Goal: Transaction & Acquisition: Purchase product/service

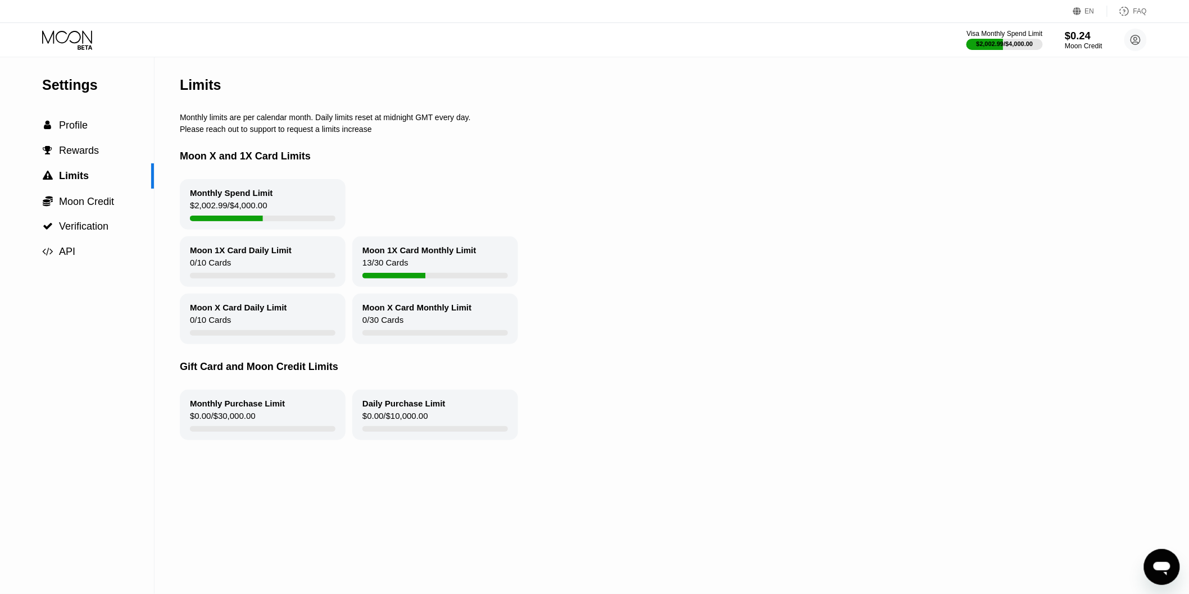
click at [1081, 40] on div "$0.24" at bounding box center [1084, 36] width 38 height 12
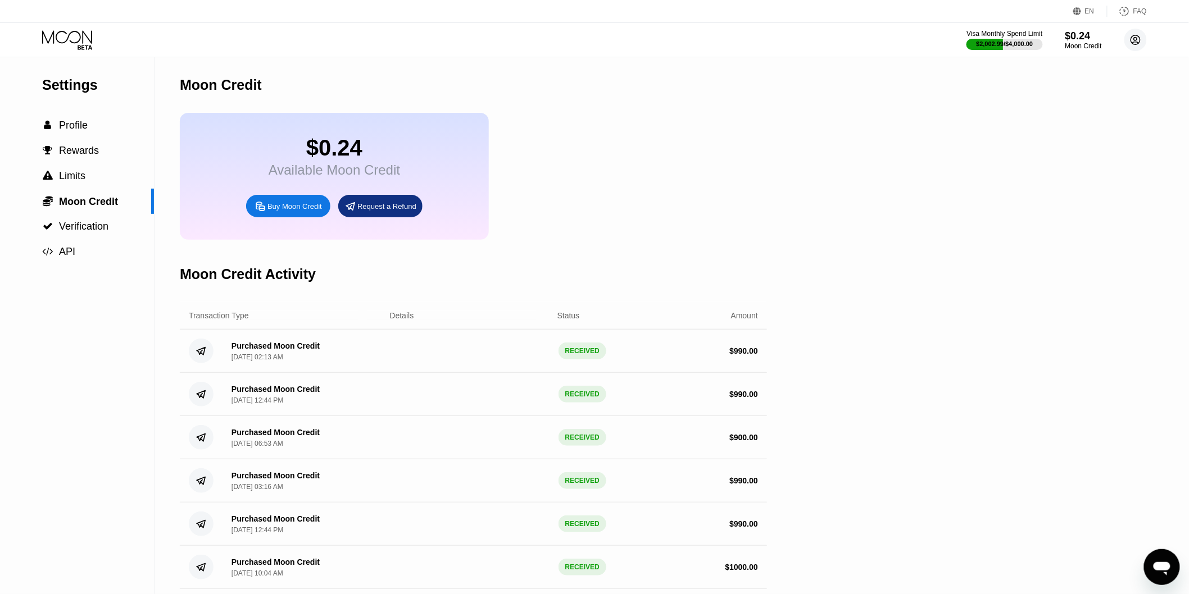
click at [1135, 31] on circle at bounding box center [1135, 40] width 22 height 22
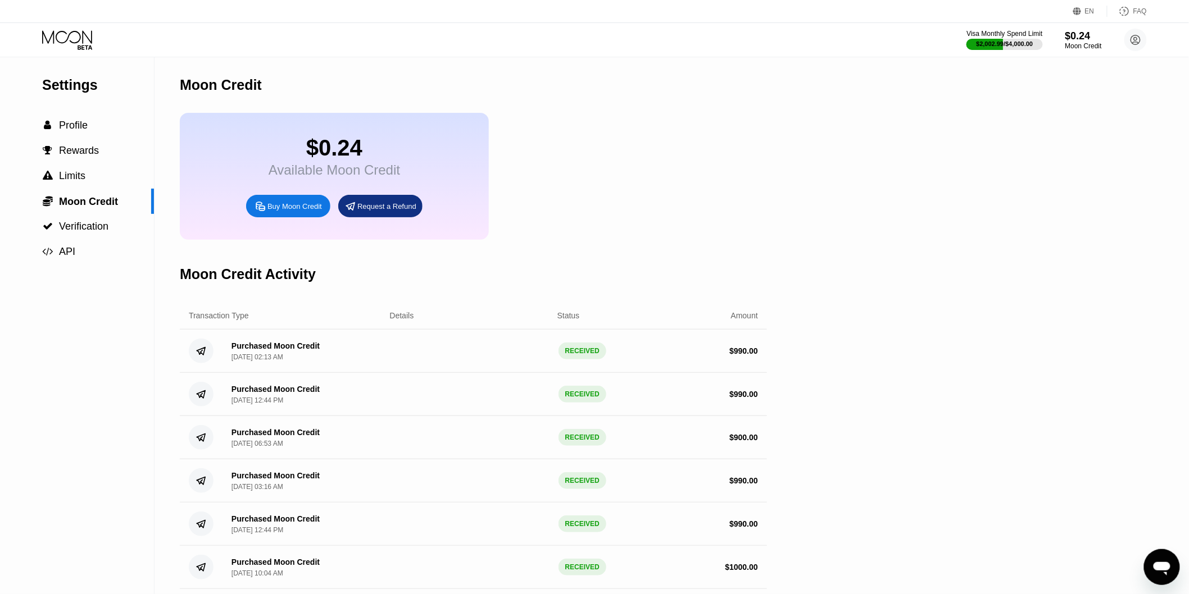
click at [283, 211] on div "Buy Moon Credit" at bounding box center [294, 207] width 54 height 10
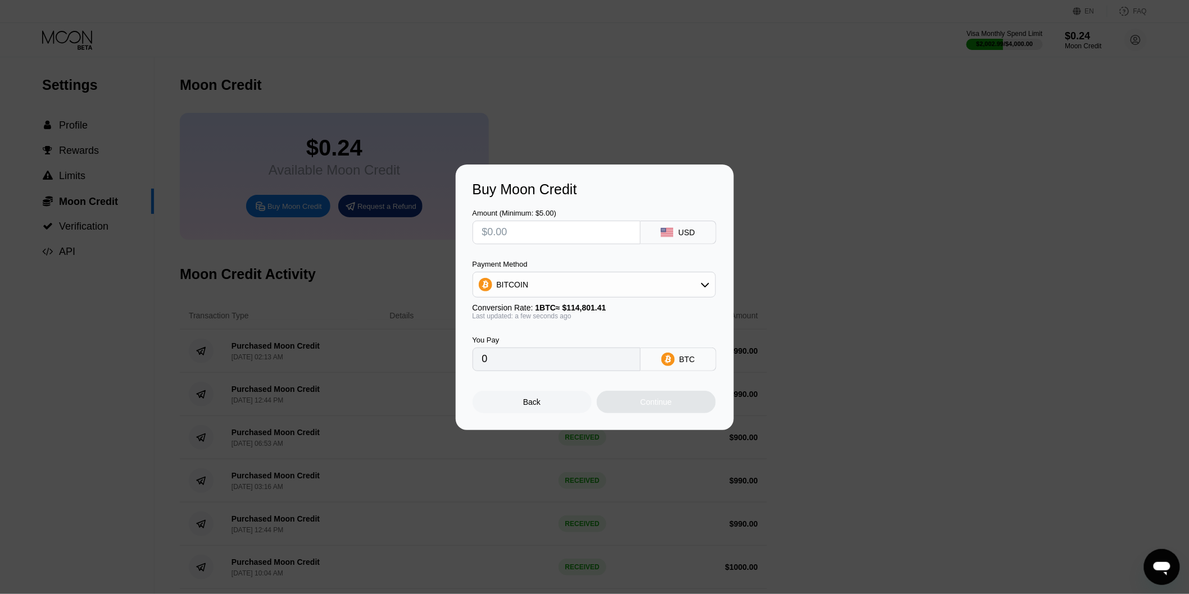
click at [534, 232] on input "text" at bounding box center [556, 232] width 149 height 22
type input "$9"
type input "0.00007840"
type input "$99"
type input "0.00086236"
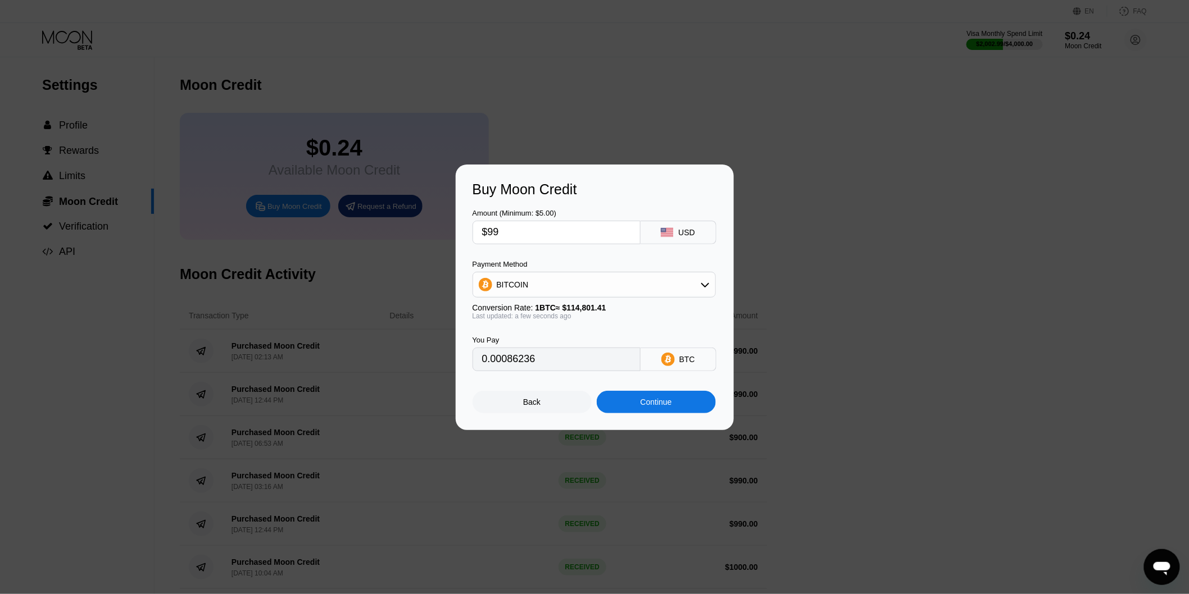
type input "$990"
type input "0.00862359"
type input "$990"
click at [517, 281] on div "BITCOIN" at bounding box center [513, 284] width 32 height 9
click at [554, 282] on div "BITCOIN" at bounding box center [594, 285] width 242 height 22
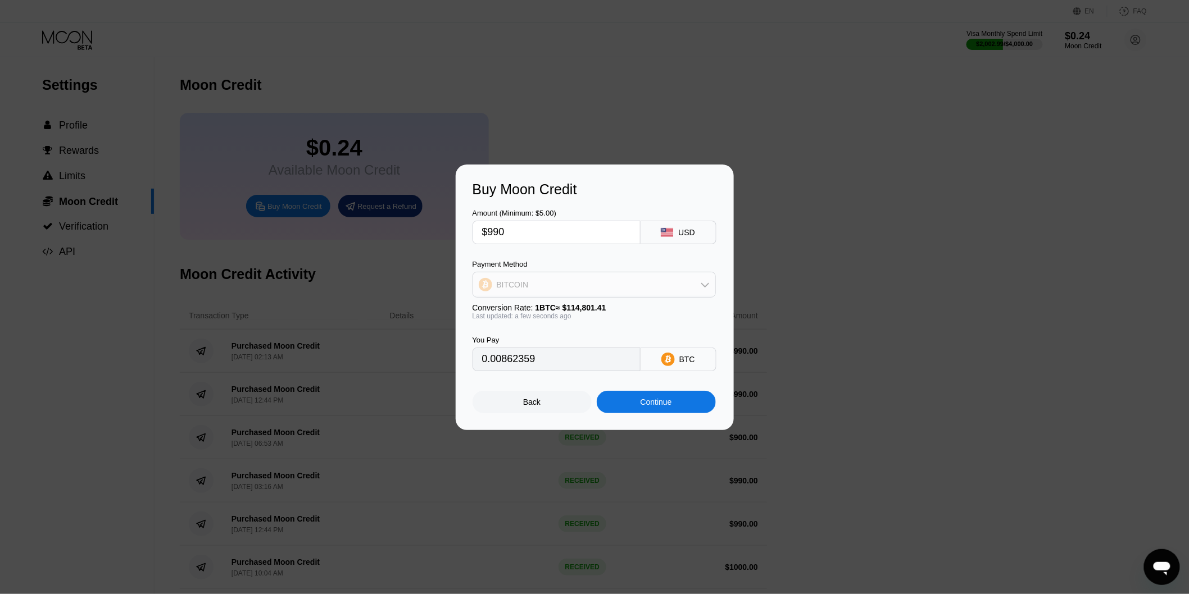
click at [560, 288] on div "BITCOIN" at bounding box center [594, 285] width 242 height 22
click at [572, 265] on div "Payment Method" at bounding box center [593, 264] width 243 height 8
click at [584, 257] on div "Amount (Minimum: $5.00) $990 USD Payment Method BITCOIN BITCOIN USDT on TRON US…" at bounding box center [594, 285] width 244 height 174
click at [711, 284] on div "BITCOIN" at bounding box center [594, 285] width 242 height 22
click at [840, 289] on div "Buy Moon Credit Amount (Minimum: $5.00) $990 USD Payment Method BITCOIN Convers…" at bounding box center [594, 298] width 1189 height 266
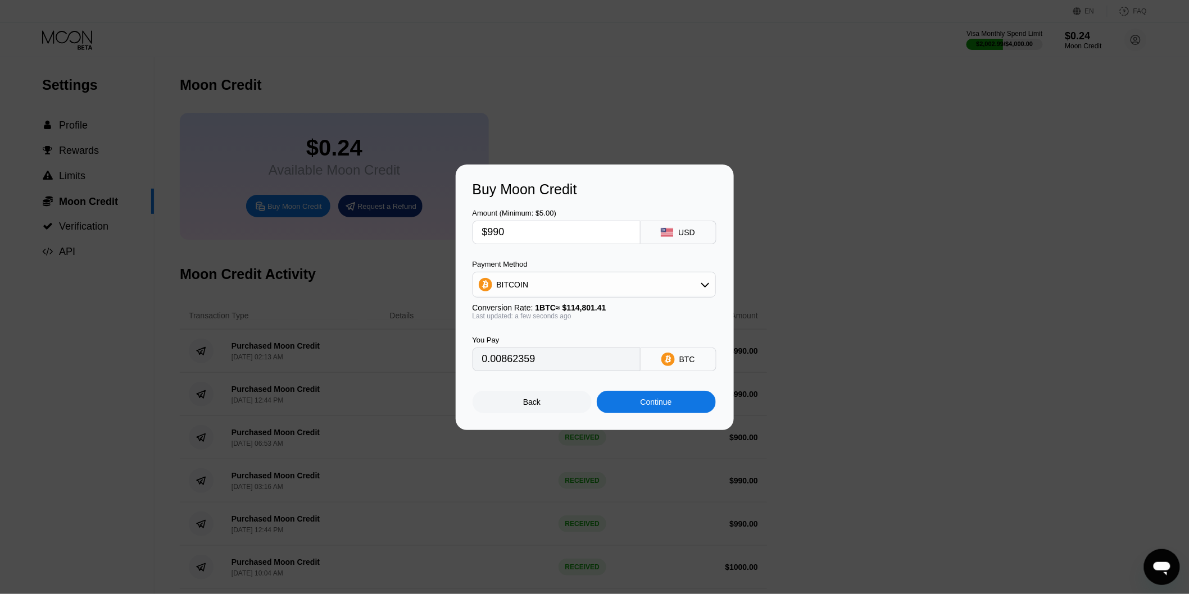
click at [520, 367] on input "0.00862359" at bounding box center [556, 359] width 149 height 22
click at [539, 413] on div "Back" at bounding box center [531, 402] width 119 height 22
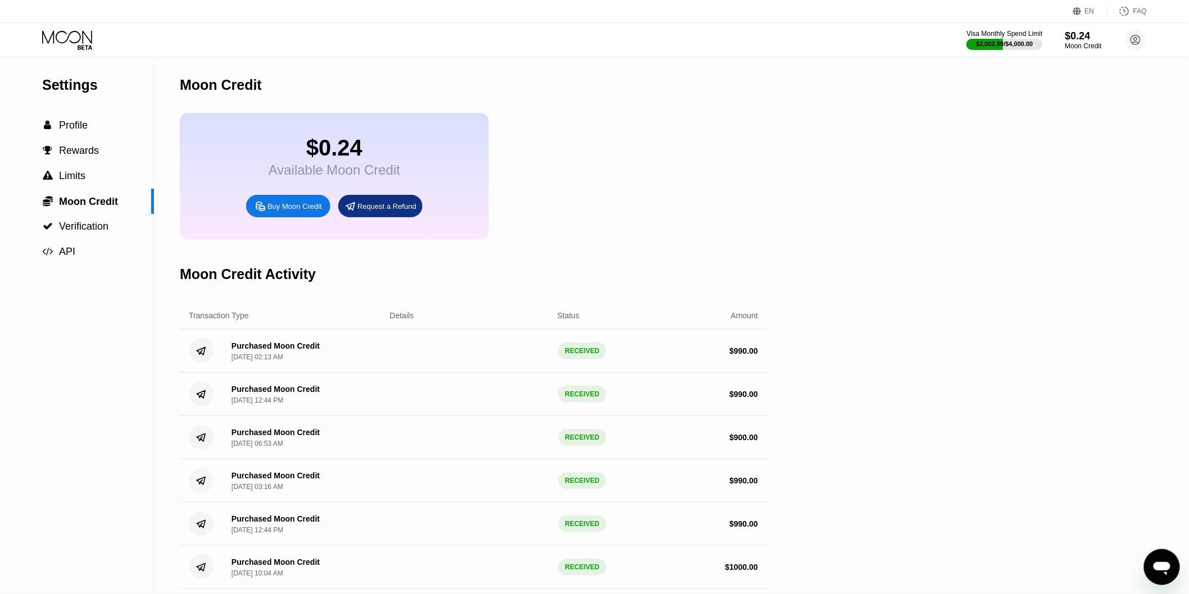
click at [286, 211] on div "Buy Moon Credit" at bounding box center [294, 207] width 54 height 10
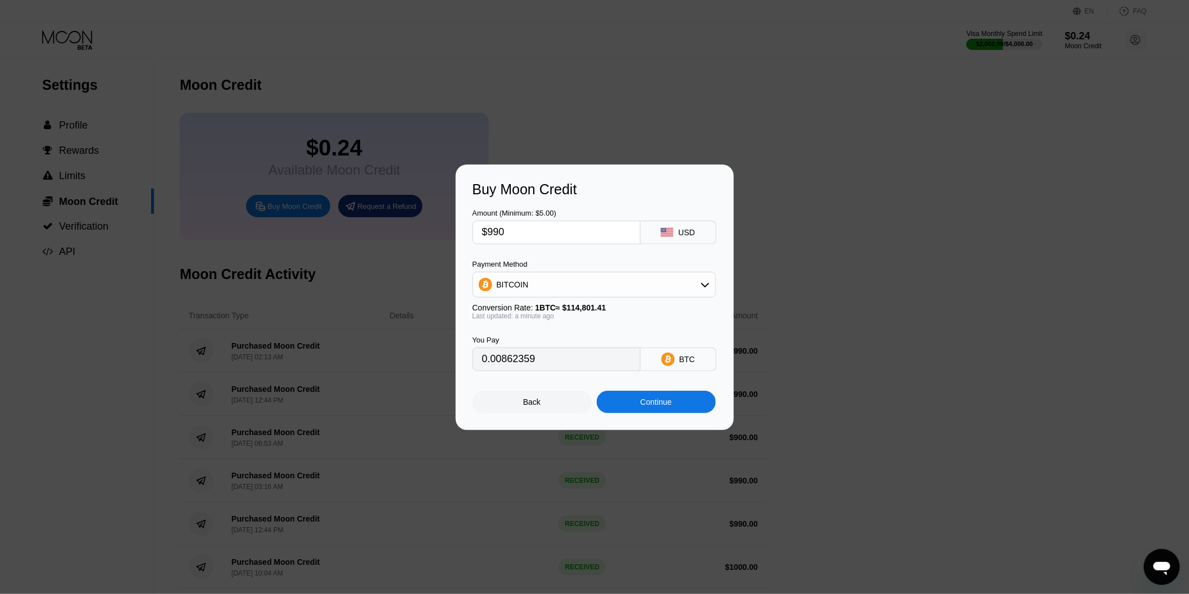
click at [637, 286] on div "BITCOIN" at bounding box center [594, 285] width 242 height 22
click at [523, 343] on span "USDT on TRON" at bounding box center [527, 340] width 57 height 9
type input "1000.00"
click at [548, 357] on input "1000.00" at bounding box center [556, 359] width 149 height 22
click at [530, 363] on input "1000.00" at bounding box center [556, 359] width 149 height 22
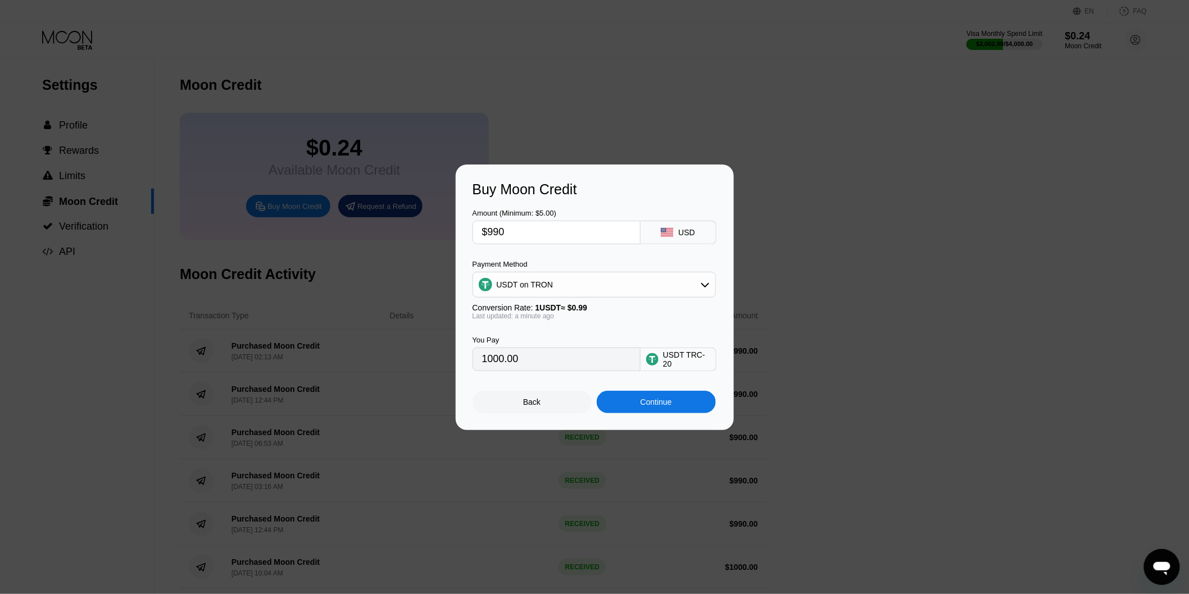
click at [514, 226] on input "$990" at bounding box center [556, 232] width 149 height 22
type input "$9"
type input "9.09"
type input "$99"
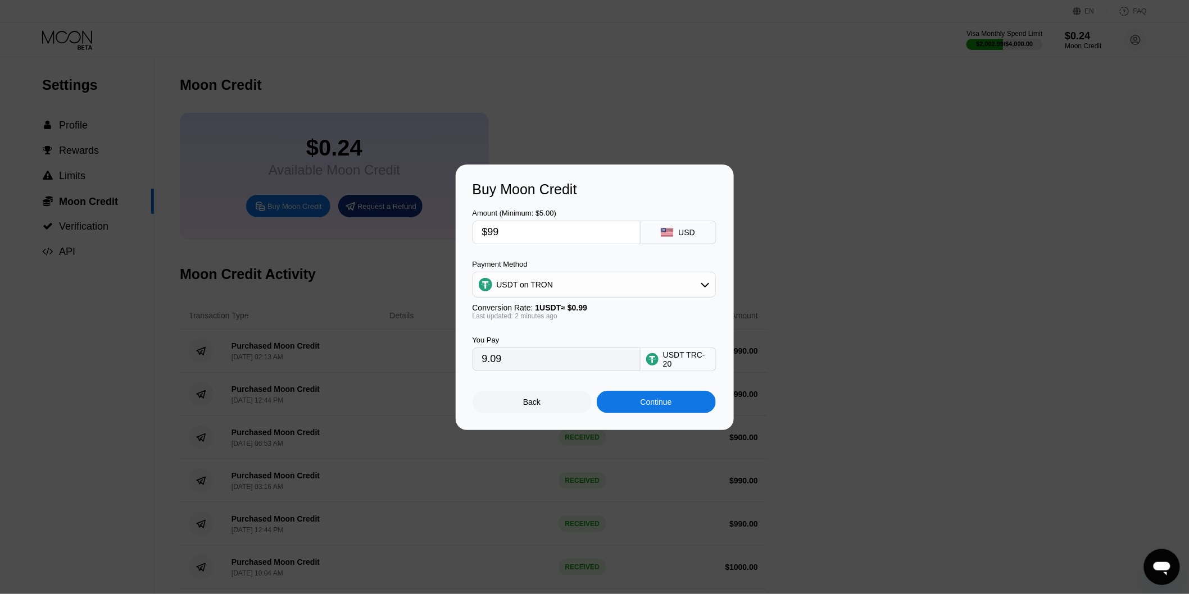
type input "100.00"
type input "$990"
click at [545, 285] on div "USDT on TRON" at bounding box center [525, 284] width 57 height 9
click at [529, 362] on span "USDC on Polygon" at bounding box center [531, 365] width 64 height 9
type input "990.00000000"
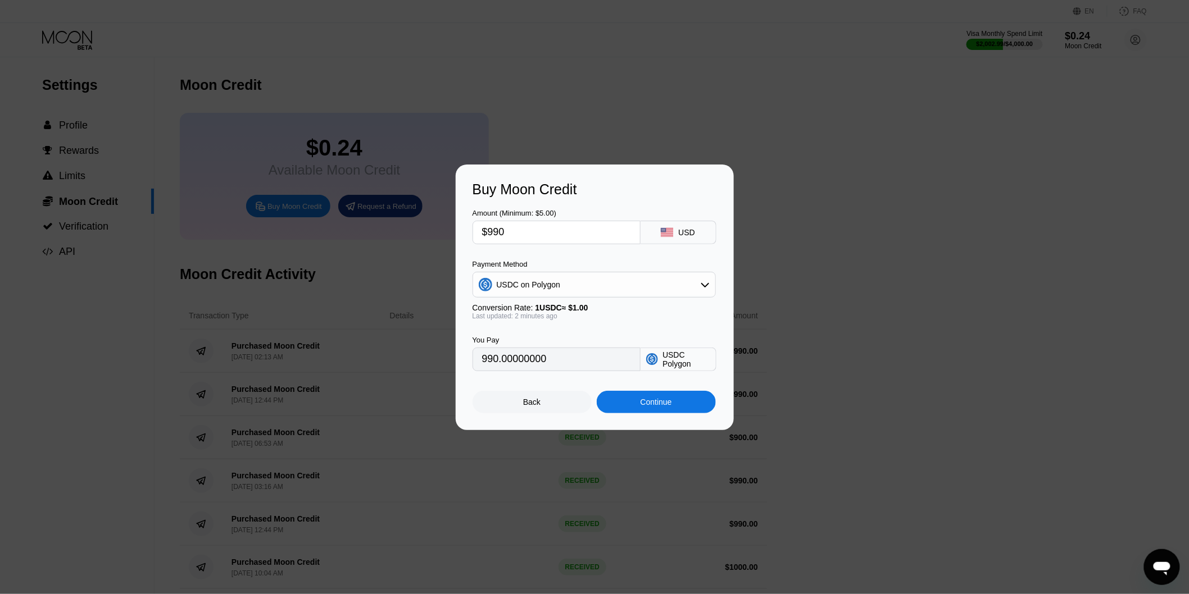
click at [524, 226] on input "$990" at bounding box center [556, 232] width 149 height 22
type input "$99"
type input "99.00000000"
type input "$990"
type input "990.00000000"
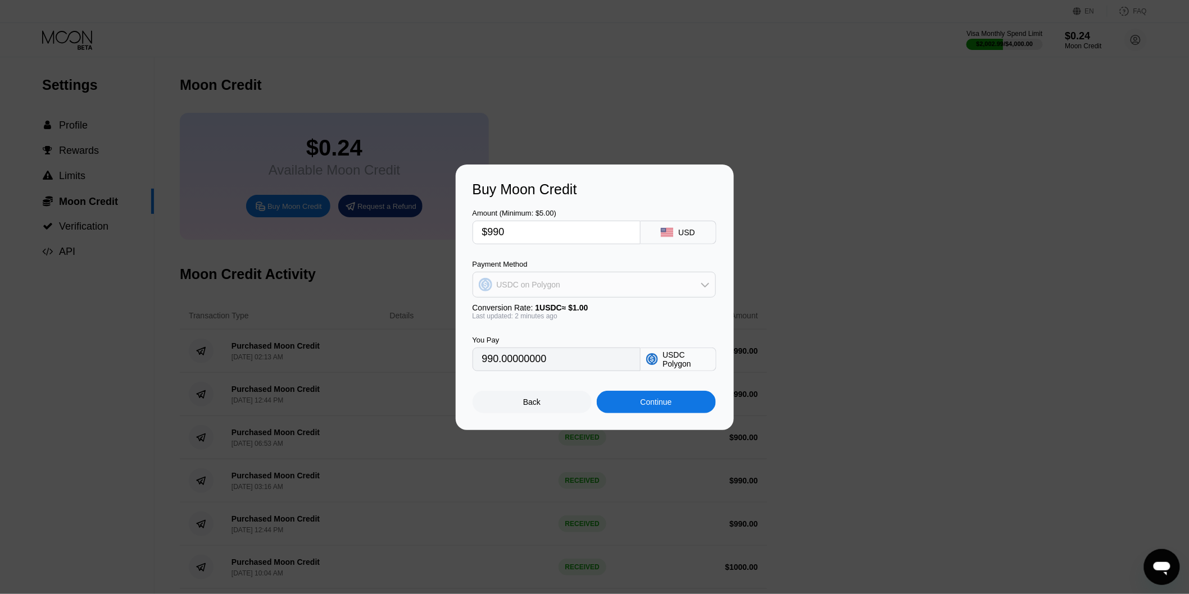
click at [534, 289] on div "USDC on Polygon" at bounding box center [529, 284] width 64 height 9
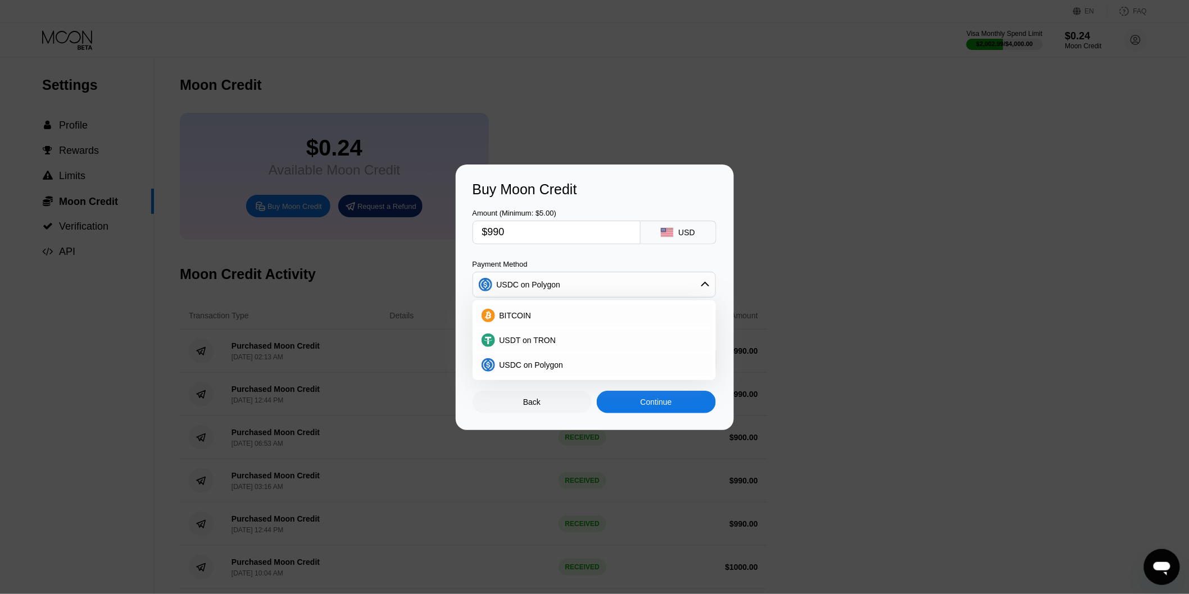
click at [595, 257] on div "Amount (Minimum: $5.00) $990 USD Payment Method USDC on Polygon BITCOIN USDT on…" at bounding box center [594, 285] width 244 height 174
click at [706, 278] on div "USDC on Polygon" at bounding box center [594, 285] width 242 height 22
click at [545, 409] on div "Back" at bounding box center [531, 402] width 119 height 22
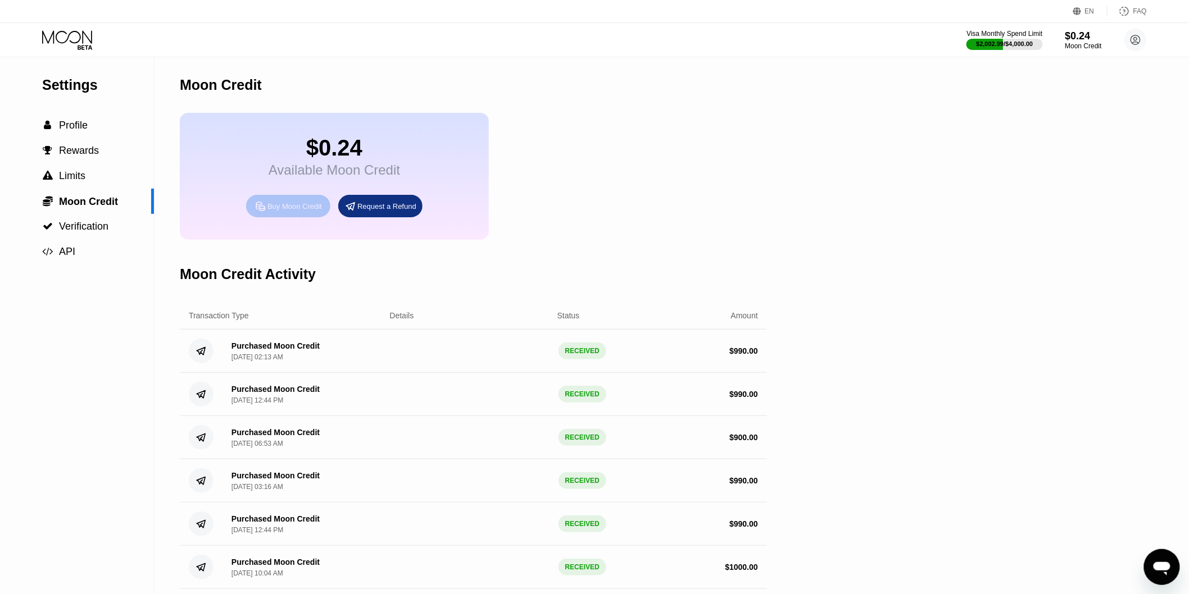
click at [286, 217] on div "Buy Moon Credit" at bounding box center [288, 206] width 84 height 22
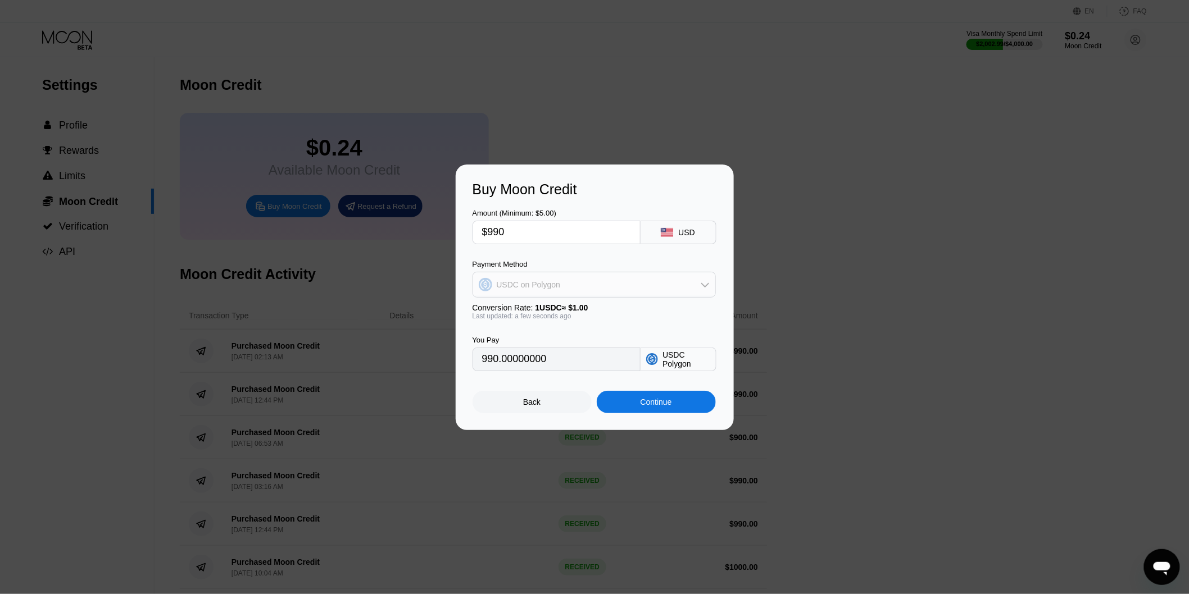
click at [563, 284] on div "USDC on Polygon" at bounding box center [594, 285] width 242 height 22
click at [518, 337] on span "USDT on TRON" at bounding box center [527, 340] width 57 height 9
type input "1000.00"
click at [504, 231] on input "$990" at bounding box center [556, 232] width 149 height 22
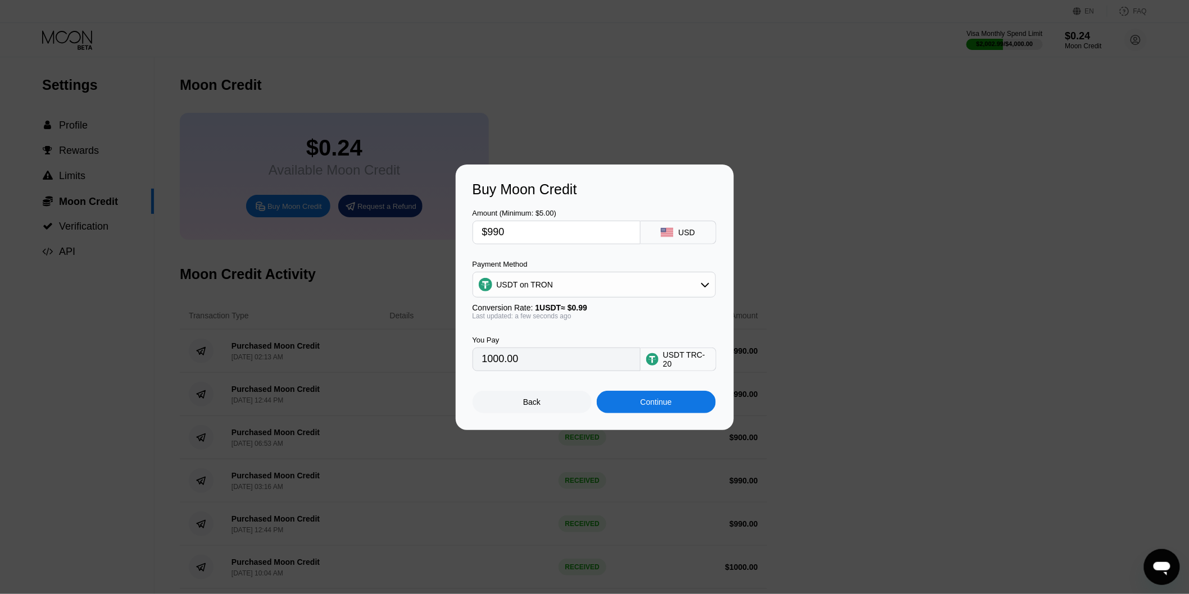
type input "$9"
type input "9.09"
type input "$99"
type input "100.00"
type input "$990"
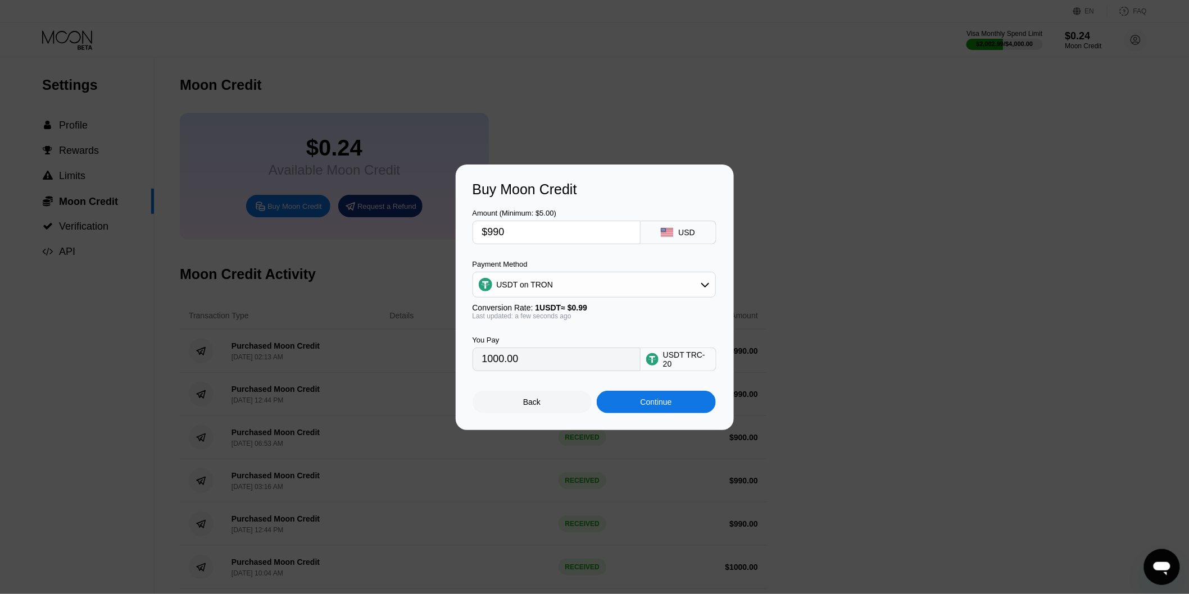
click at [555, 289] on div "USDT on TRON" at bounding box center [594, 285] width 242 height 22
click at [524, 317] on span "BITCOIN" at bounding box center [515, 315] width 32 height 9
type input "0.00862494"
click at [531, 361] on input "0.00862494" at bounding box center [556, 359] width 149 height 22
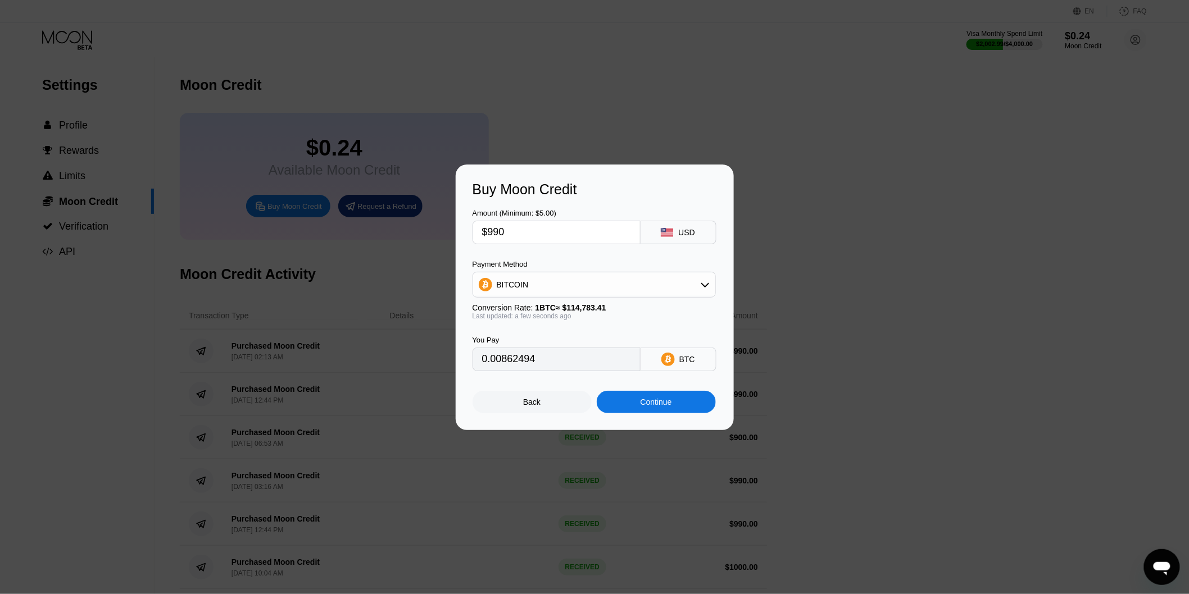
click at [500, 231] on input "$990" at bounding box center [556, 232] width 149 height 22
type input "$9"
type input "0.00007841"
type input "$99"
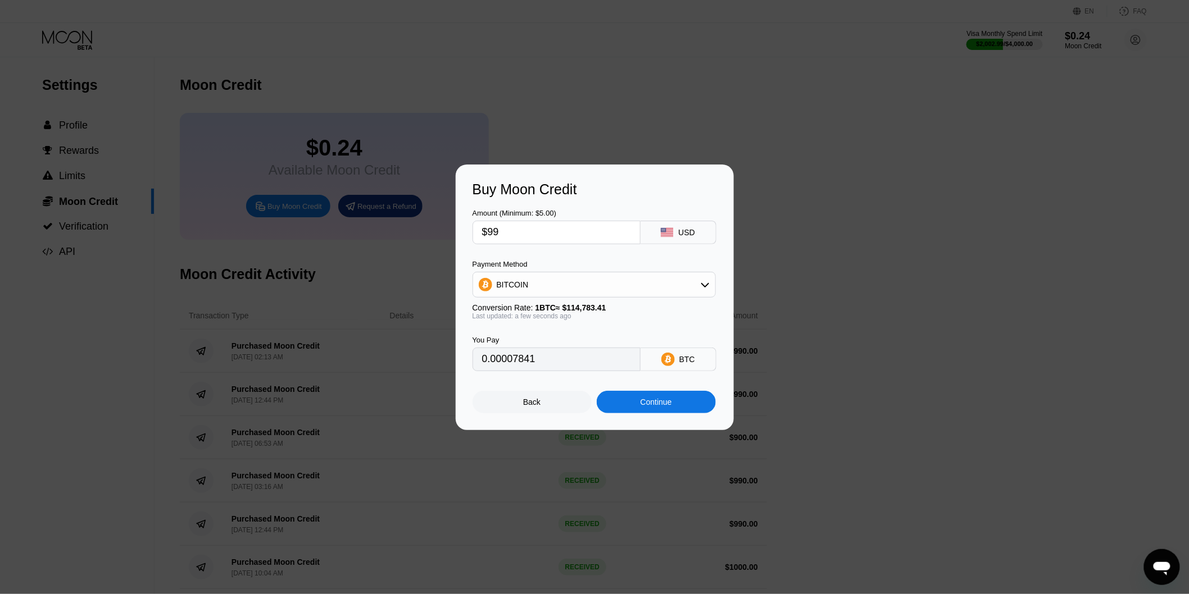
type input "0.00086250"
type input "$998"
type input "0.00869464"
type input "$99"
type input "0.00086250"
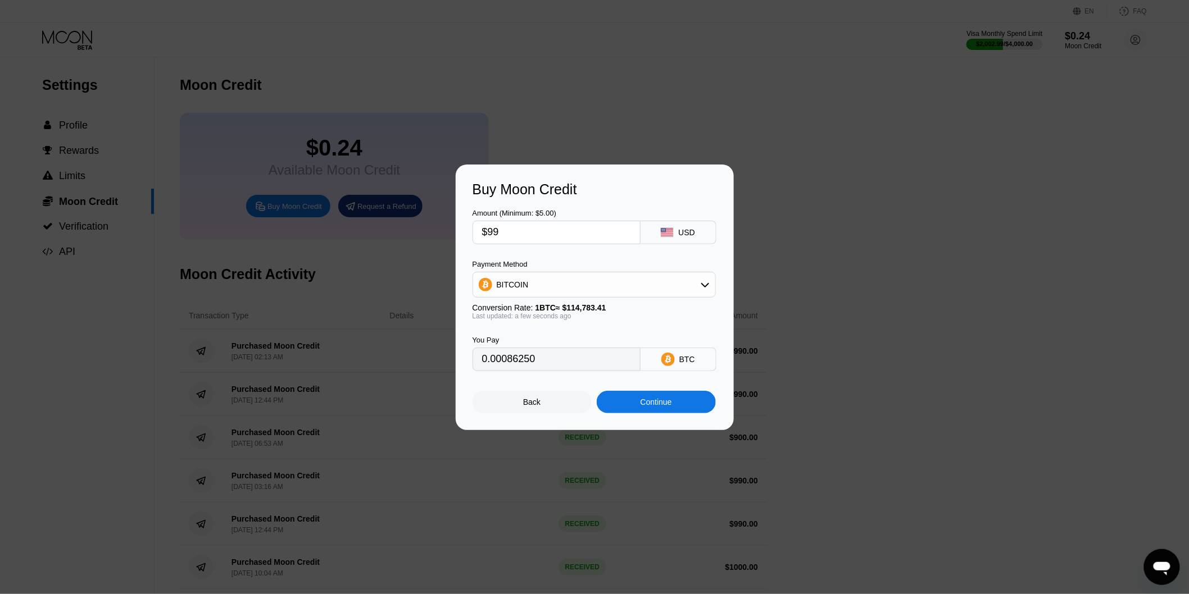
type input "$990"
click at [553, 279] on div "BITCOIN" at bounding box center [594, 285] width 242 height 22
click at [521, 366] on span "USDC on Polygon" at bounding box center [531, 365] width 64 height 9
type input "990.00000000"
click at [525, 240] on input "$990" at bounding box center [556, 232] width 149 height 22
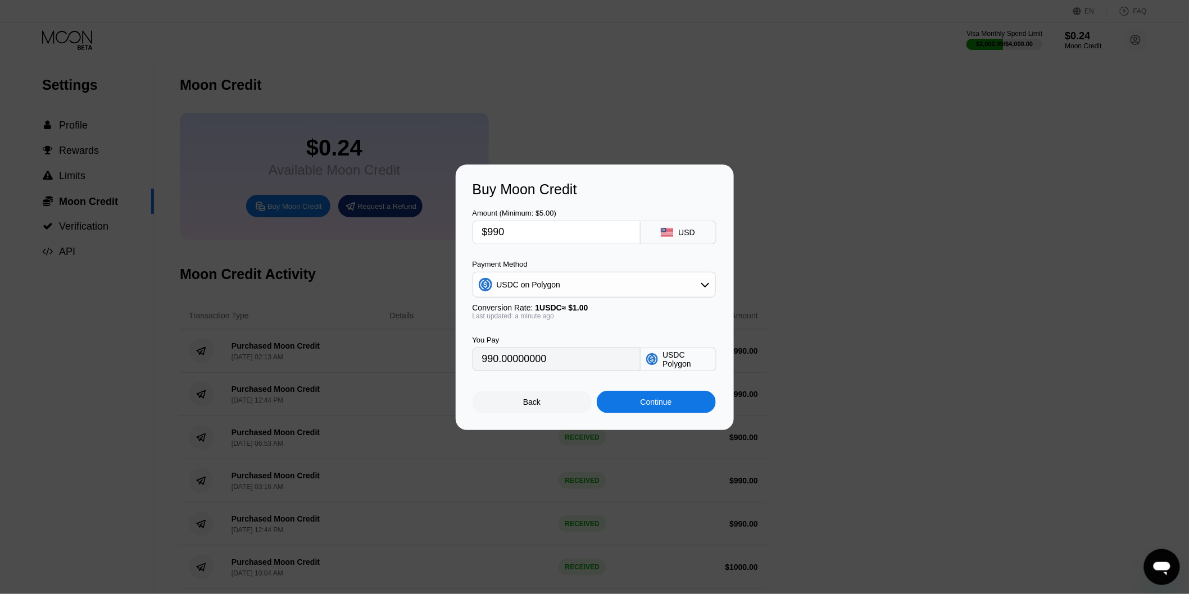
click at [525, 240] on input "$990" at bounding box center [556, 232] width 149 height 22
type input "$9"
type input "9.00000000"
type input "$99"
type input "99.00000000"
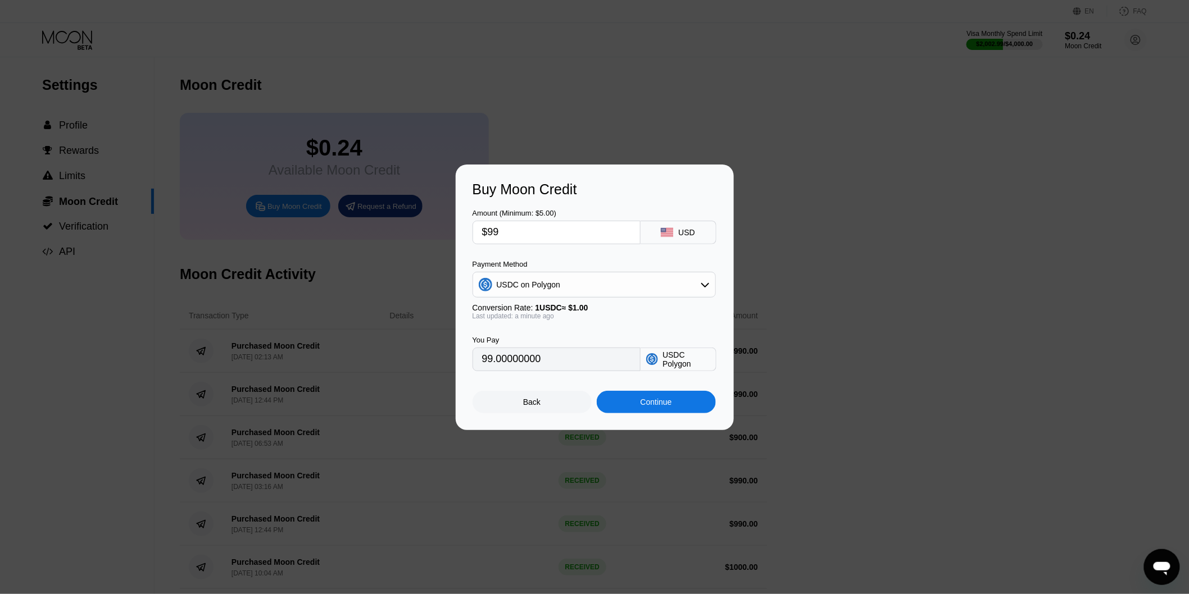
type input "$990"
click at [561, 237] on input "$990" at bounding box center [556, 232] width 149 height 22
click at [552, 272] on div "Payment Method USDC on Polygon" at bounding box center [593, 279] width 243 height 38
click at [549, 280] on div "USDC on Polygon" at bounding box center [529, 284] width 64 height 9
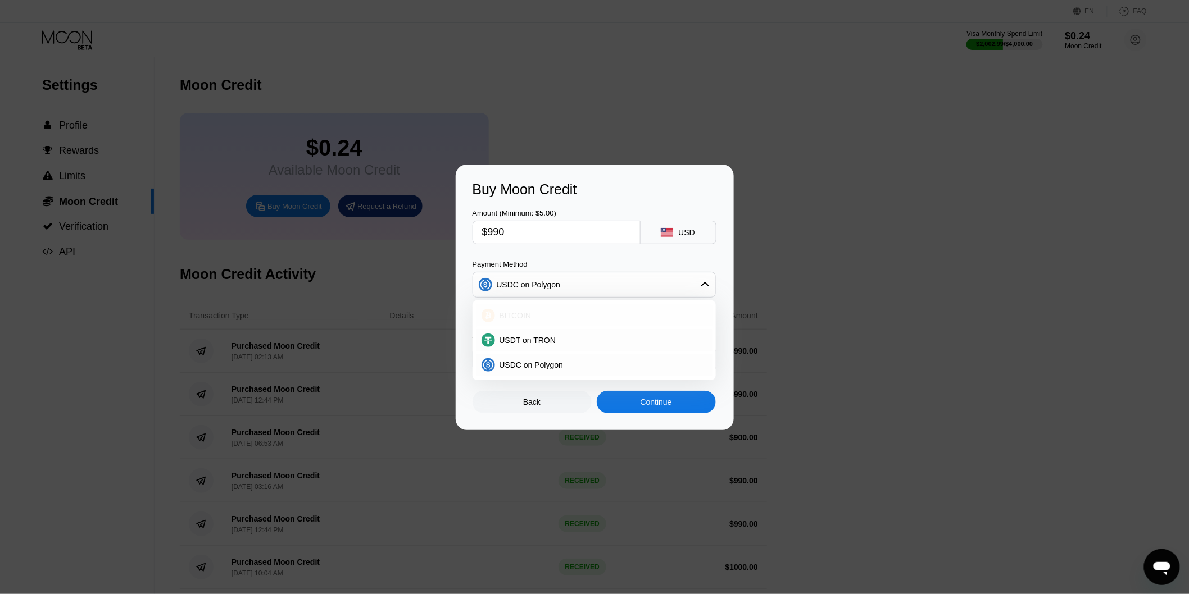
click at [520, 316] on span "BITCOIN" at bounding box center [515, 315] width 32 height 9
type input "0.00862483"
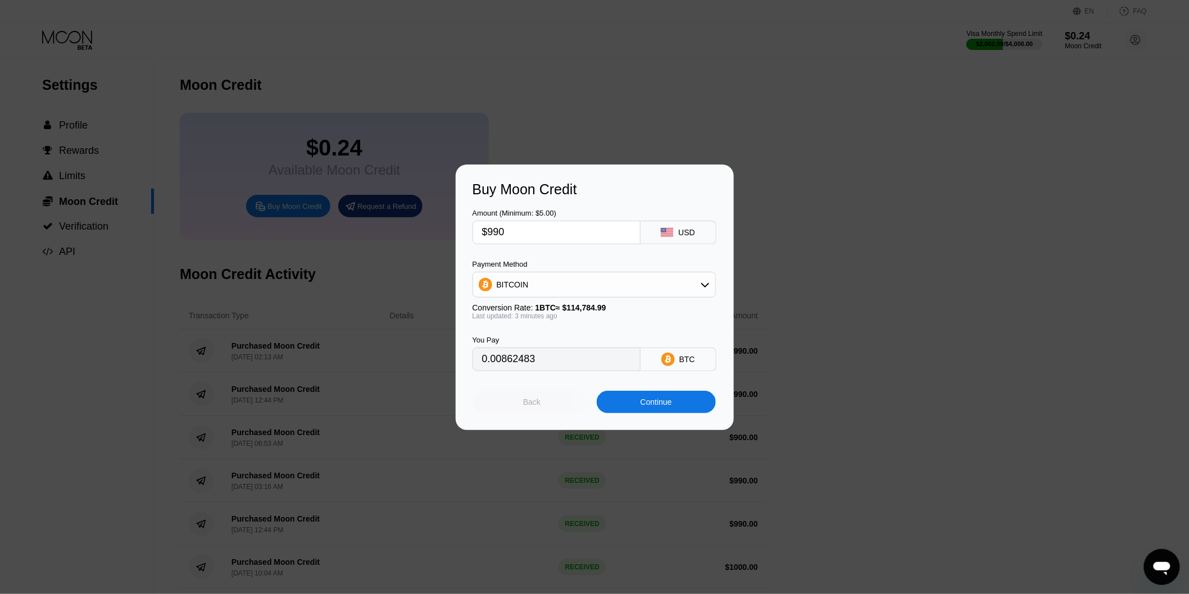
drag, startPoint x: 531, startPoint y: 413, endPoint x: 527, endPoint y: 408, distance: 6.4
click at [531, 413] on div "Back" at bounding box center [531, 402] width 119 height 22
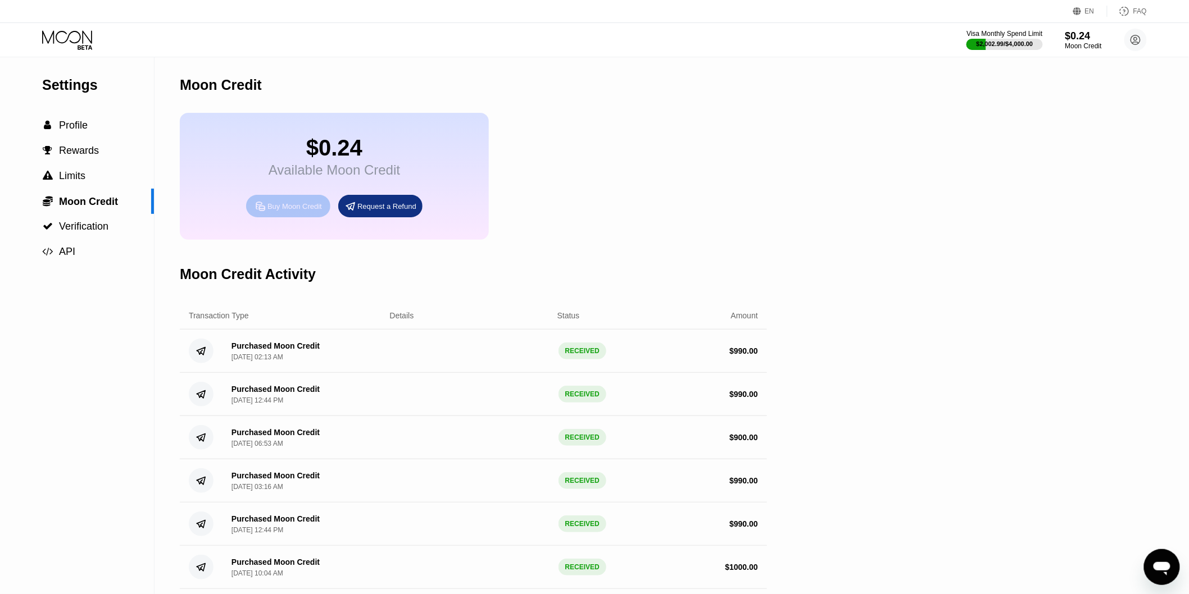
click at [279, 211] on div "Buy Moon Credit" at bounding box center [294, 207] width 54 height 10
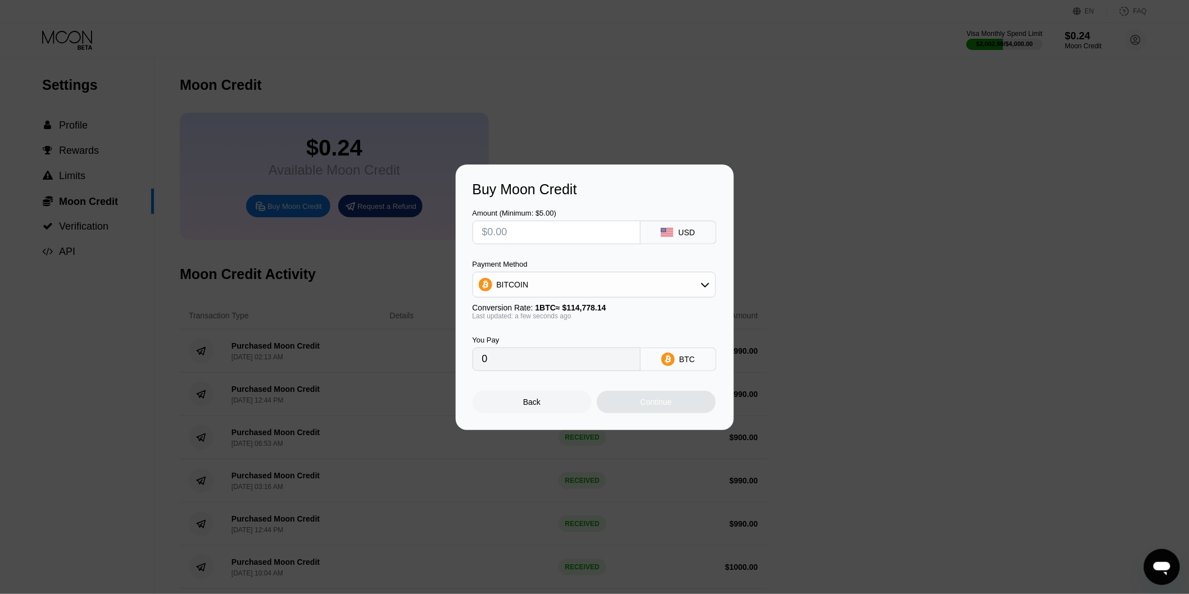
click at [516, 233] on input "text" at bounding box center [556, 232] width 149 height 22
type input "$9"
type input "0.00007842"
type input "$99"
type input "0.00086254"
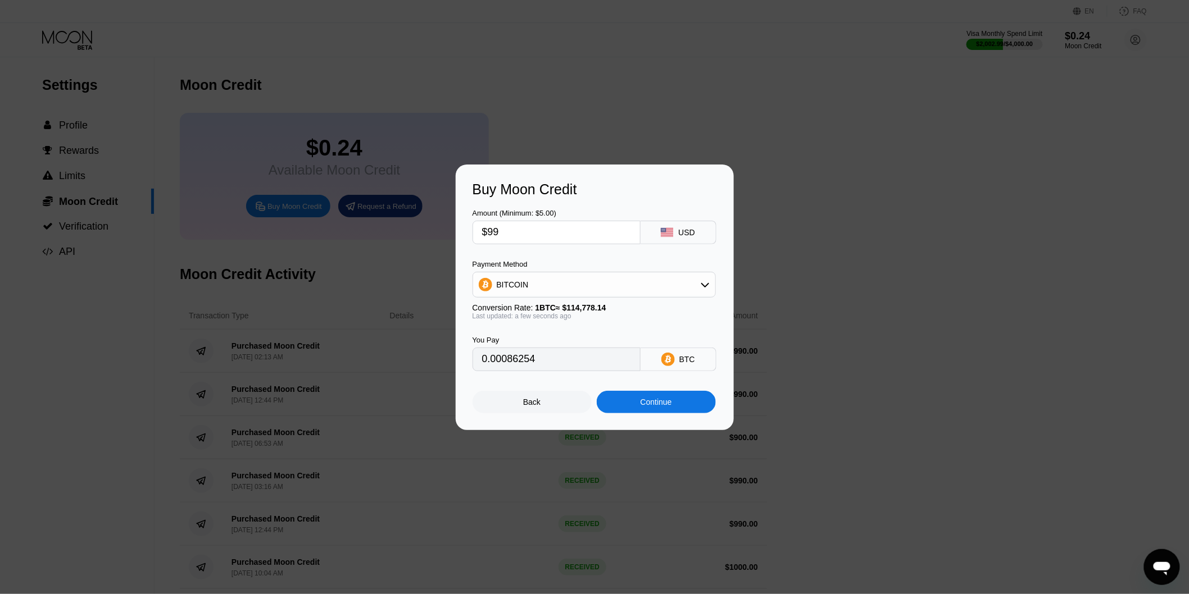
type input "$990"
type input "0.00862534"
type input "$990"
click at [606, 358] on input "0.00862534" at bounding box center [556, 359] width 149 height 22
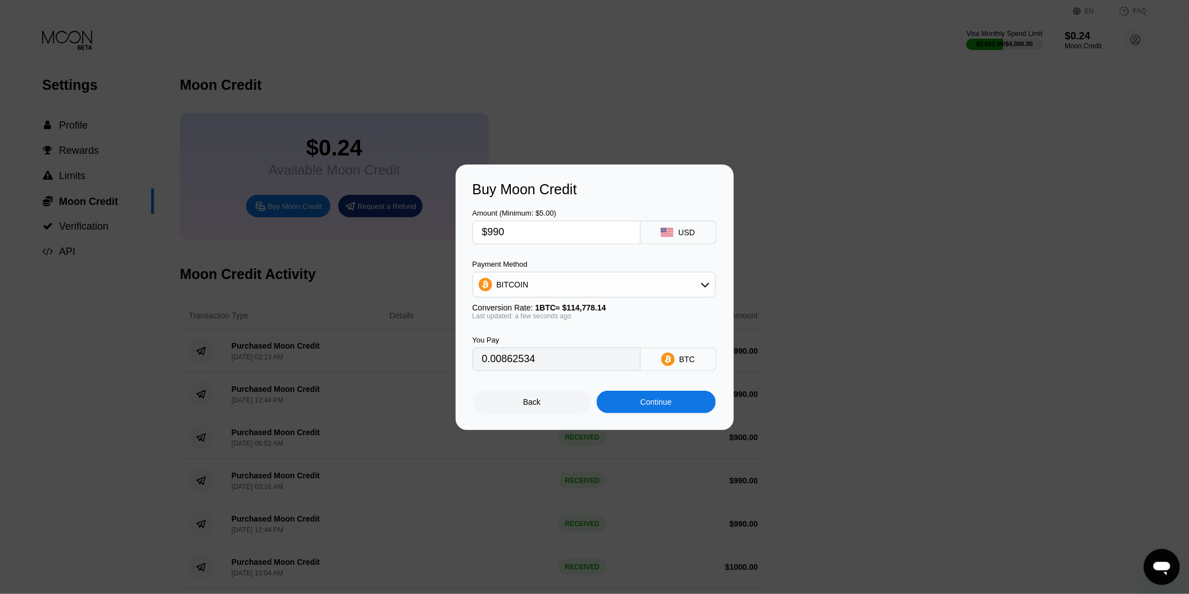
click at [606, 358] on input "0.00862534" at bounding box center [556, 359] width 149 height 22
click at [635, 402] on div "Continue" at bounding box center [656, 402] width 119 height 22
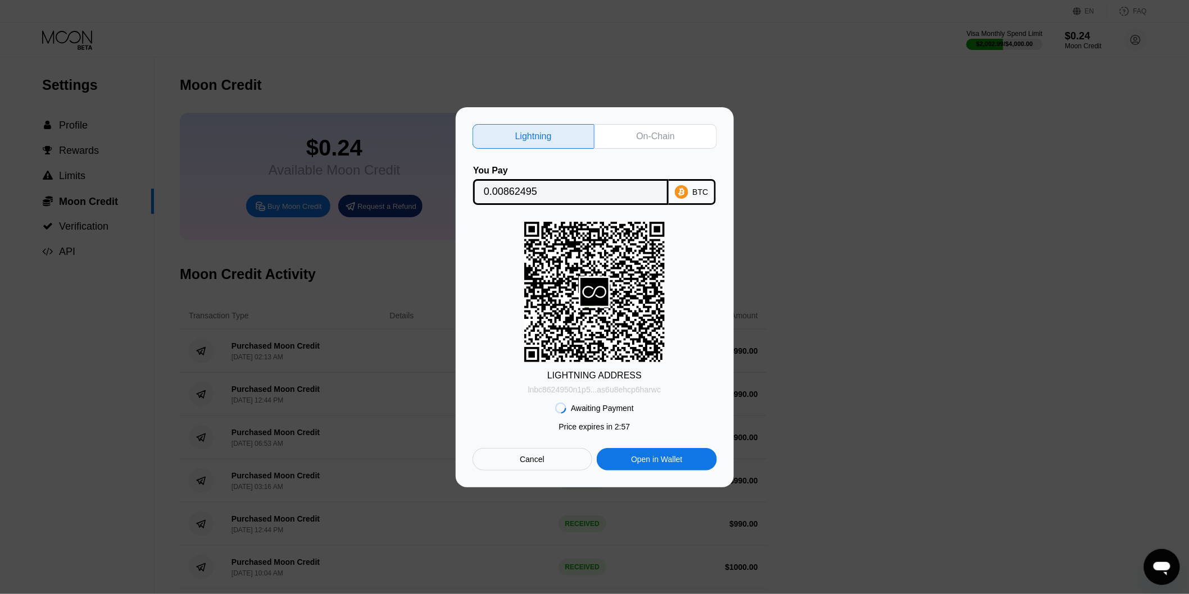
click at [630, 386] on div "lnbc8624950n1p5...as6u8ehcp6harwc" at bounding box center [594, 389] width 133 height 9
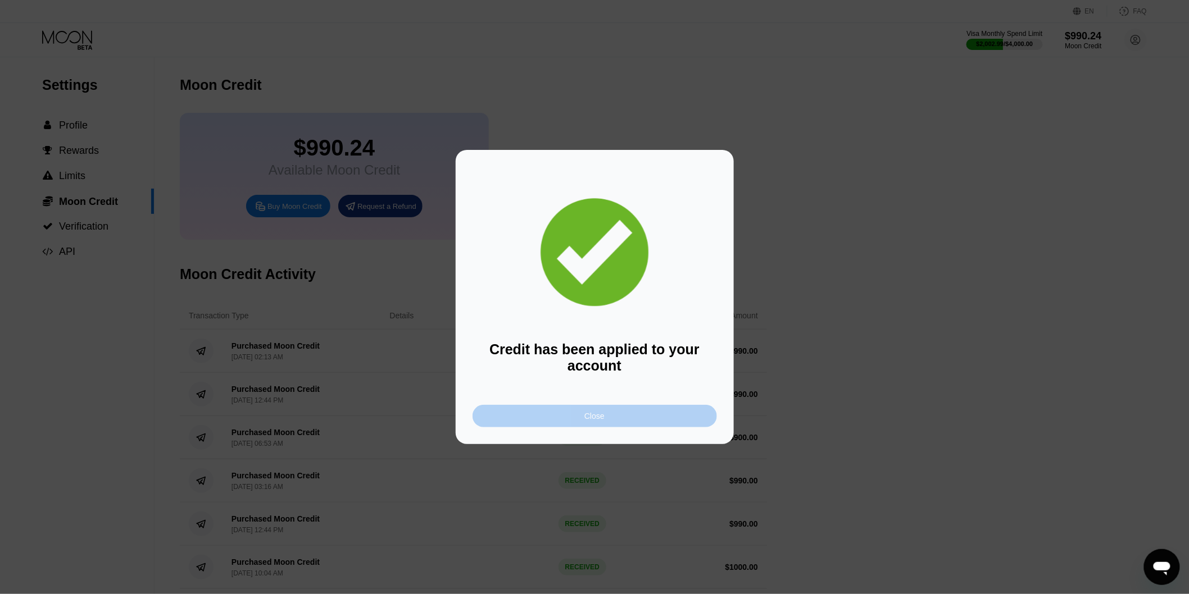
click at [599, 418] on div "Close" at bounding box center [594, 416] width 20 height 9
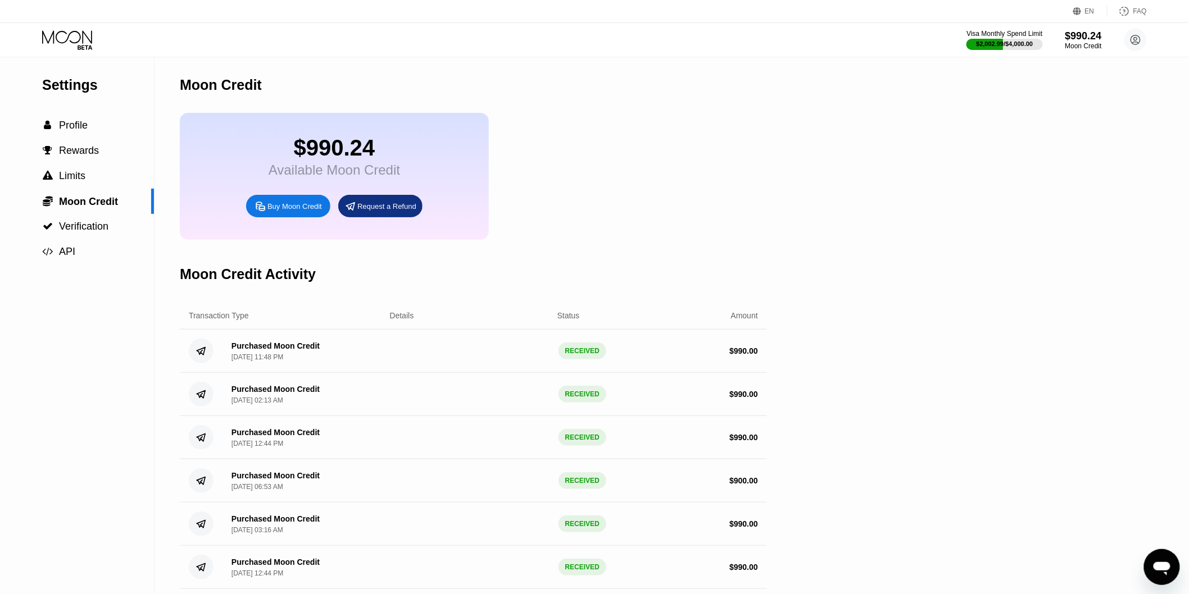
click at [60, 43] on icon at bounding box center [68, 40] width 52 height 20
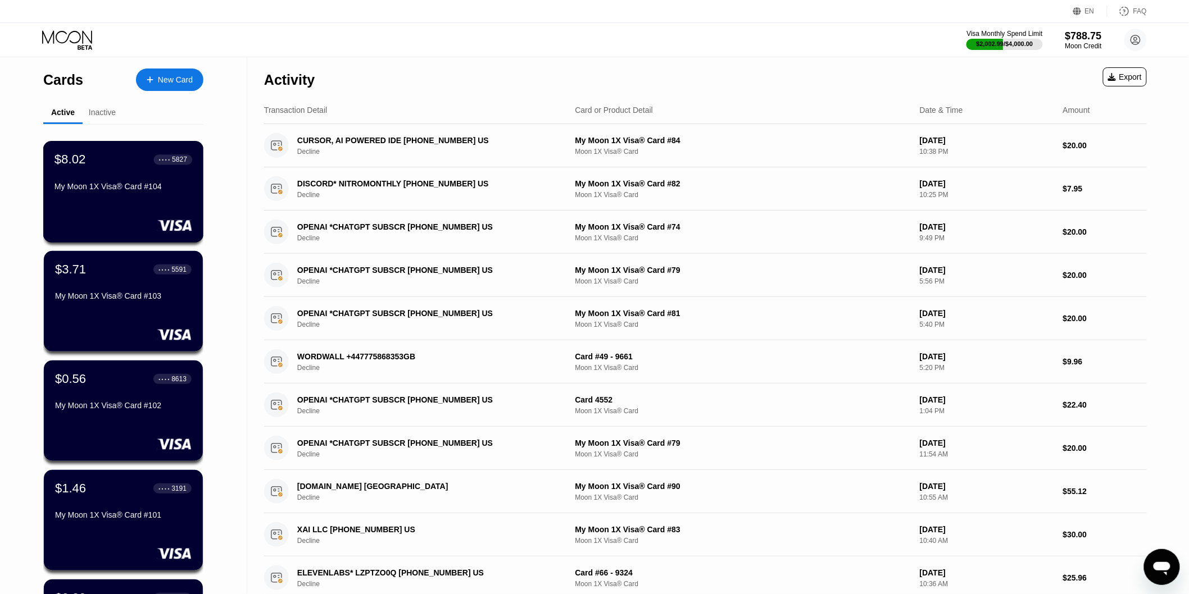
click at [132, 189] on div "My Moon 1X Visa® Card #104" at bounding box center [123, 186] width 138 height 9
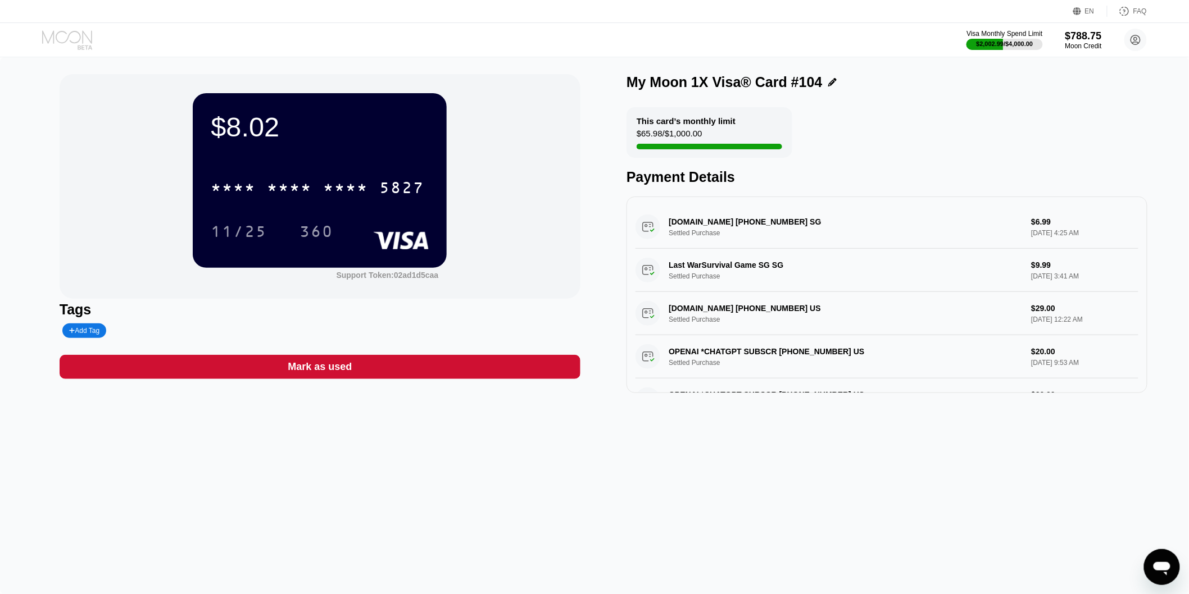
click at [62, 35] on icon at bounding box center [68, 40] width 52 height 20
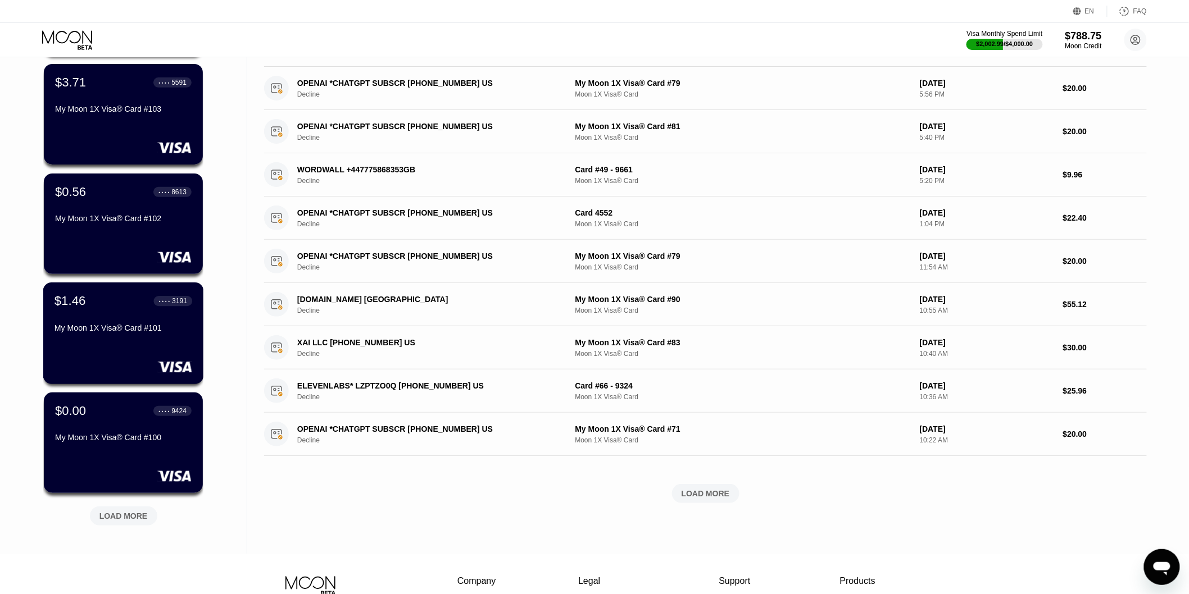
scroll to position [319, 0]
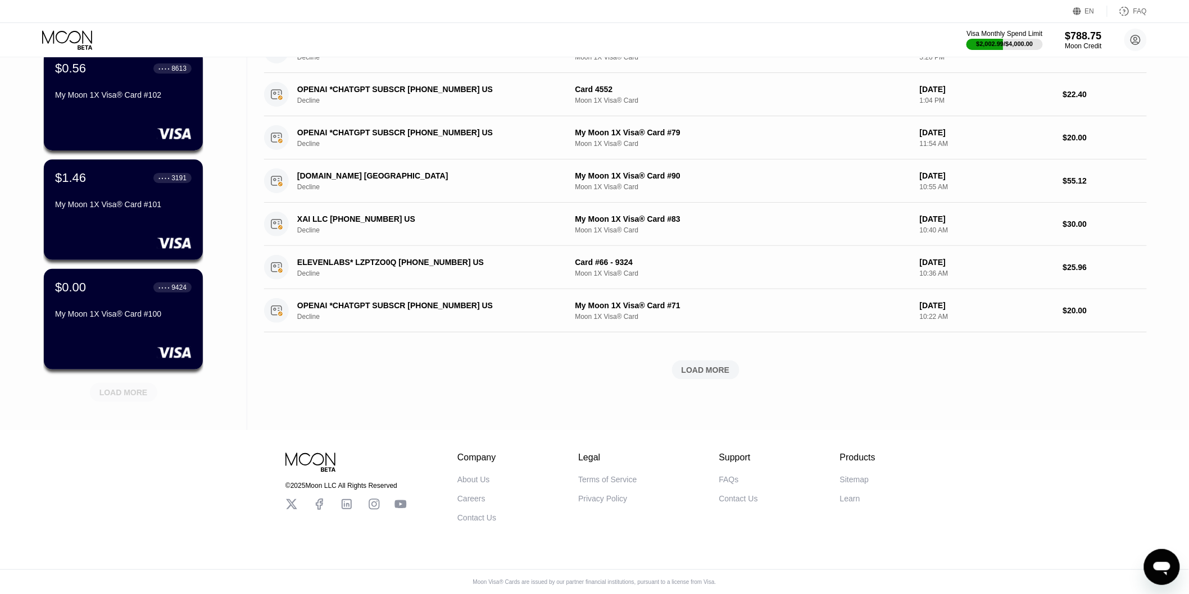
click at [122, 388] on div "LOAD MORE" at bounding box center [123, 393] width 48 height 10
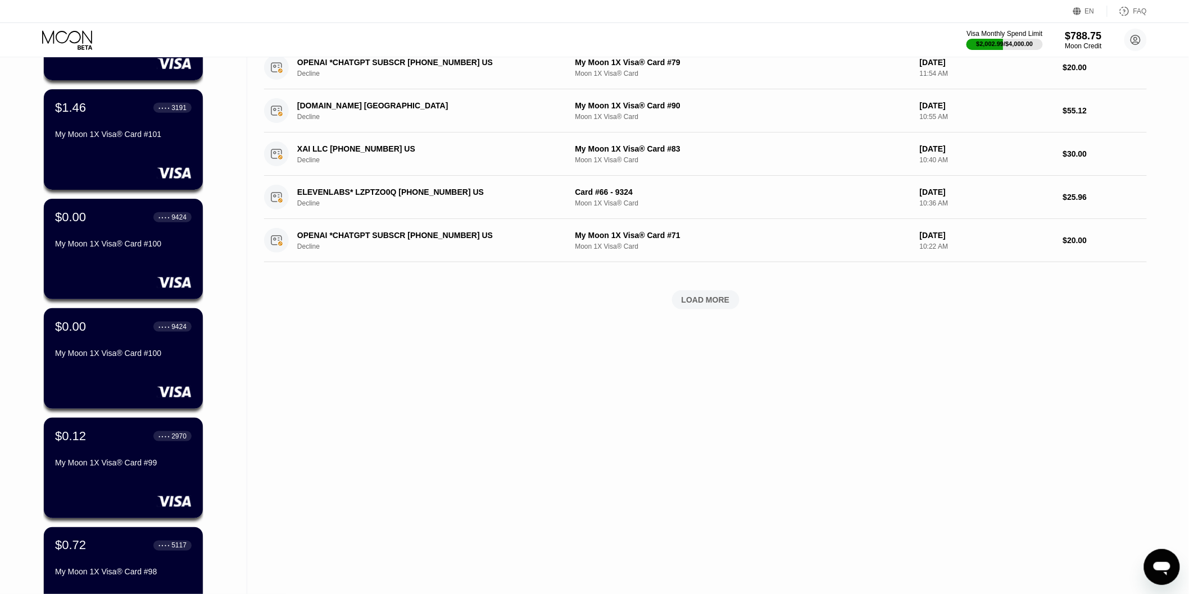
scroll to position [444, 0]
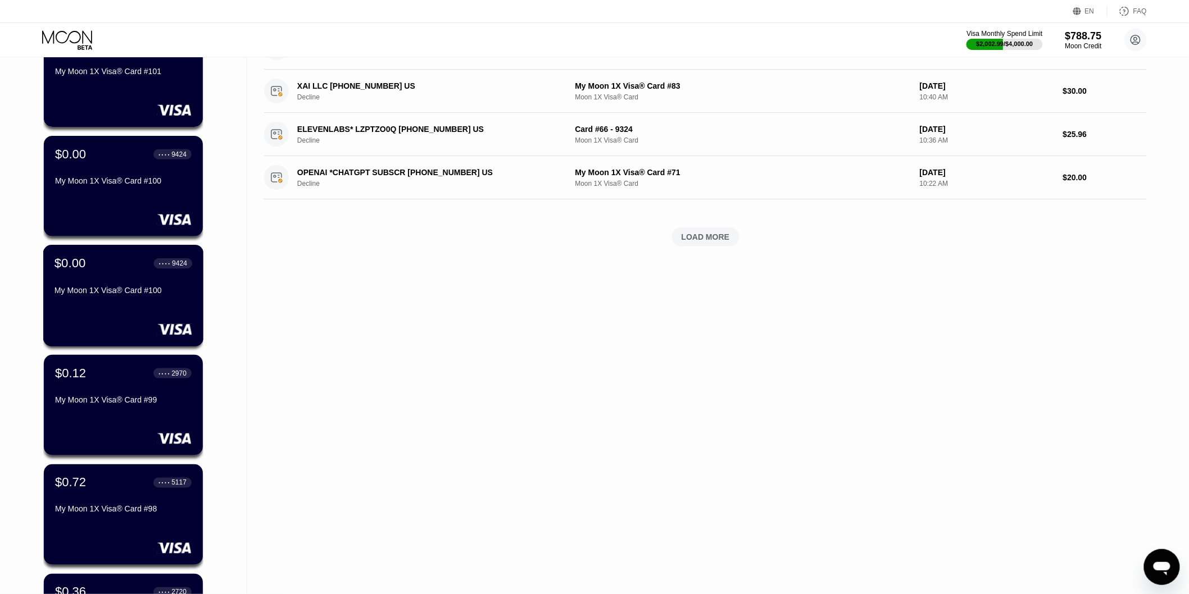
click at [104, 316] on div "$0.00 ● ● ● ● 9424 My Moon 1X Visa® Card #100" at bounding box center [123, 296] width 161 height 102
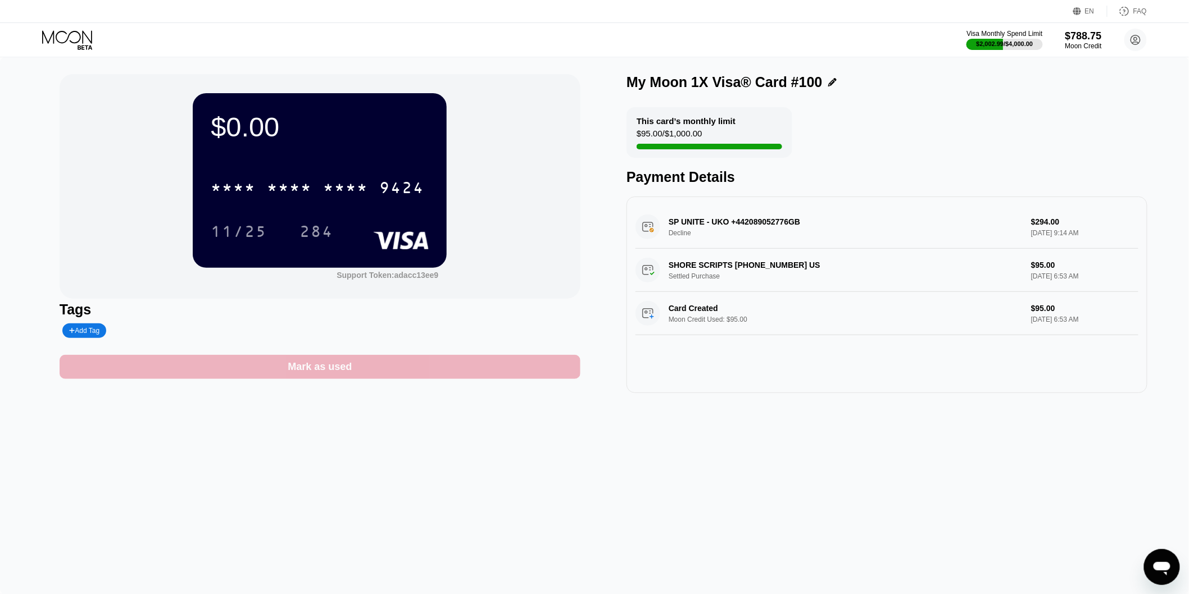
click at [294, 374] on div "Mark as used" at bounding box center [320, 367] width 64 height 13
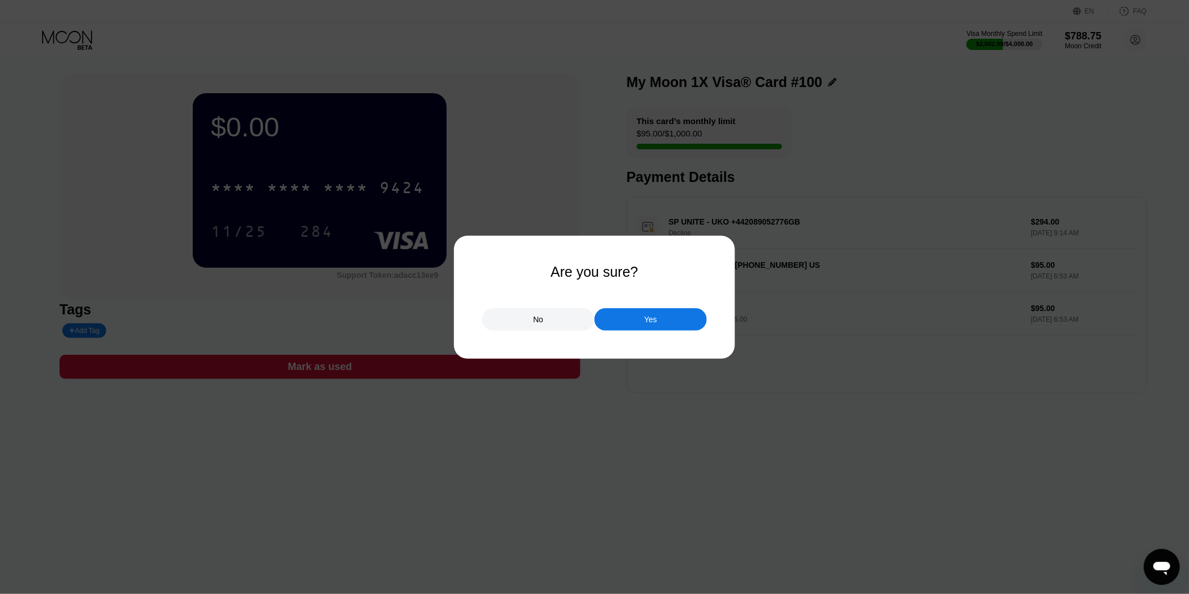
click at [649, 322] on div "Yes" at bounding box center [650, 320] width 13 height 10
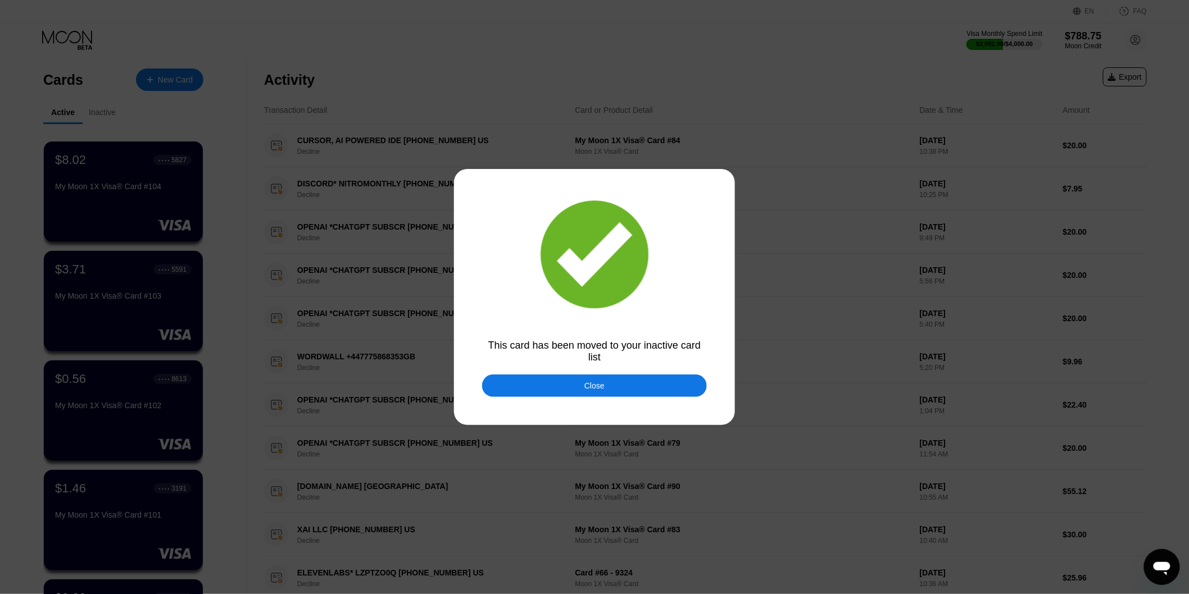
click at [549, 375] on div "Close" at bounding box center [594, 386] width 225 height 22
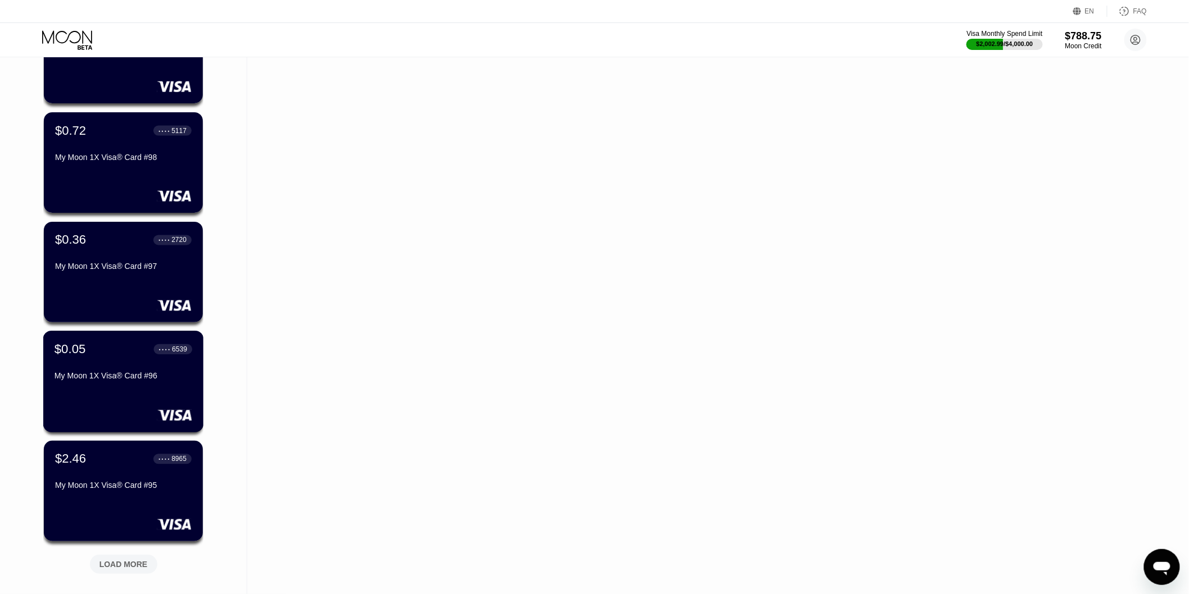
scroll to position [867, 0]
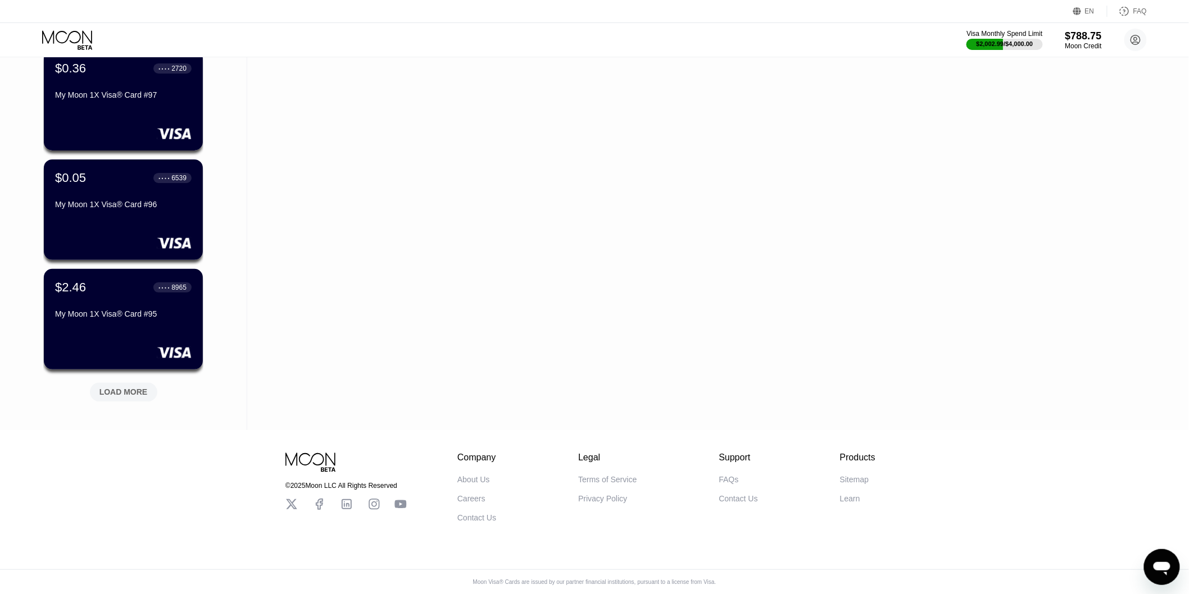
click at [139, 388] on div "LOAD MORE" at bounding box center [123, 393] width 48 height 10
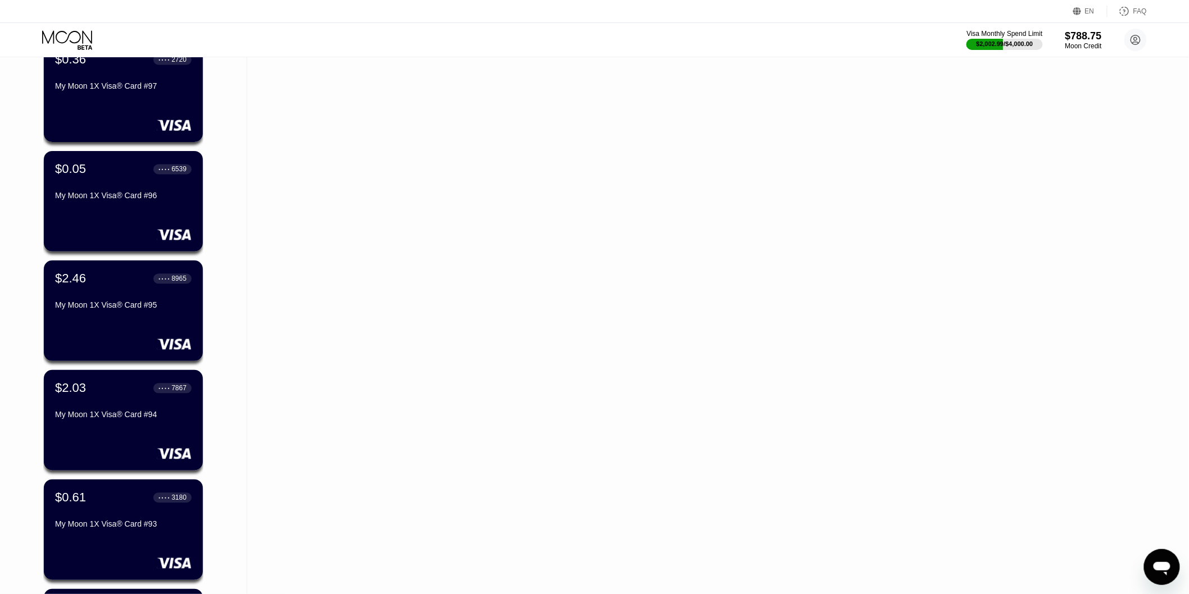
scroll to position [1116, 0]
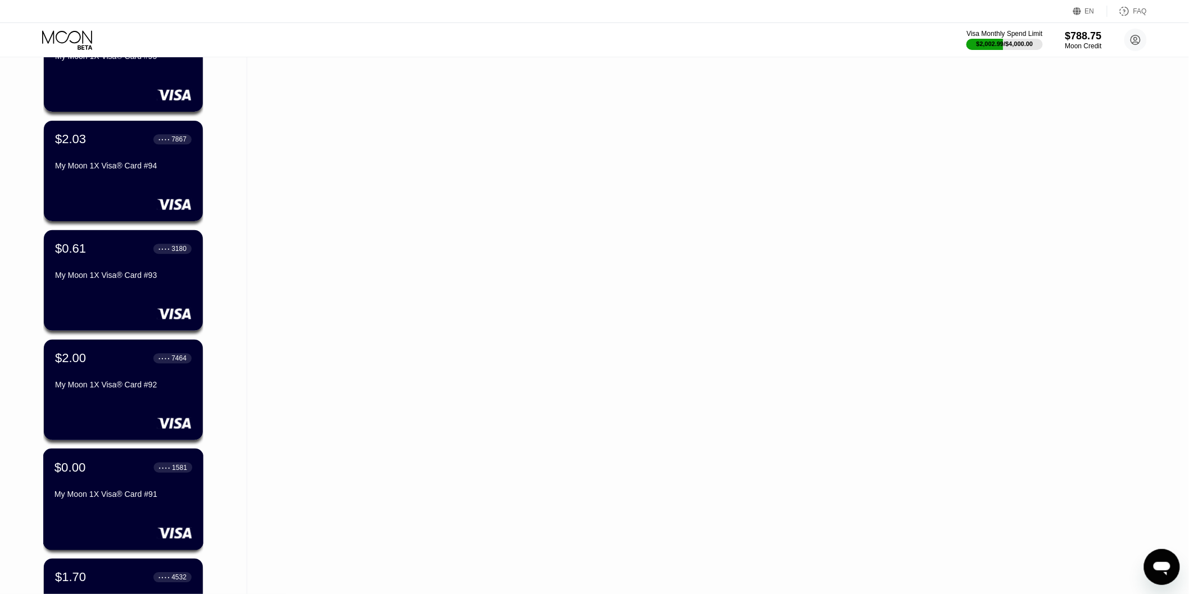
click at [87, 475] on div "$0.00 ● ● ● ● 1581" at bounding box center [123, 467] width 138 height 15
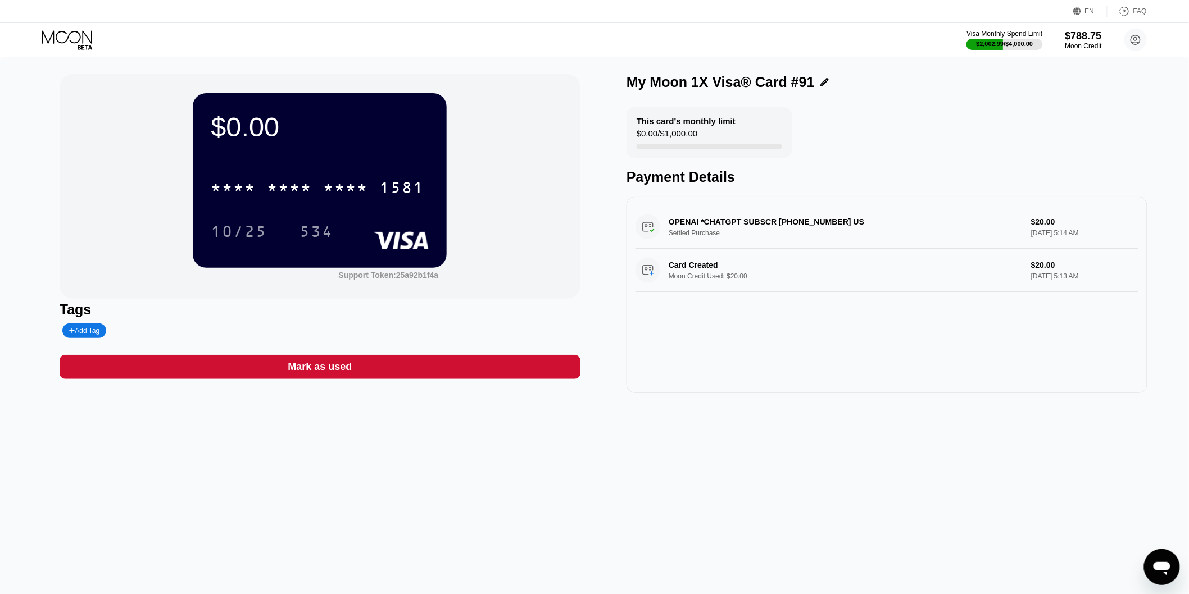
click at [329, 366] on div "Mark as used" at bounding box center [320, 367] width 64 height 13
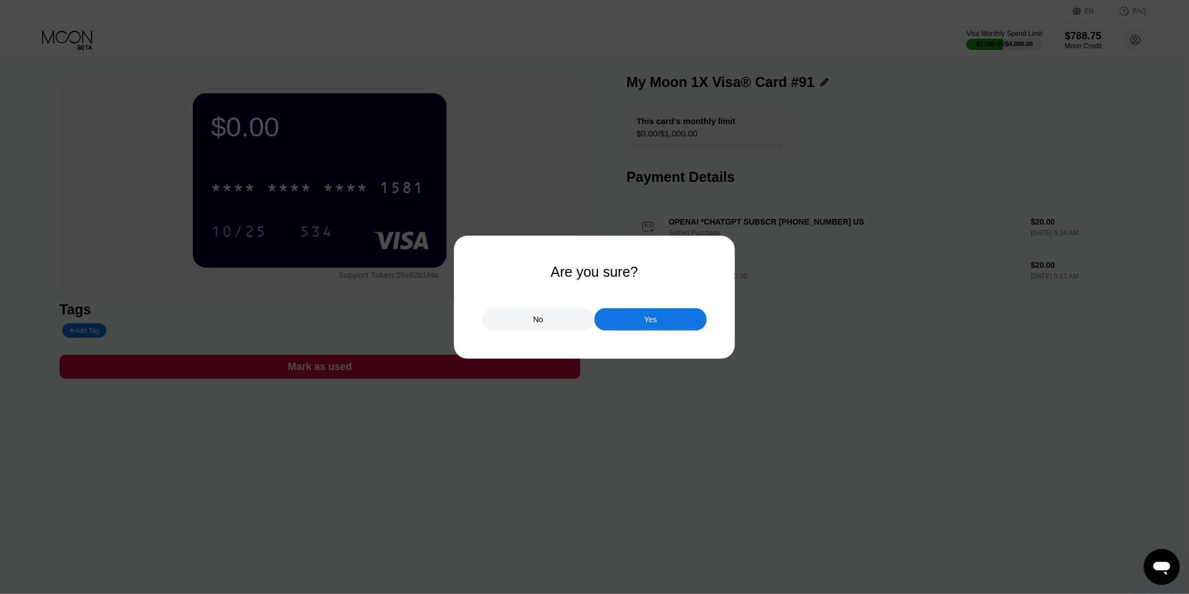
click at [647, 324] on div "Yes" at bounding box center [650, 320] width 13 height 10
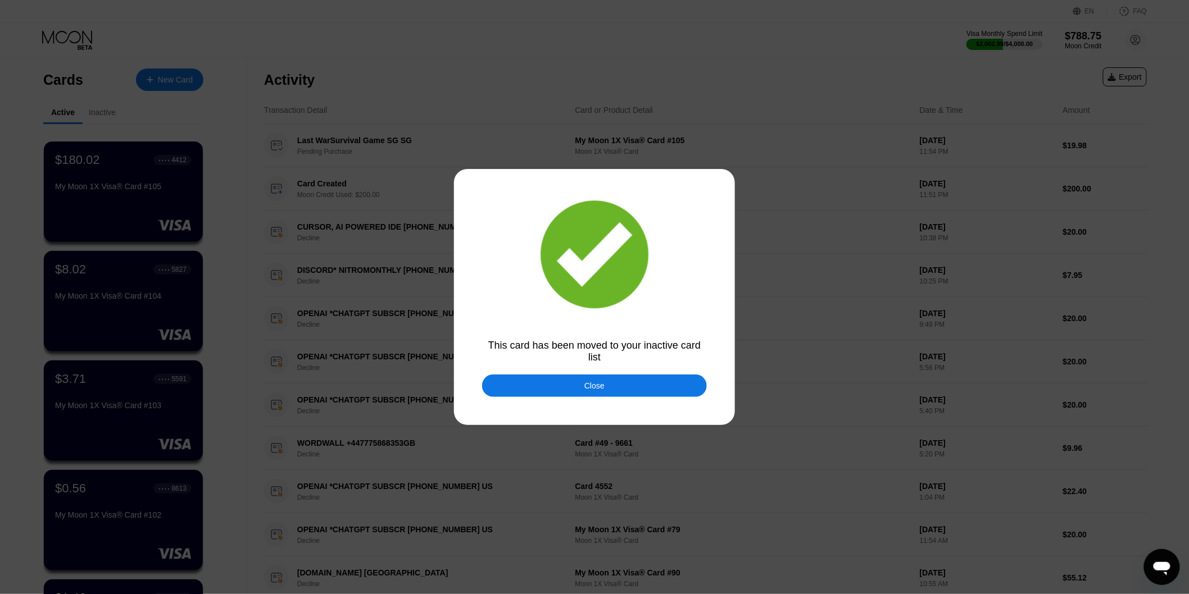
click at [554, 380] on div "Close" at bounding box center [594, 386] width 225 height 22
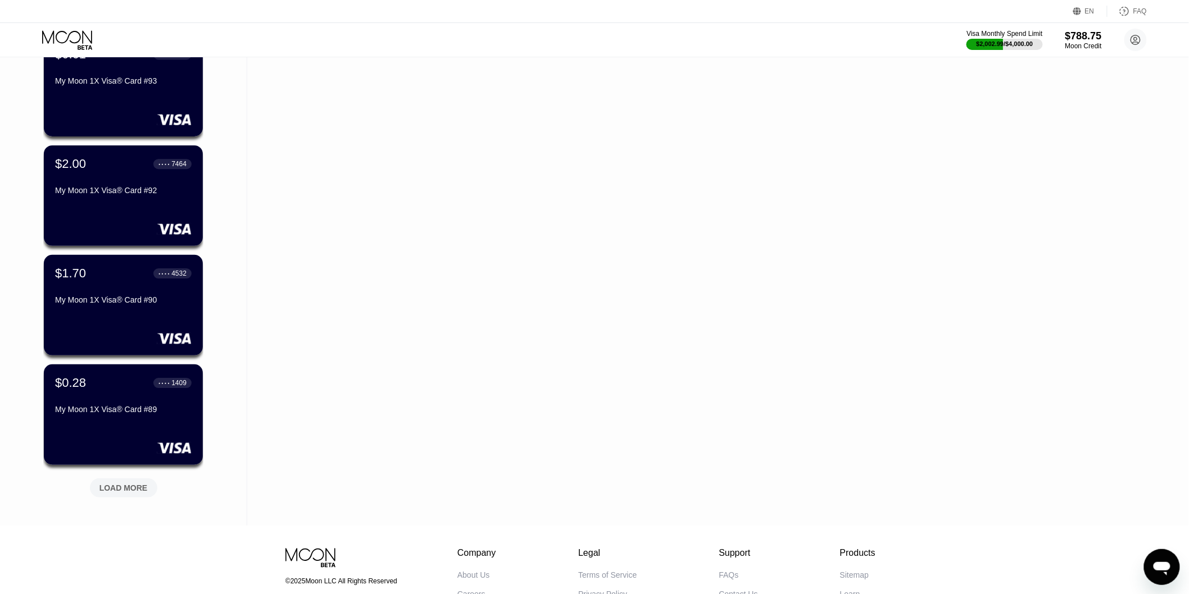
scroll to position [1414, 0]
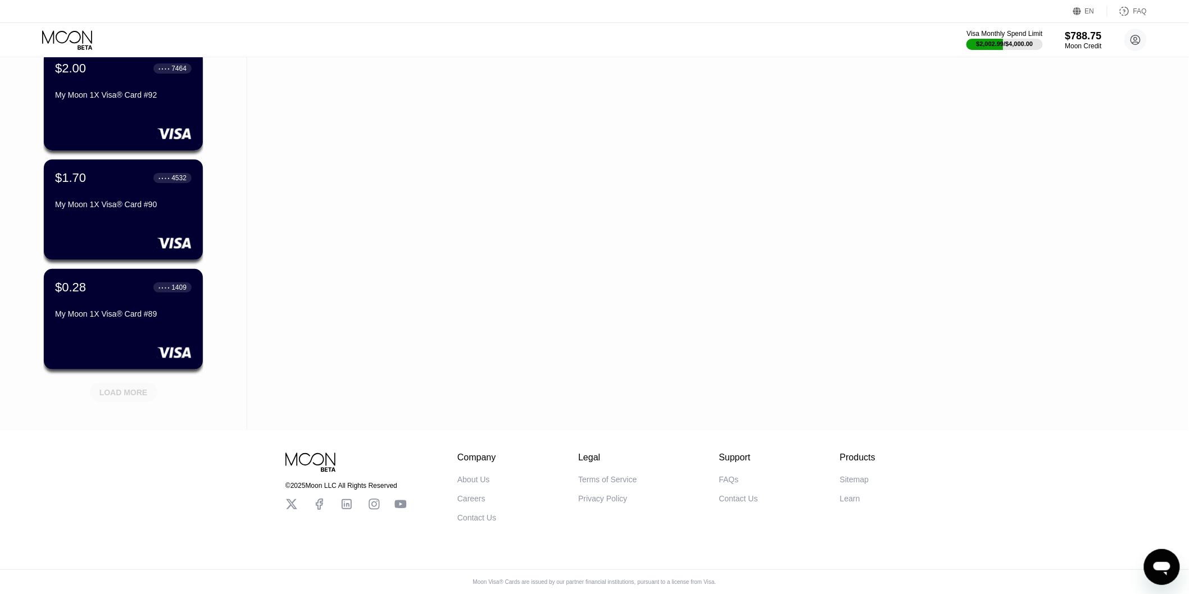
click at [121, 393] on div "LOAD MORE" at bounding box center [123, 392] width 67 height 19
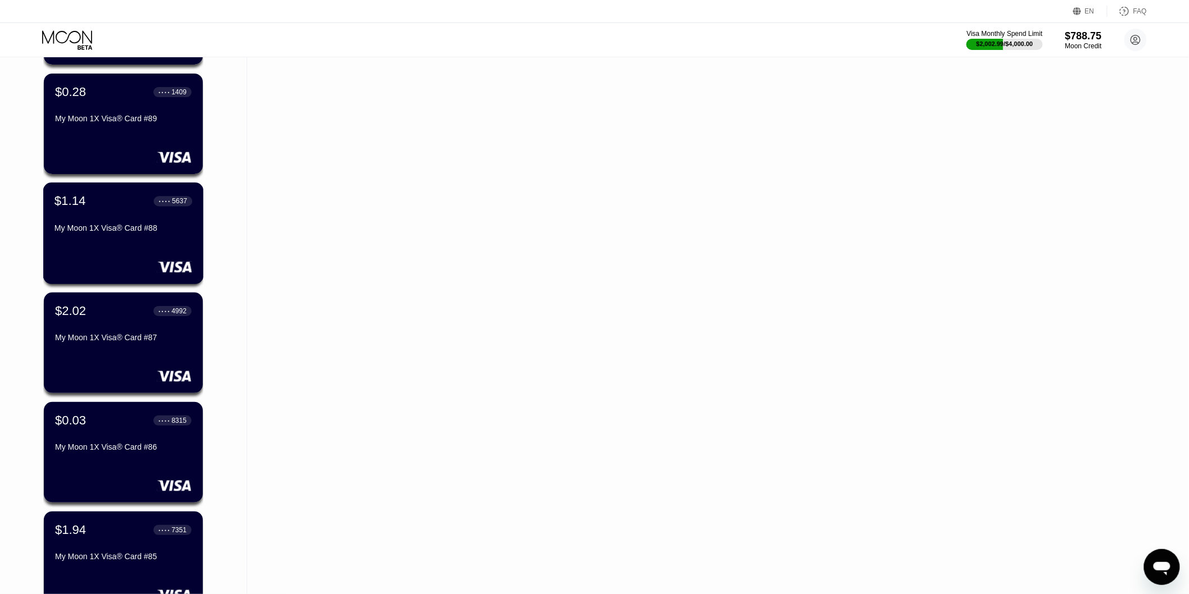
scroll to position [1726, 0]
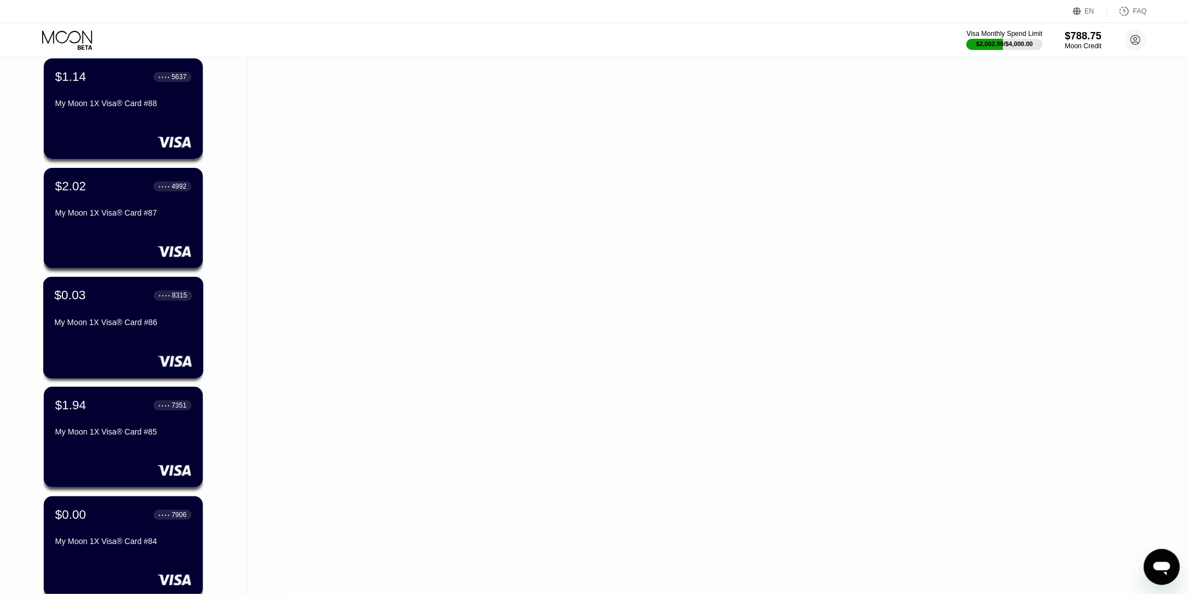
click at [99, 319] on div "$0.03 ● ● ● ● 8315 My Moon 1X Visa® Card #86" at bounding box center [123, 309] width 138 height 43
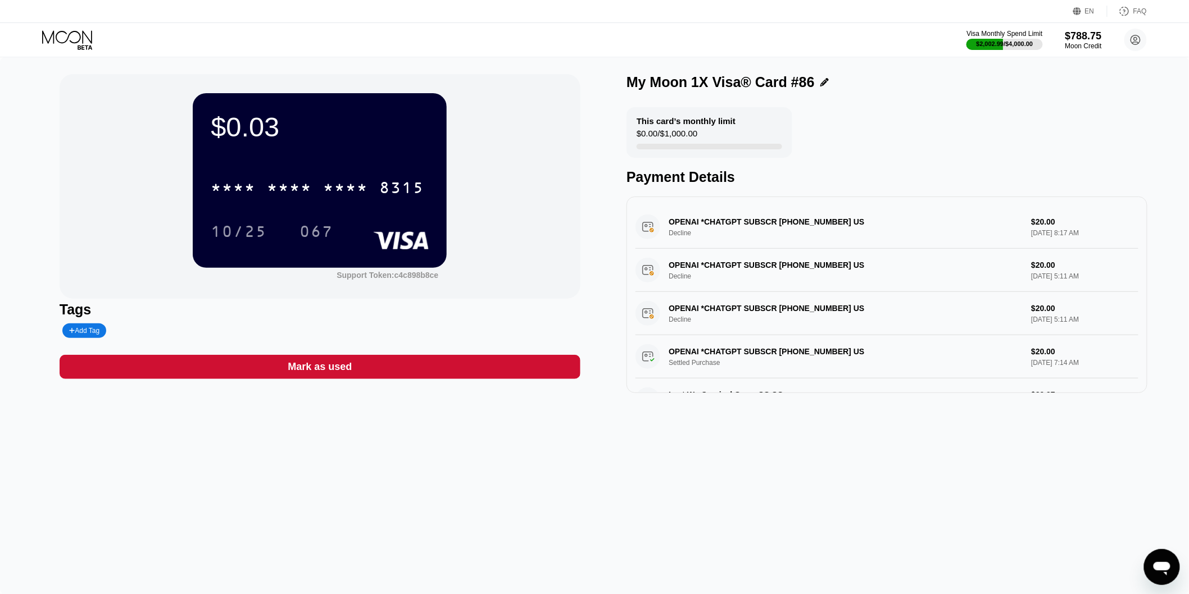
click at [391, 372] on div "Mark as used" at bounding box center [320, 367] width 521 height 24
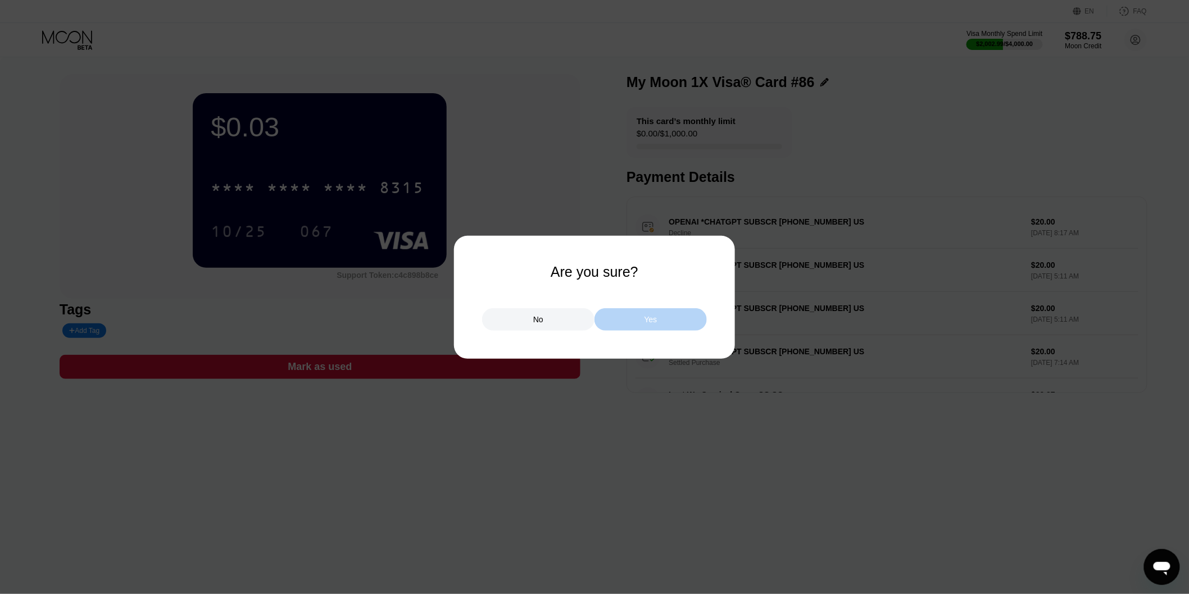
drag, startPoint x: 625, startPoint y: 322, endPoint x: 595, endPoint y: 324, distance: 29.3
click at [626, 322] on div "Yes" at bounding box center [650, 319] width 112 height 22
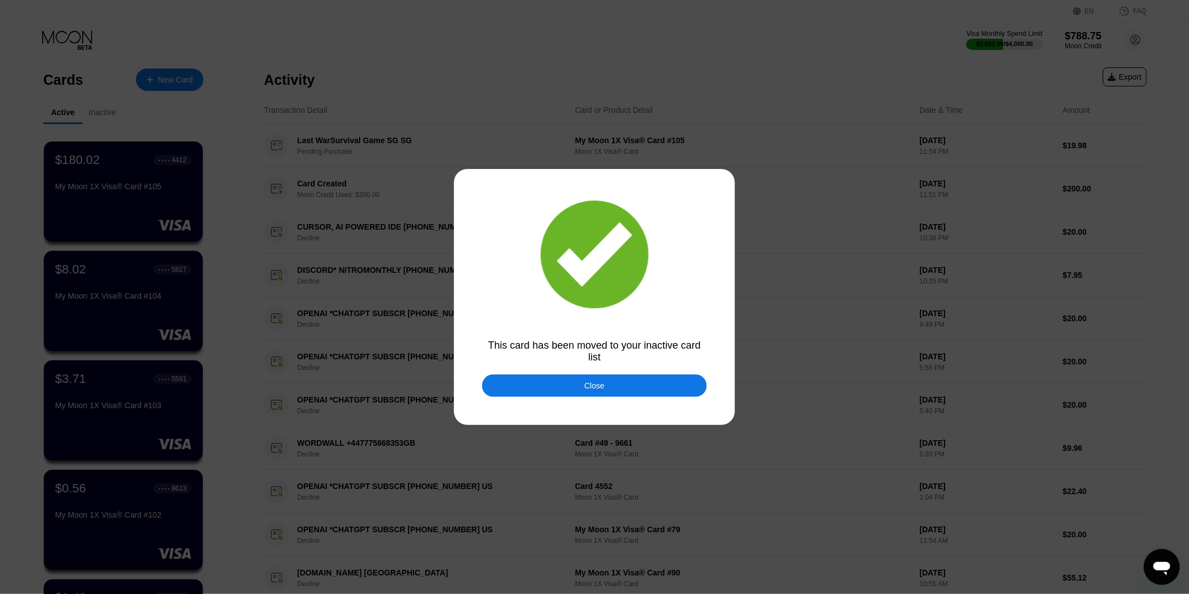
click at [515, 383] on div "Close" at bounding box center [594, 386] width 225 height 22
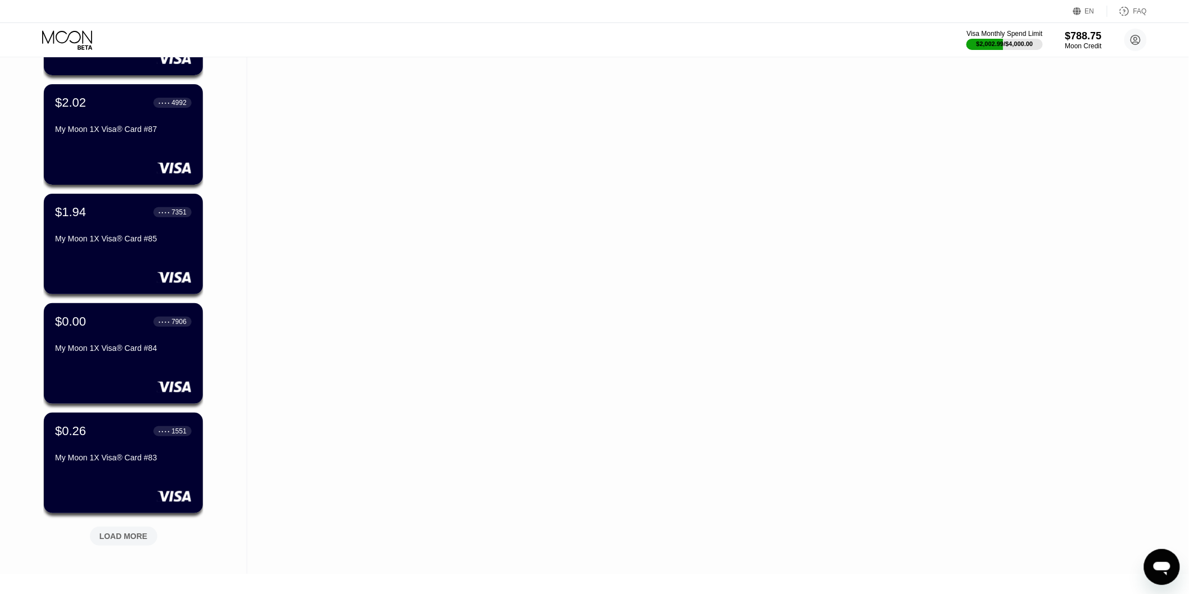
scroll to position [1872, 0]
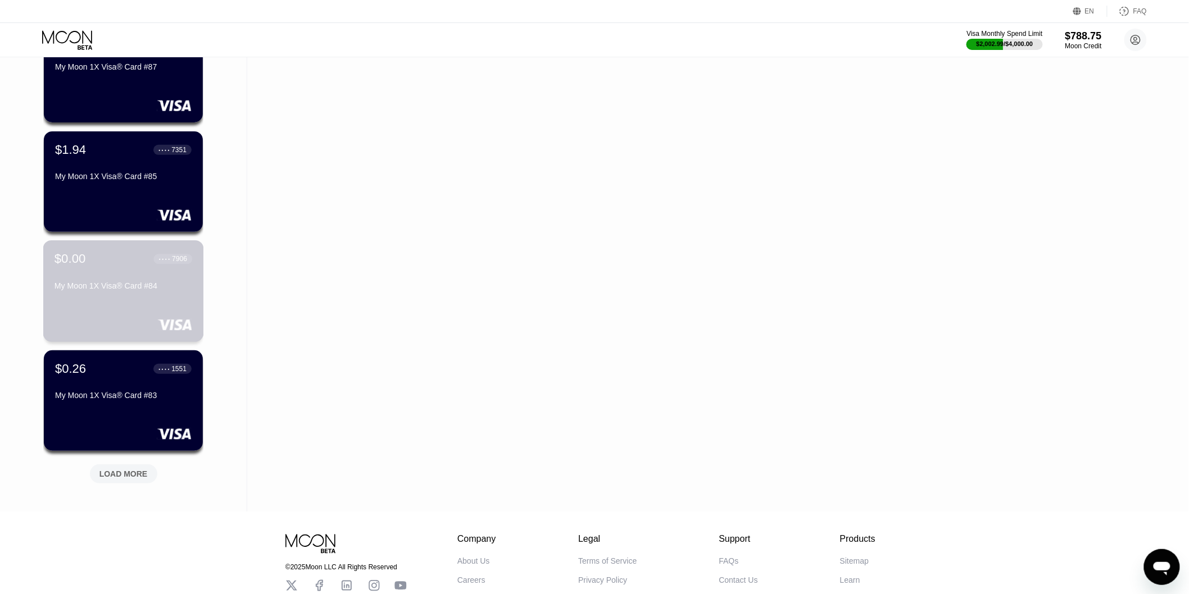
click at [128, 281] on div "$0.00 ● ● ● ● 7906 My Moon 1X Visa® Card #84" at bounding box center [123, 273] width 138 height 43
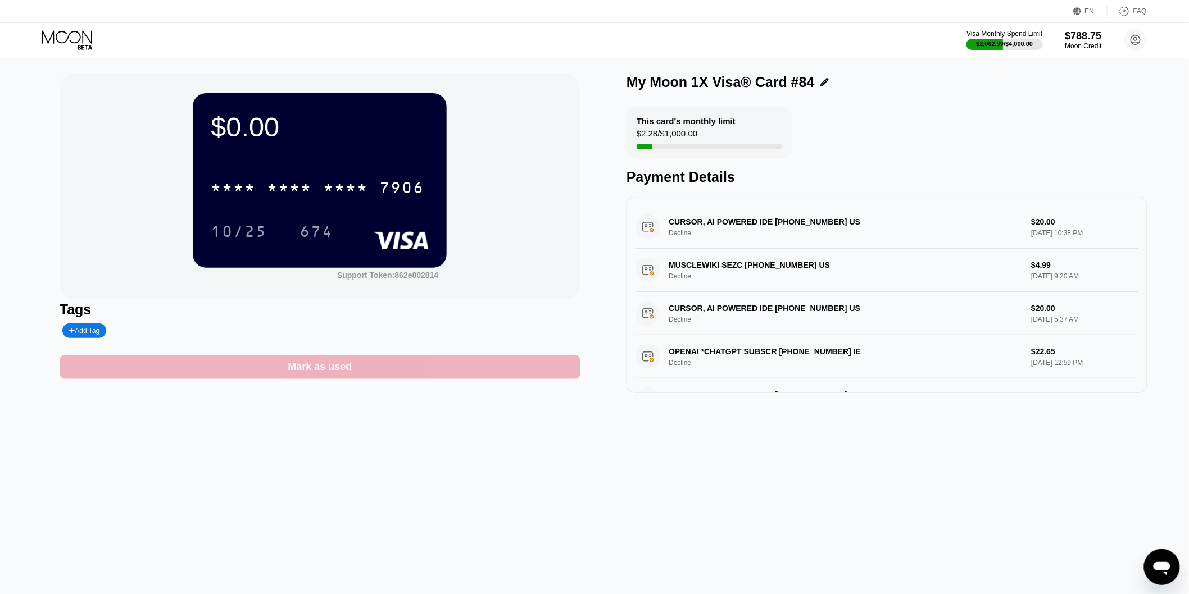
click at [301, 372] on div "Mark as used" at bounding box center [320, 367] width 64 height 13
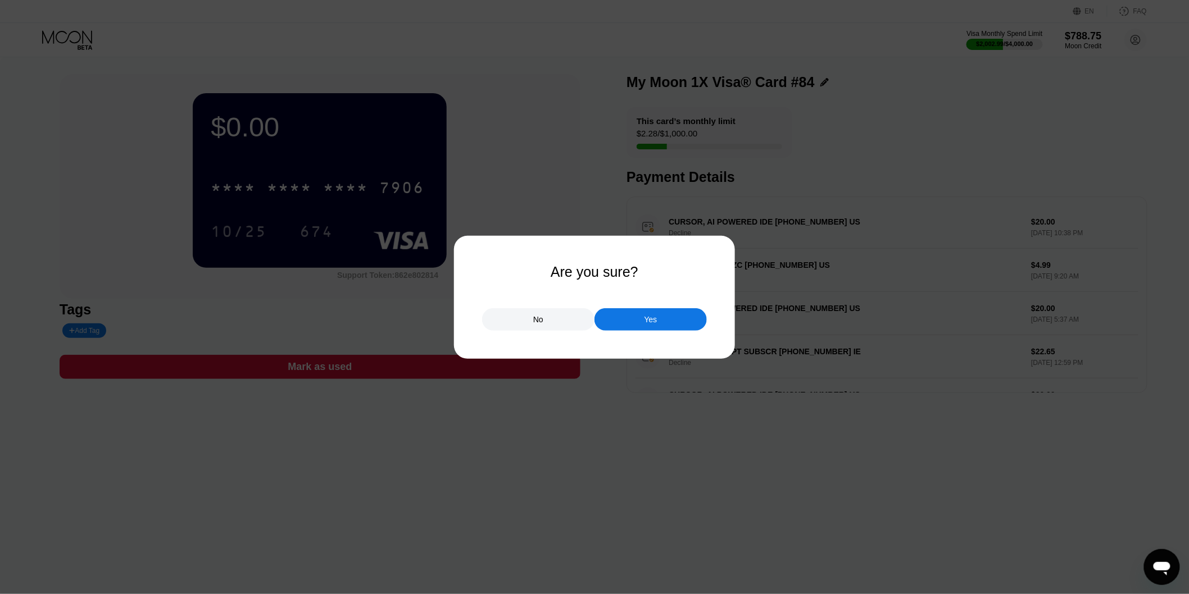
click at [656, 323] on div "Yes" at bounding box center [650, 320] width 13 height 10
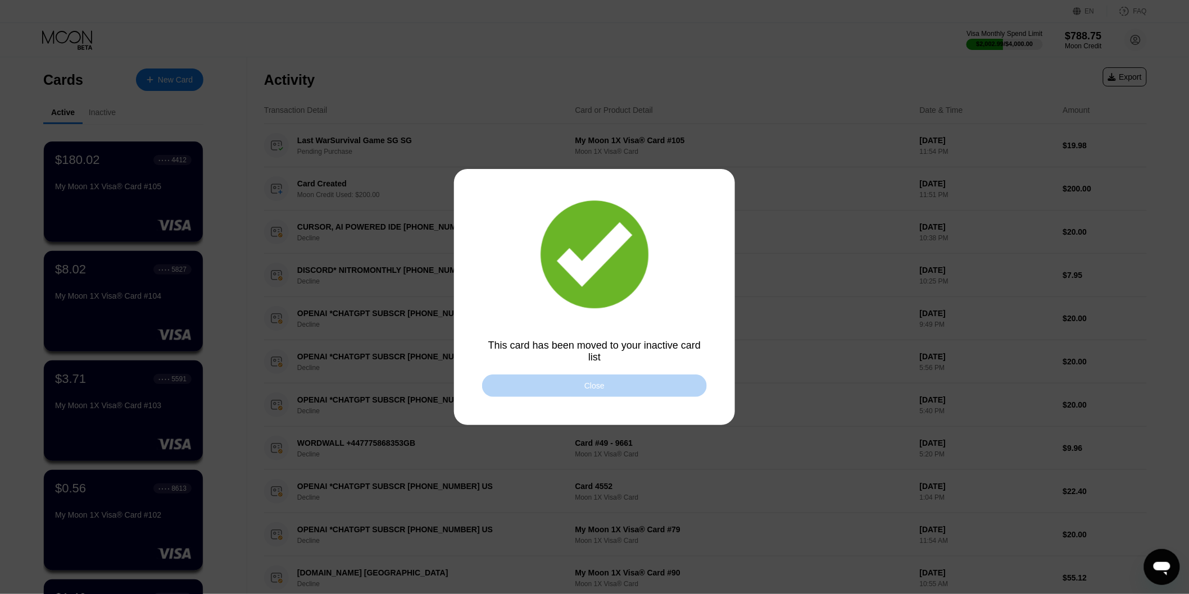
click at [577, 384] on div "Close" at bounding box center [594, 386] width 225 height 22
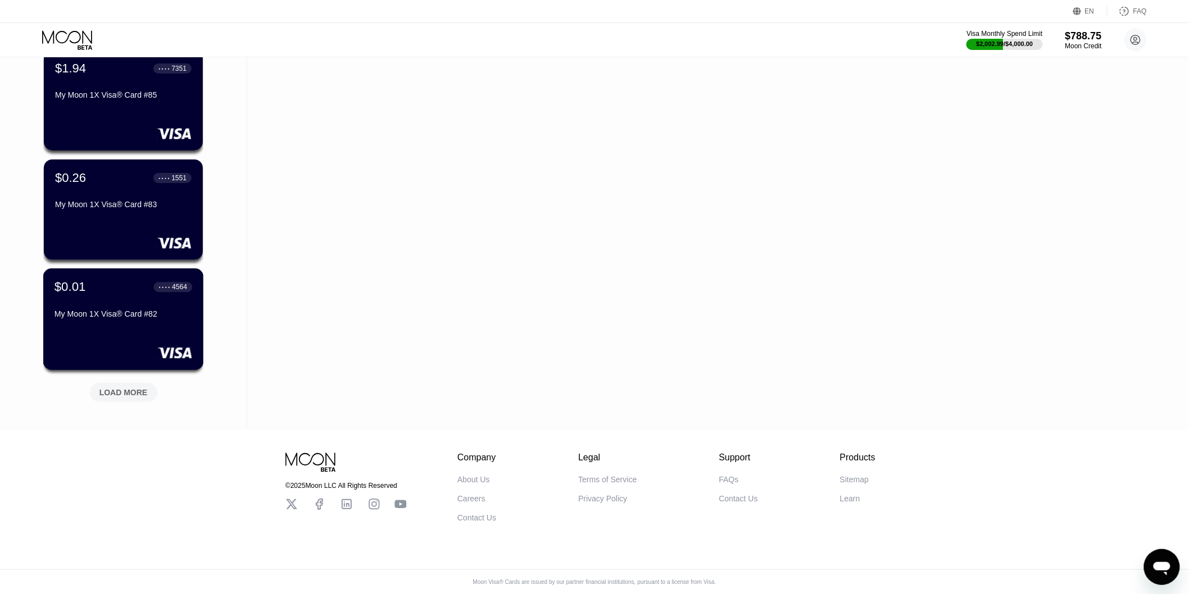
scroll to position [1837, 0]
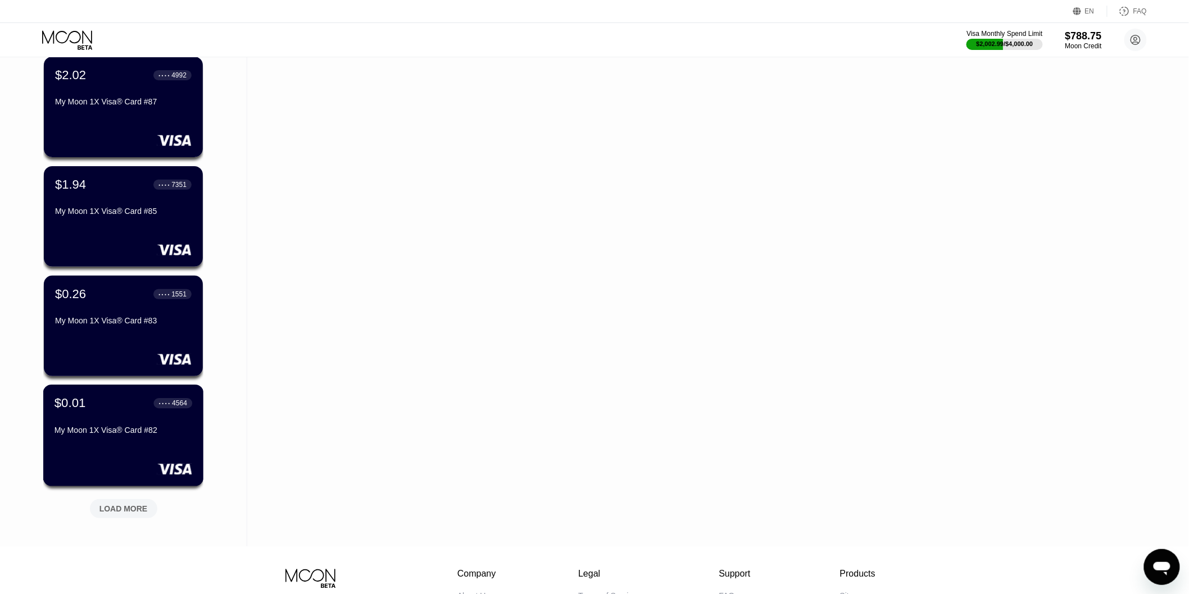
click at [128, 427] on div "$0.01 ● ● ● ● 4564 My Moon 1X Visa® Card #82" at bounding box center [123, 417] width 138 height 43
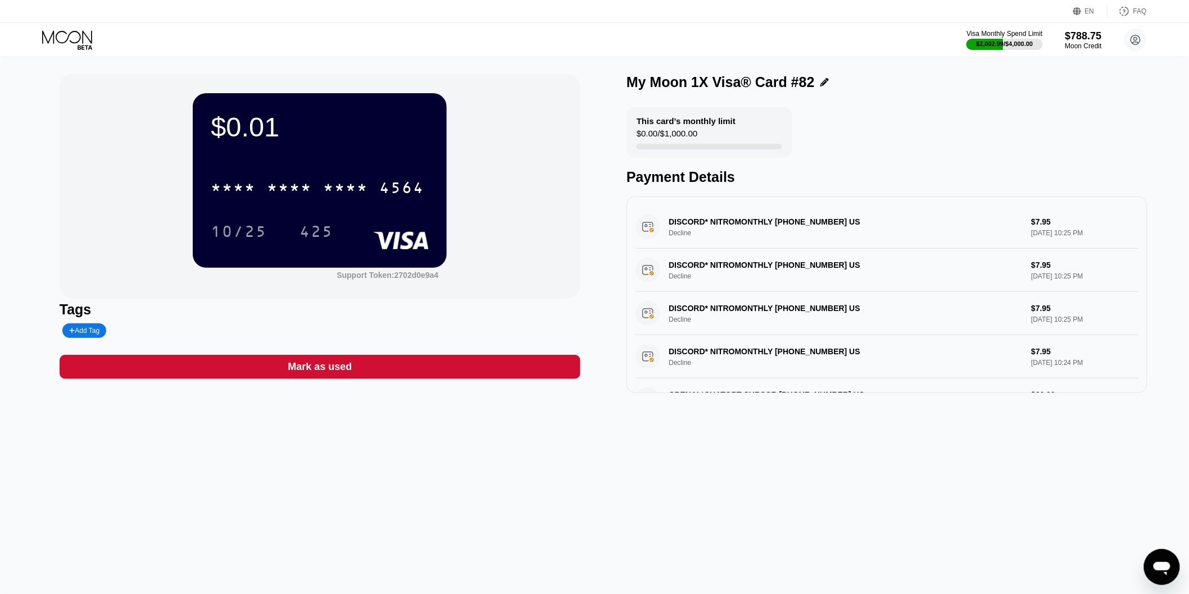
click at [306, 370] on div "Mark as used" at bounding box center [320, 367] width 64 height 13
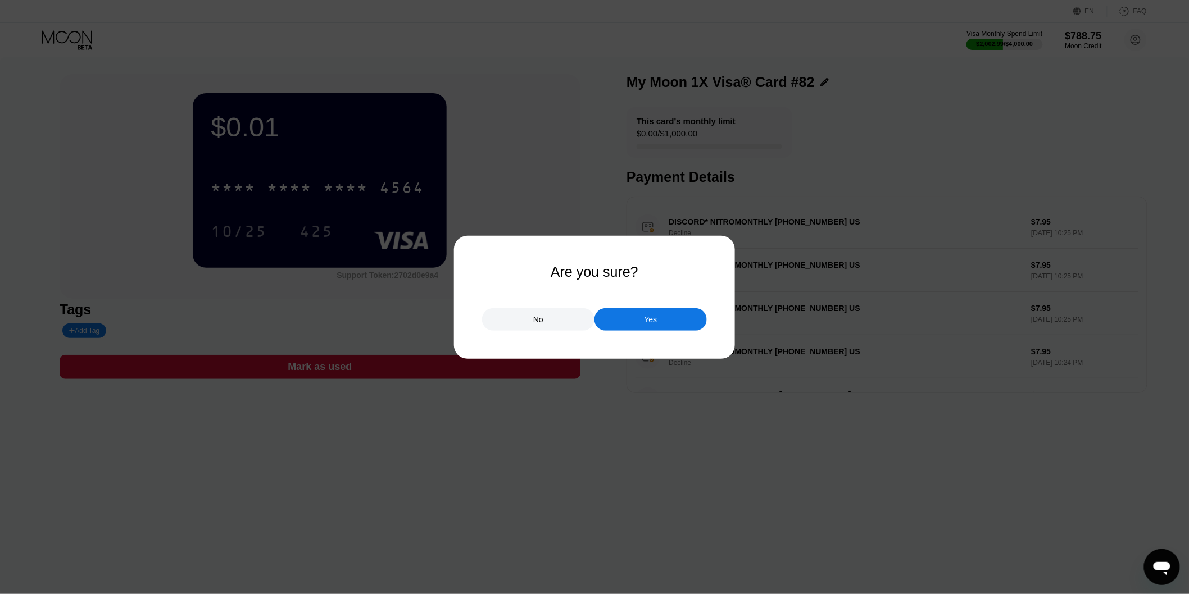
click at [643, 321] on div "Yes" at bounding box center [650, 319] width 112 height 22
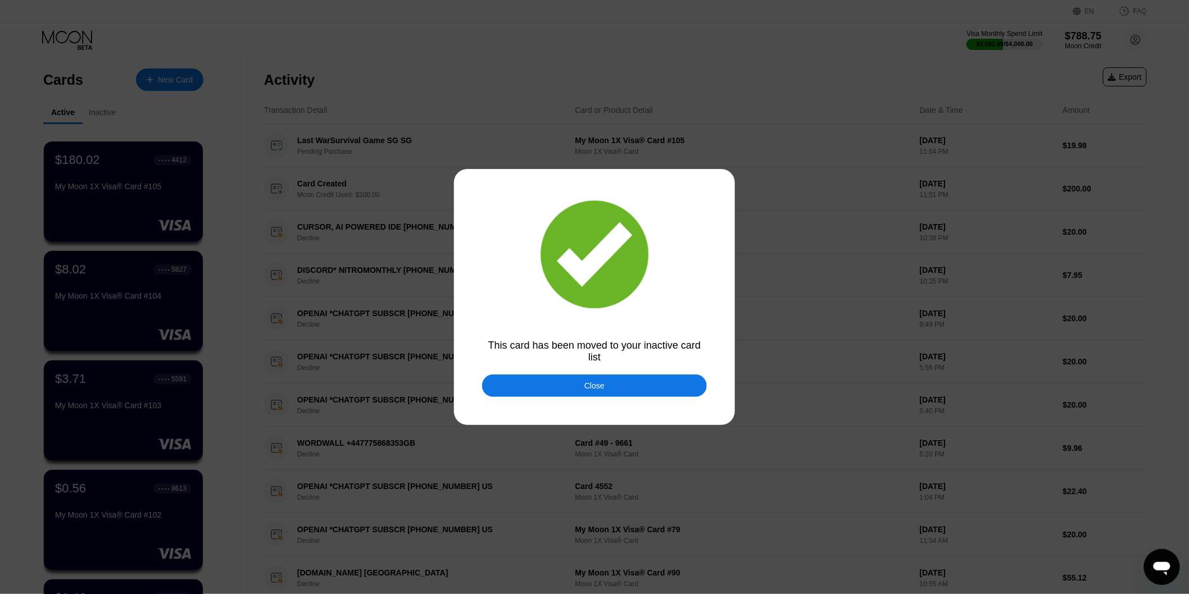
click at [576, 377] on div "Close" at bounding box center [594, 386] width 225 height 22
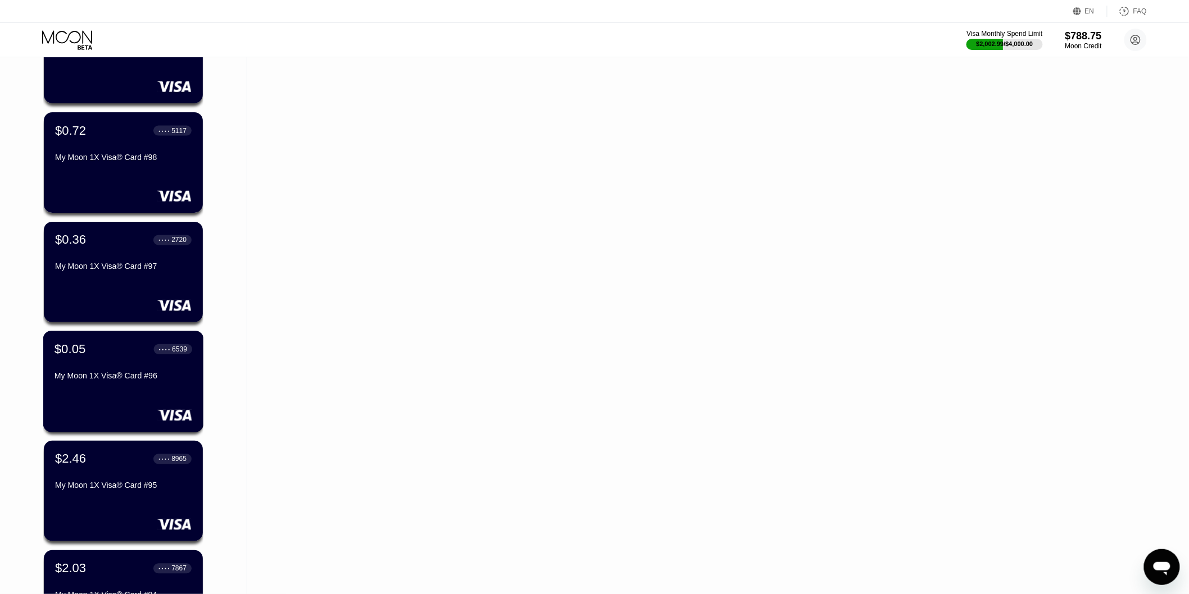
scroll to position [811, 0]
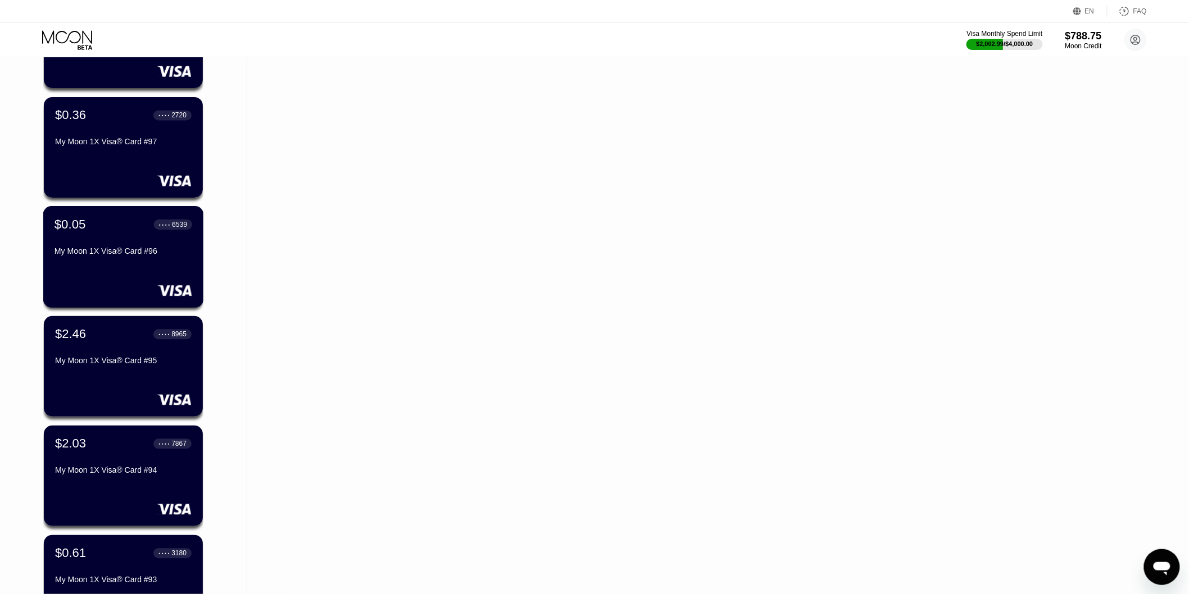
click at [142, 261] on div "My Moon 1X Visa® Card #96" at bounding box center [123, 253] width 138 height 13
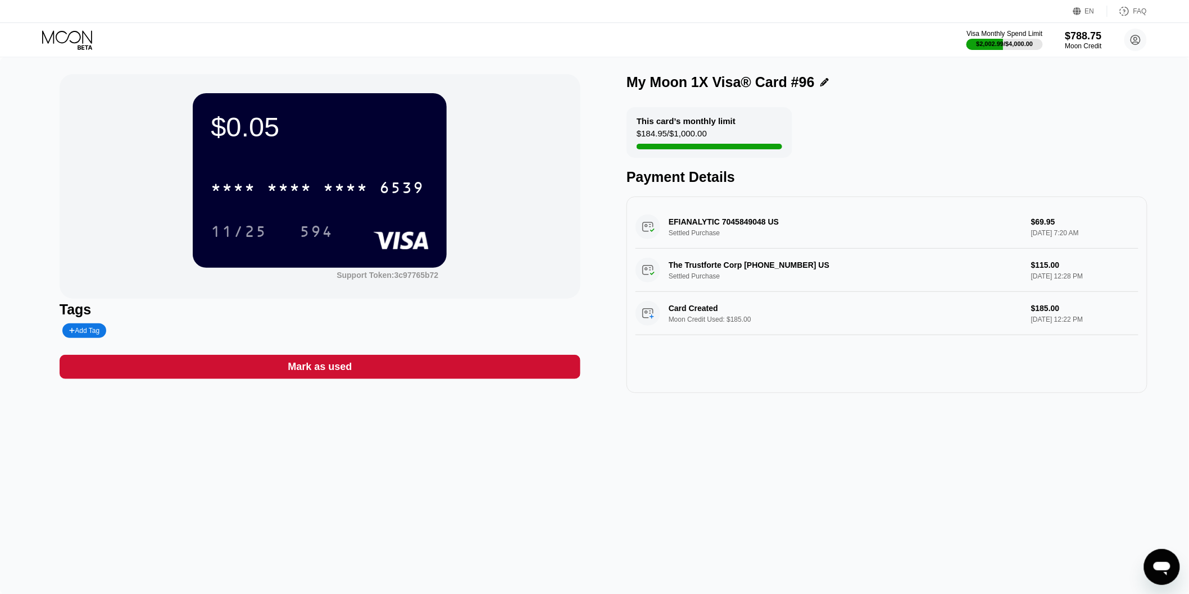
click at [354, 369] on div "Mark as used" at bounding box center [320, 367] width 521 height 24
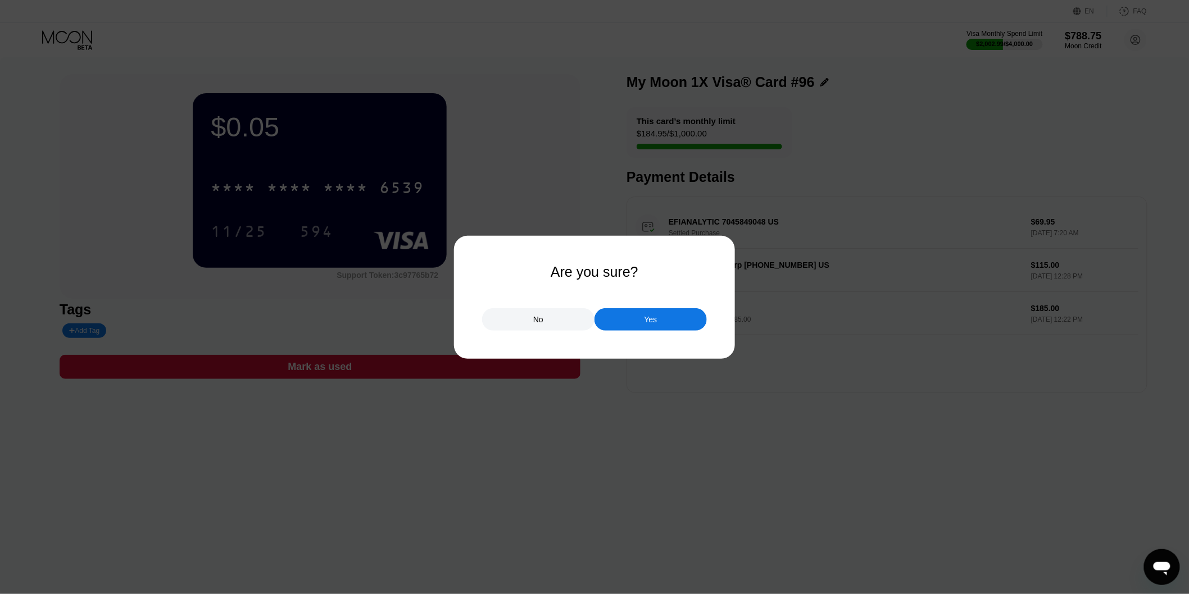
click at [640, 320] on div "Yes" at bounding box center [650, 319] width 112 height 22
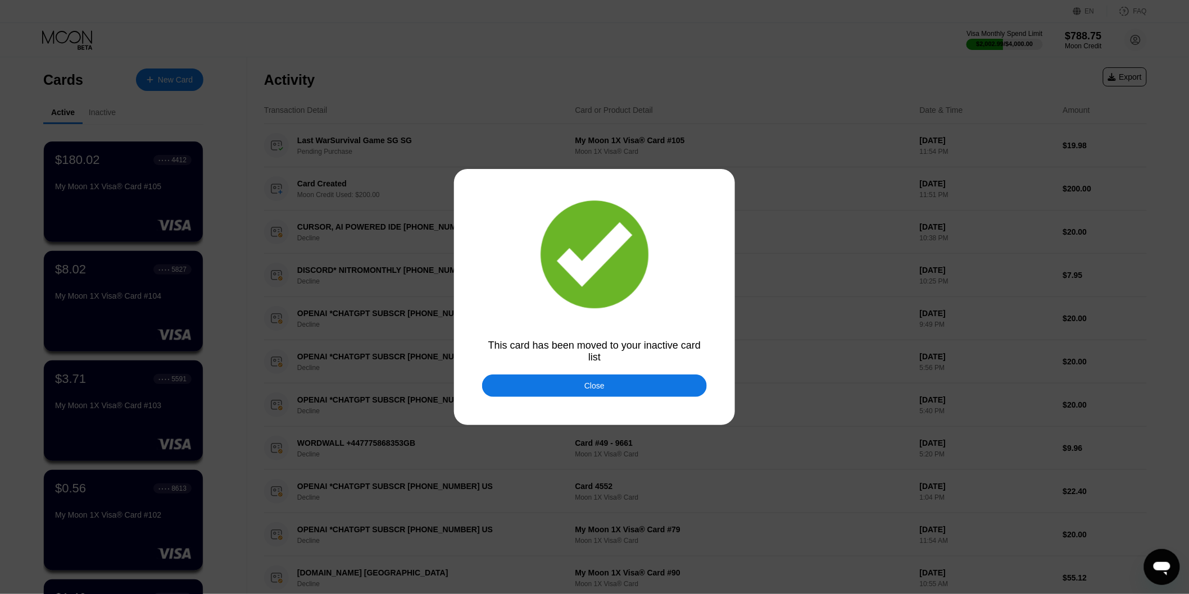
drag, startPoint x: 585, startPoint y: 384, endPoint x: 370, endPoint y: 386, distance: 215.2
click at [584, 384] on div "Close" at bounding box center [594, 385] width 20 height 9
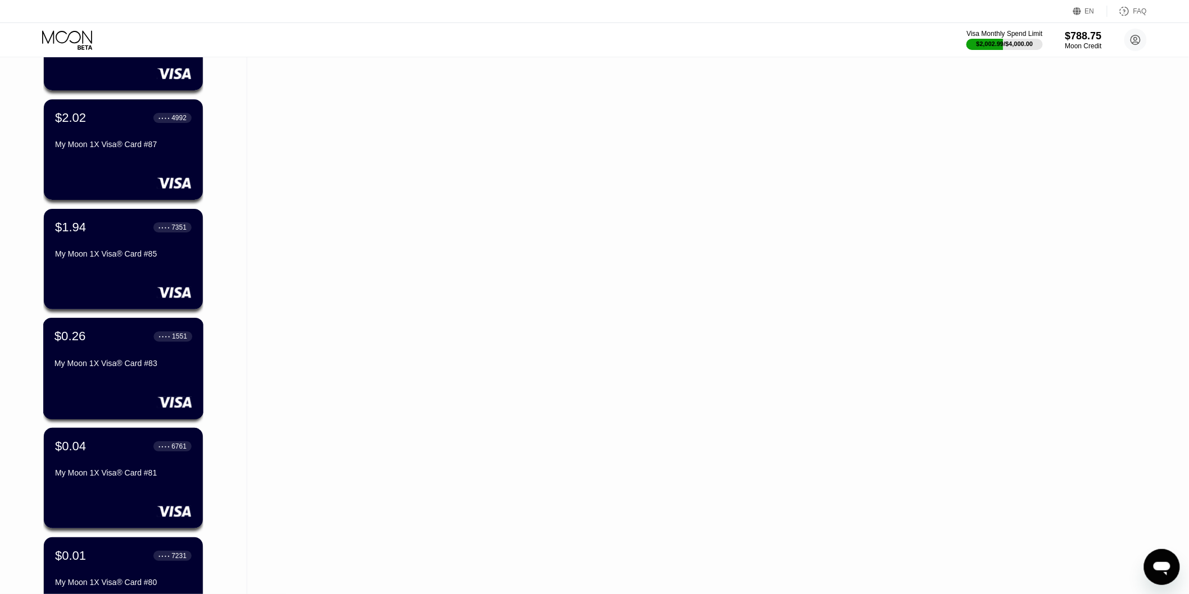
scroll to position [1935, 0]
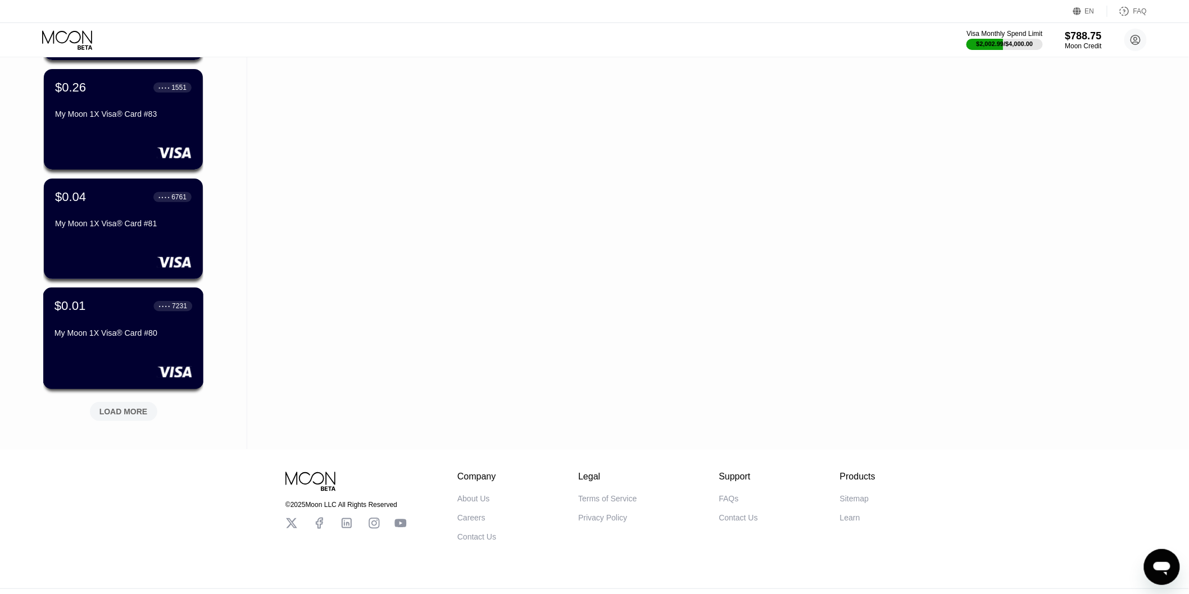
click at [139, 342] on div "My Moon 1X Visa® Card #80" at bounding box center [123, 335] width 138 height 13
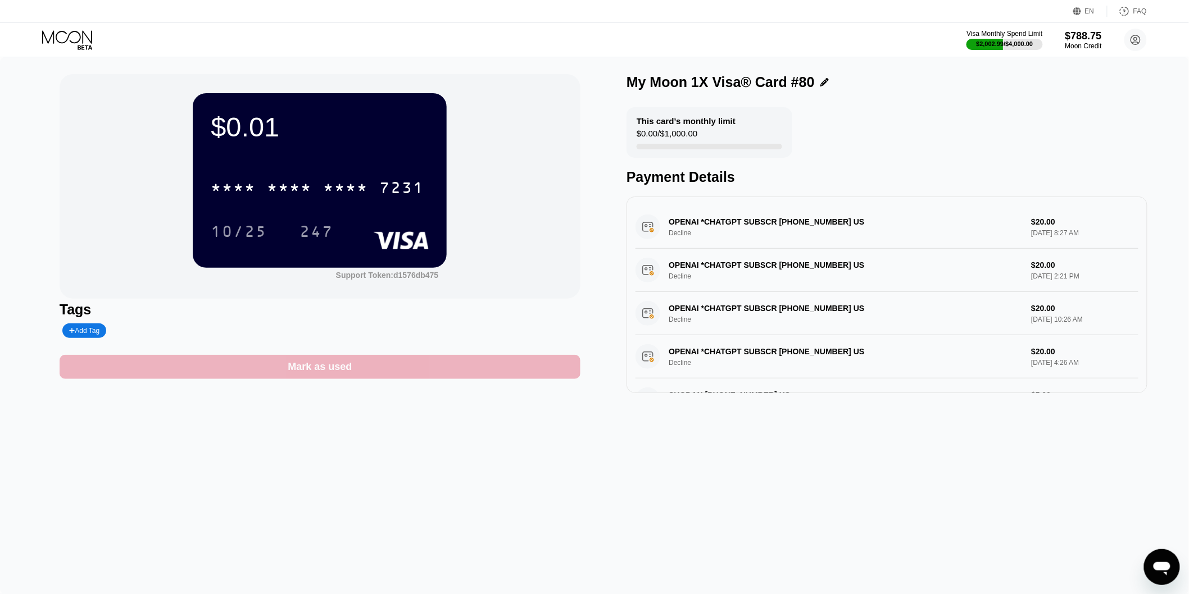
click at [338, 374] on div "Mark as used" at bounding box center [320, 367] width 64 height 13
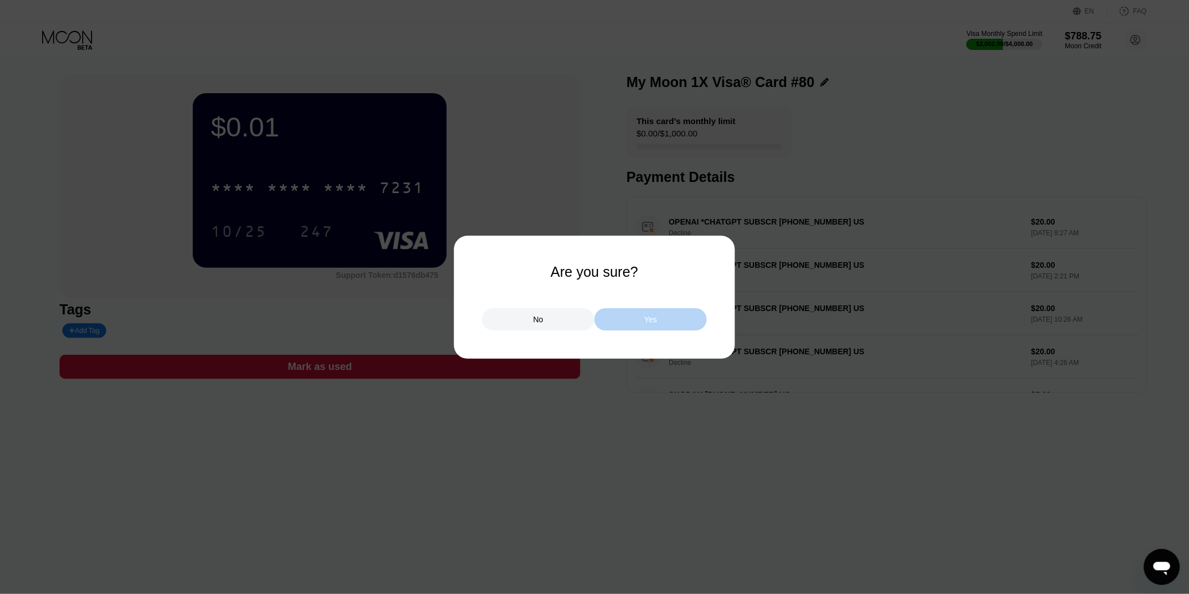
click at [643, 313] on div "Yes" at bounding box center [650, 319] width 112 height 22
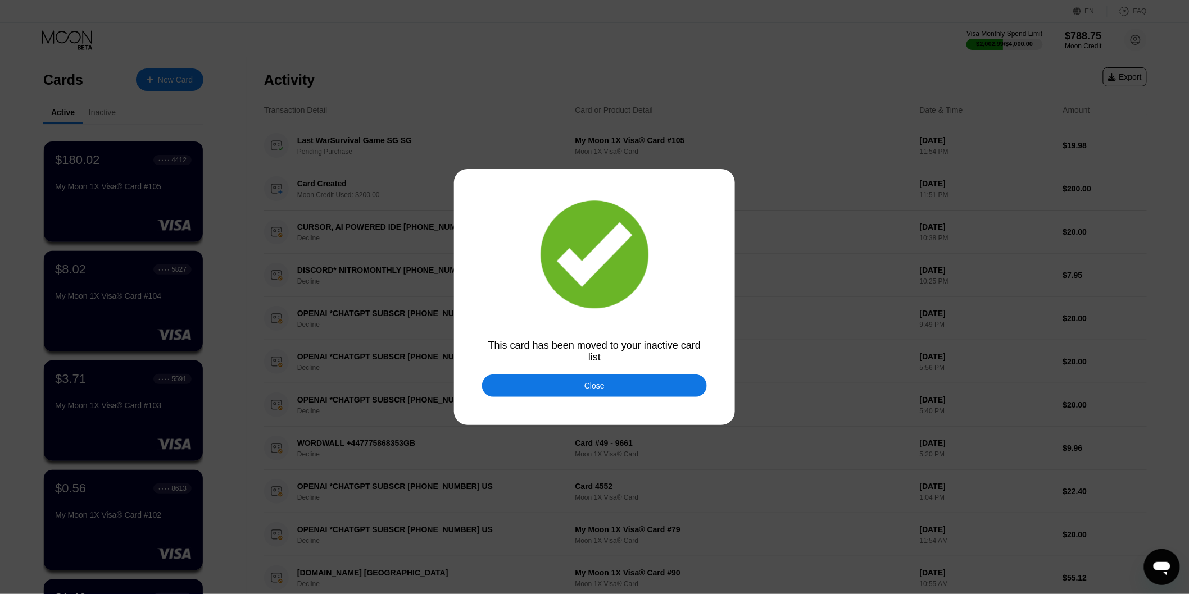
click at [590, 375] on div "Close" at bounding box center [594, 386] width 225 height 22
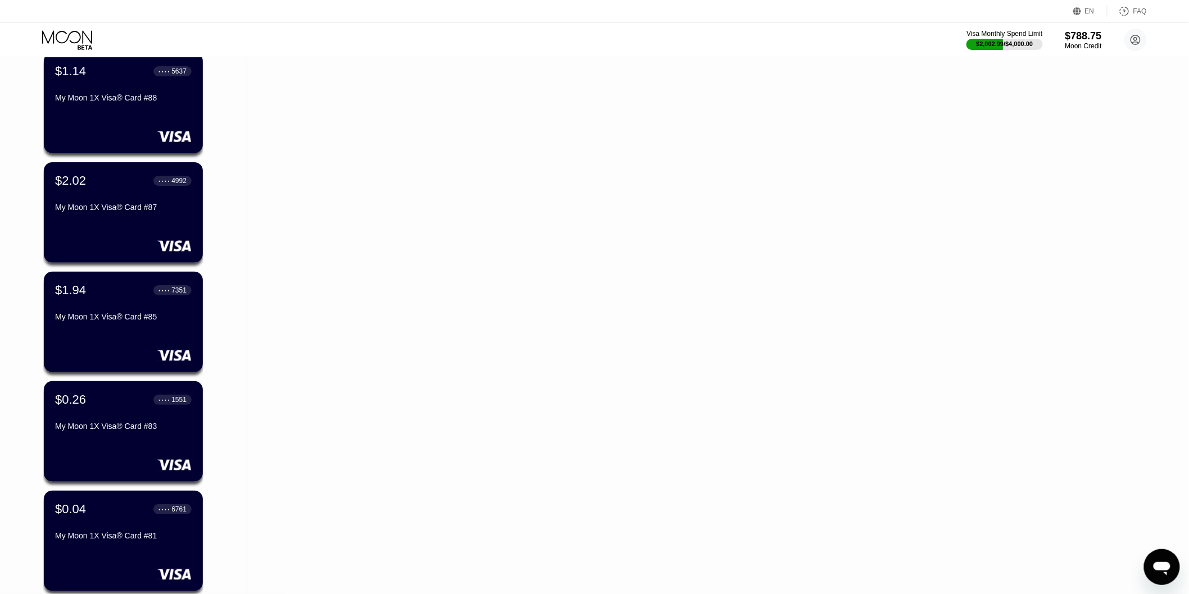
scroll to position [1810, 0]
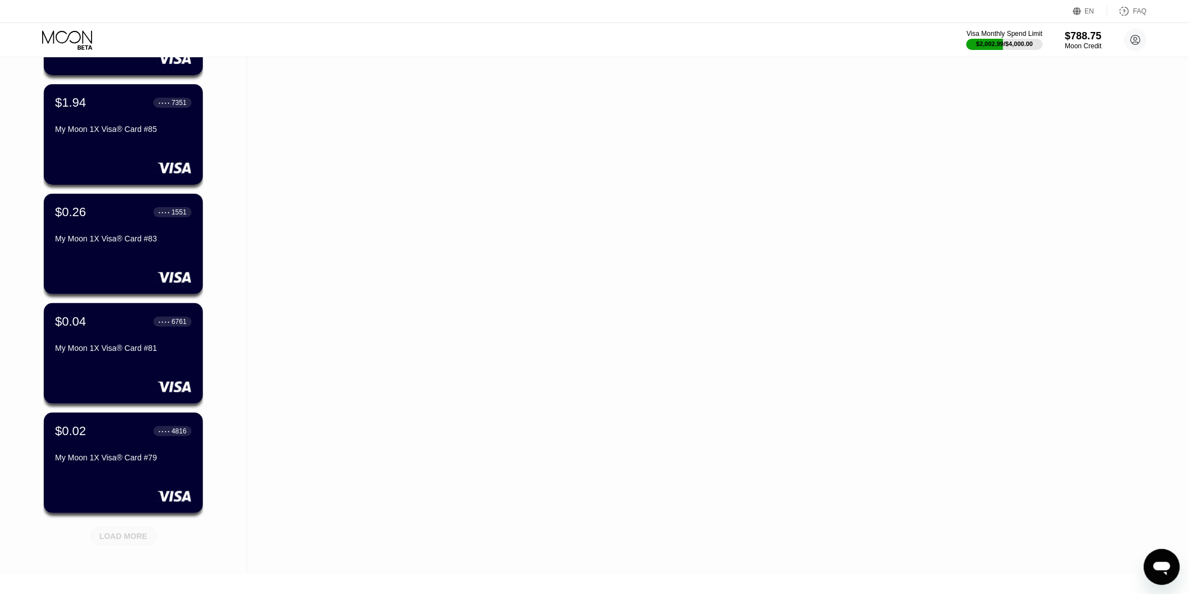
click at [125, 534] on div "LOAD MORE" at bounding box center [123, 536] width 48 height 10
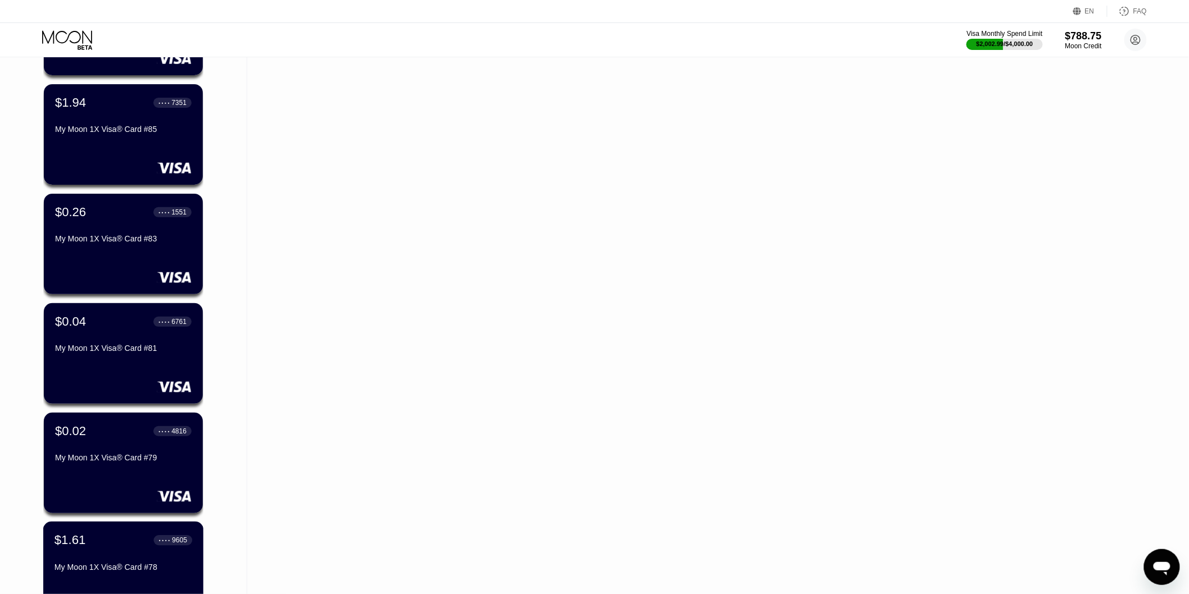
scroll to position [2059, 0]
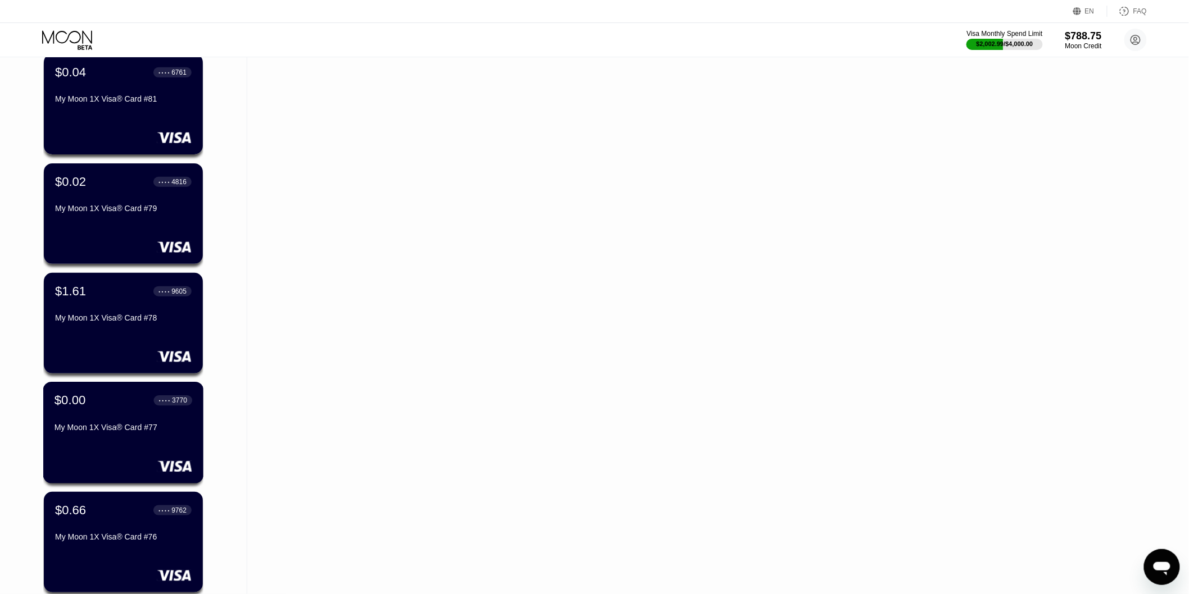
click at [108, 431] on div "My Moon 1X Visa® Card #77" at bounding box center [123, 427] width 138 height 9
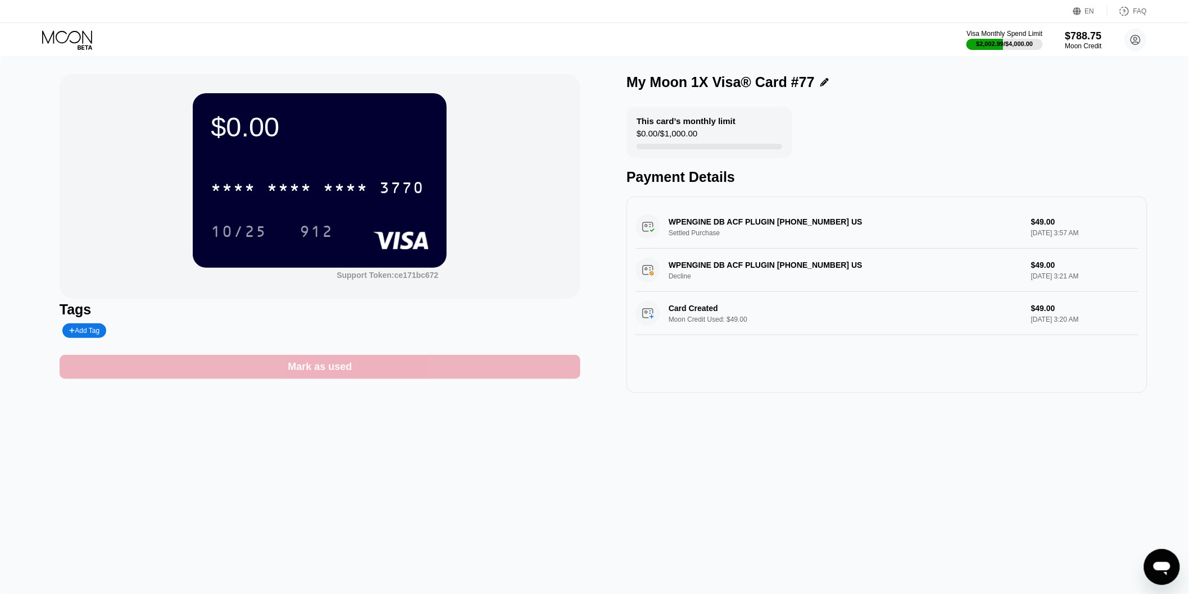
click at [462, 370] on div "Mark as used" at bounding box center [320, 367] width 521 height 24
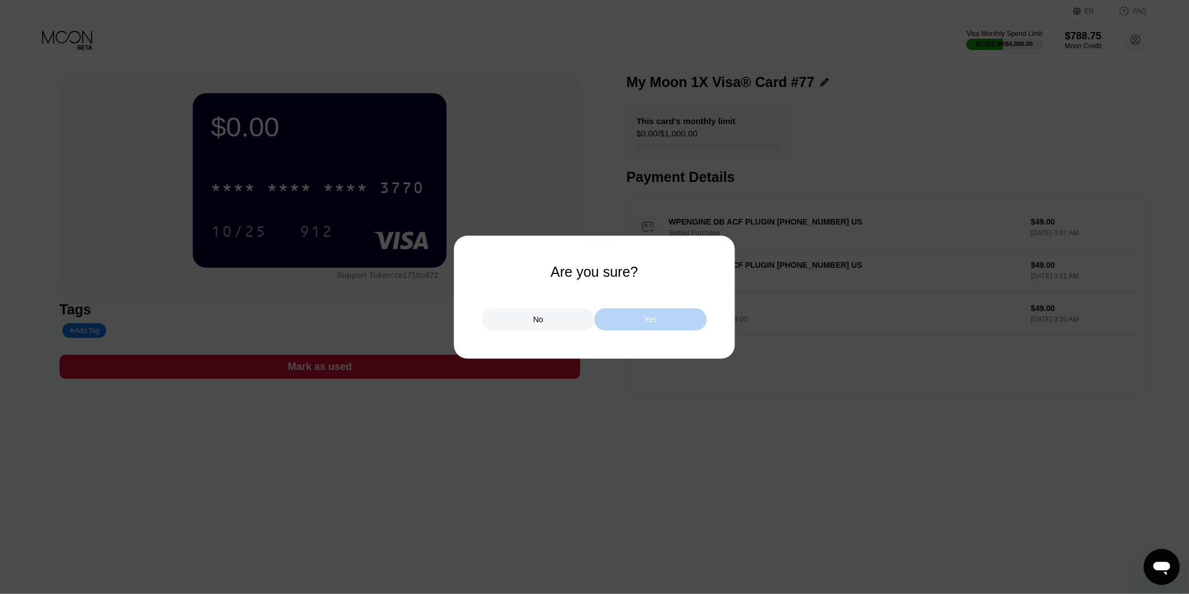
click at [619, 321] on div "Yes" at bounding box center [650, 319] width 112 height 22
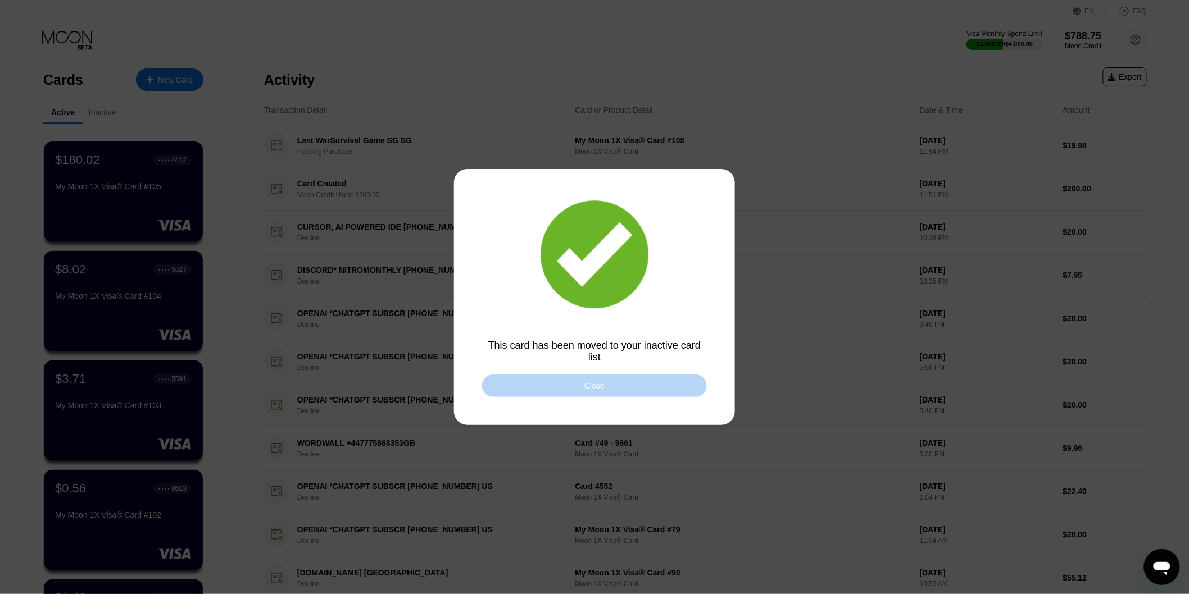
drag, startPoint x: 529, startPoint y: 374, endPoint x: 194, endPoint y: 349, distance: 335.7
click at [529, 375] on div "Close" at bounding box center [594, 386] width 225 height 22
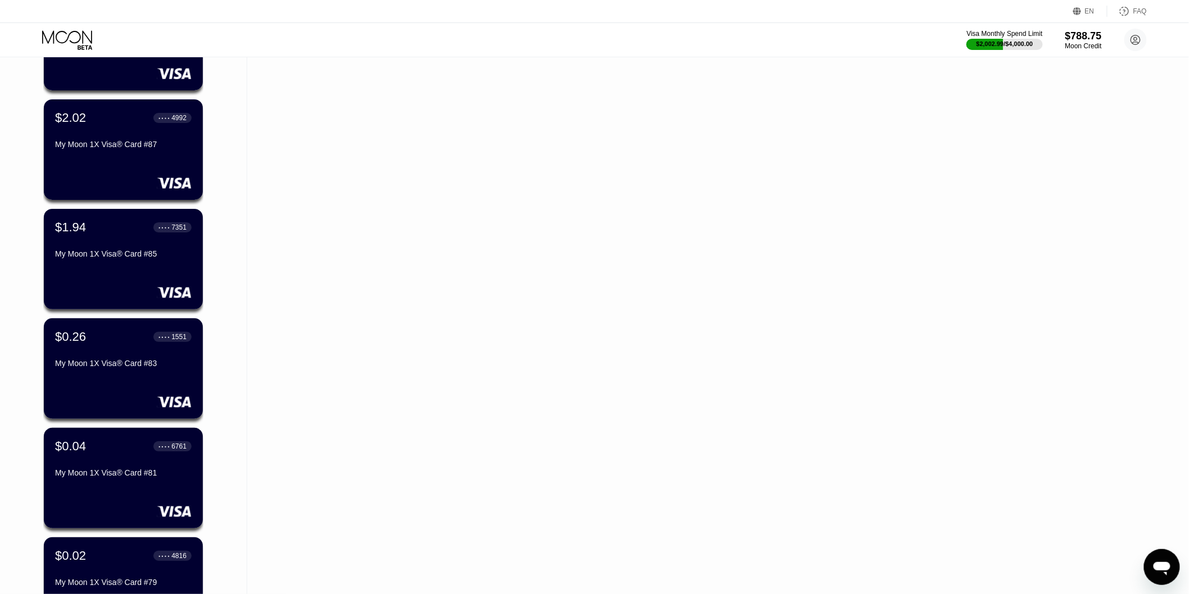
scroll to position [1810, 0]
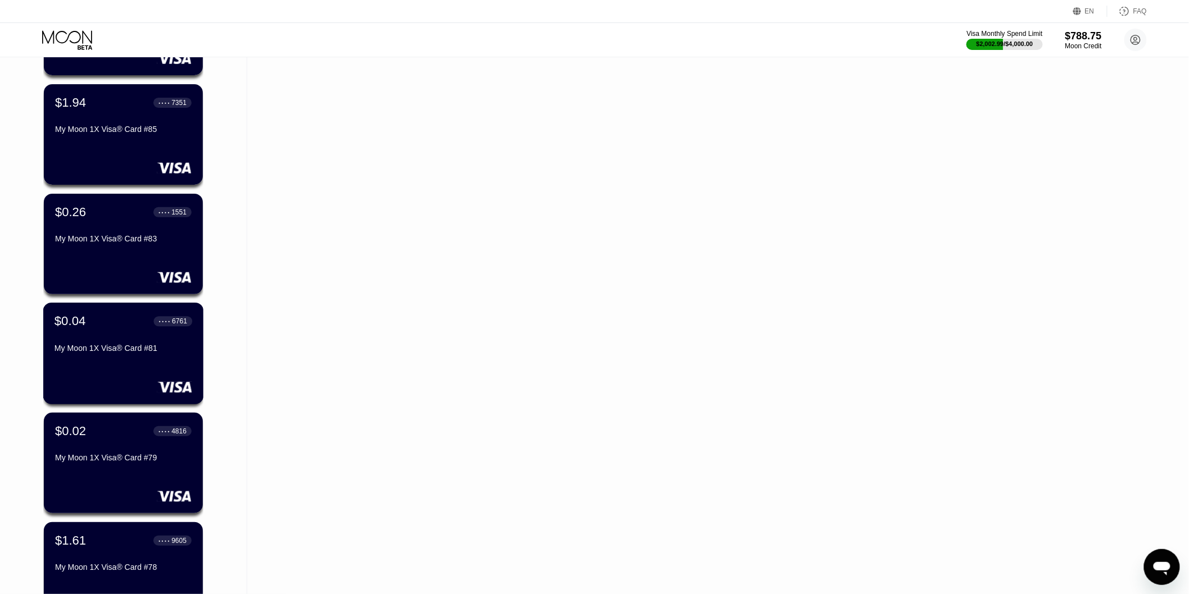
click at [118, 338] on div "$0.04 ● ● ● ● 6761 My Moon 1X Visa® Card #81" at bounding box center [123, 335] width 138 height 43
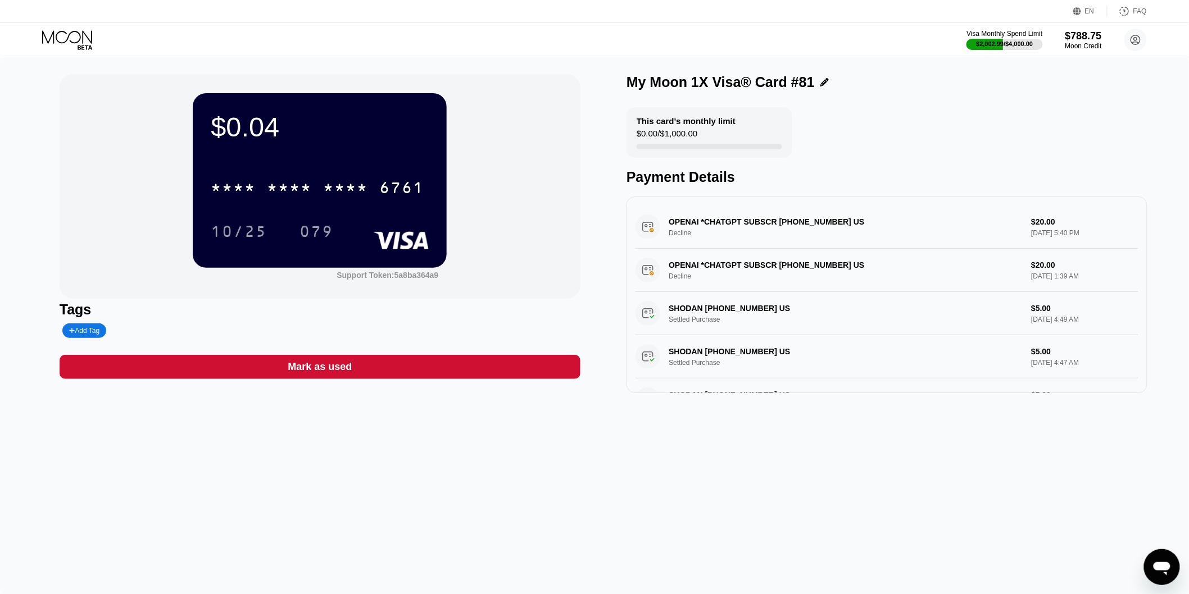
click at [499, 361] on div "Mark as used" at bounding box center [320, 367] width 521 height 24
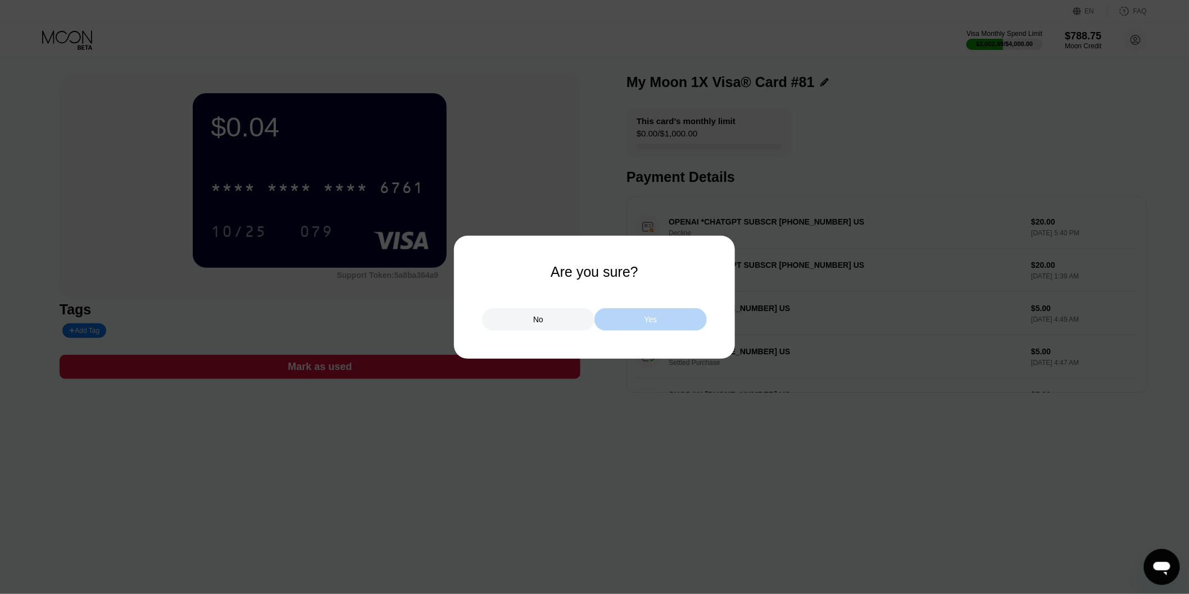
click at [665, 321] on div "Yes" at bounding box center [650, 319] width 112 height 22
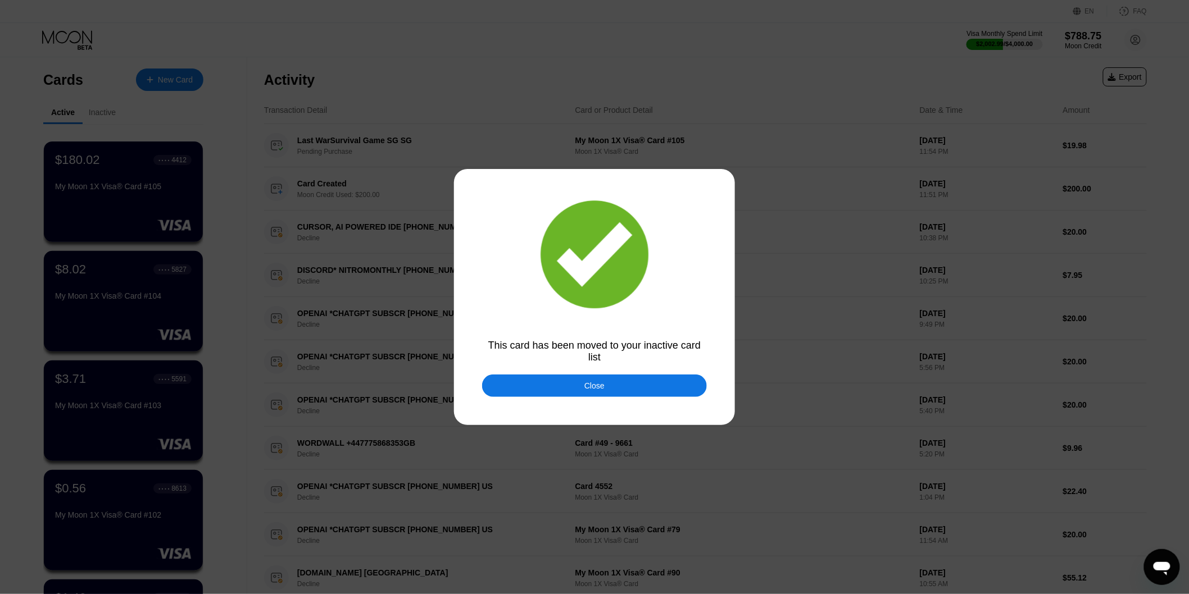
click at [588, 375] on div "Close" at bounding box center [594, 386] width 225 height 22
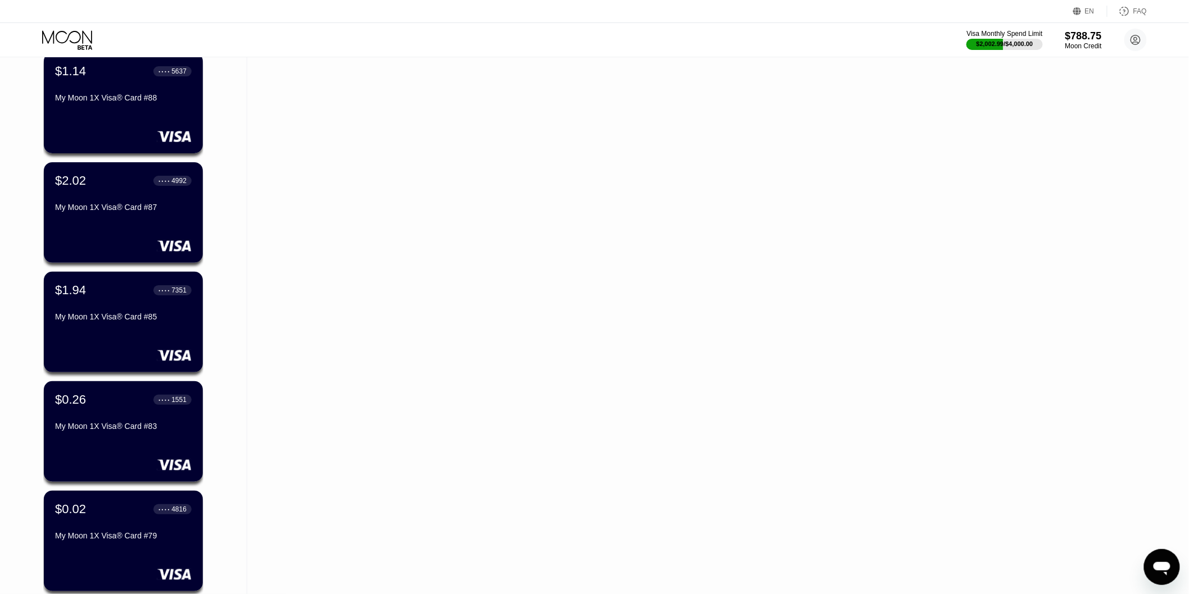
scroll to position [1872, 0]
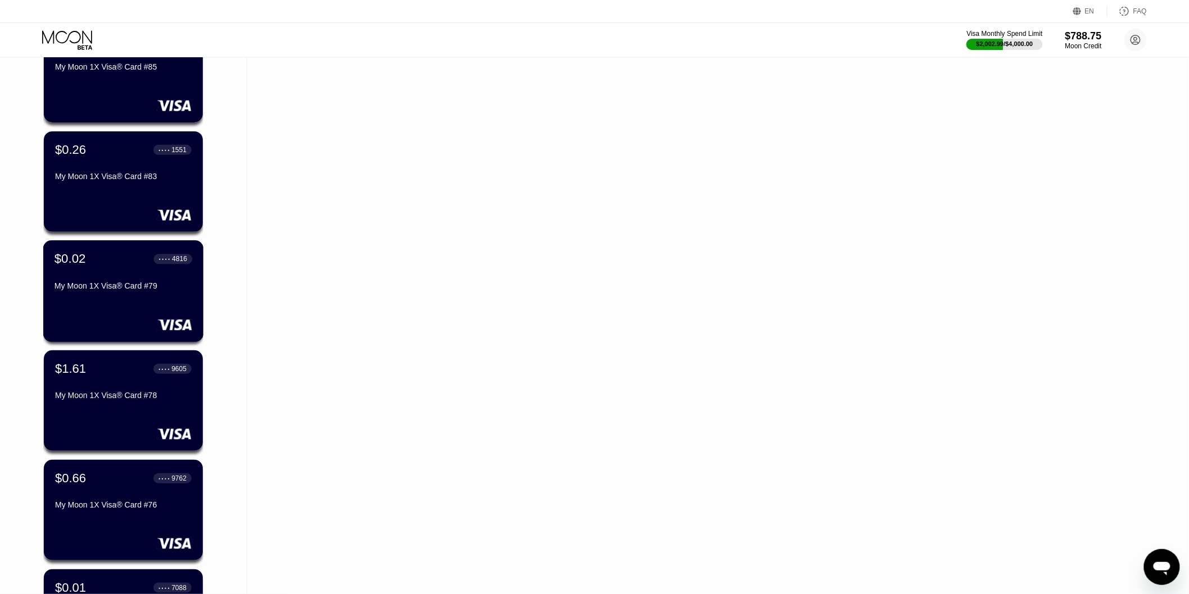
click at [145, 305] on div "$0.02 ● ● ● ● 4816 My Moon 1X Visa® Card #79" at bounding box center [123, 291] width 161 height 102
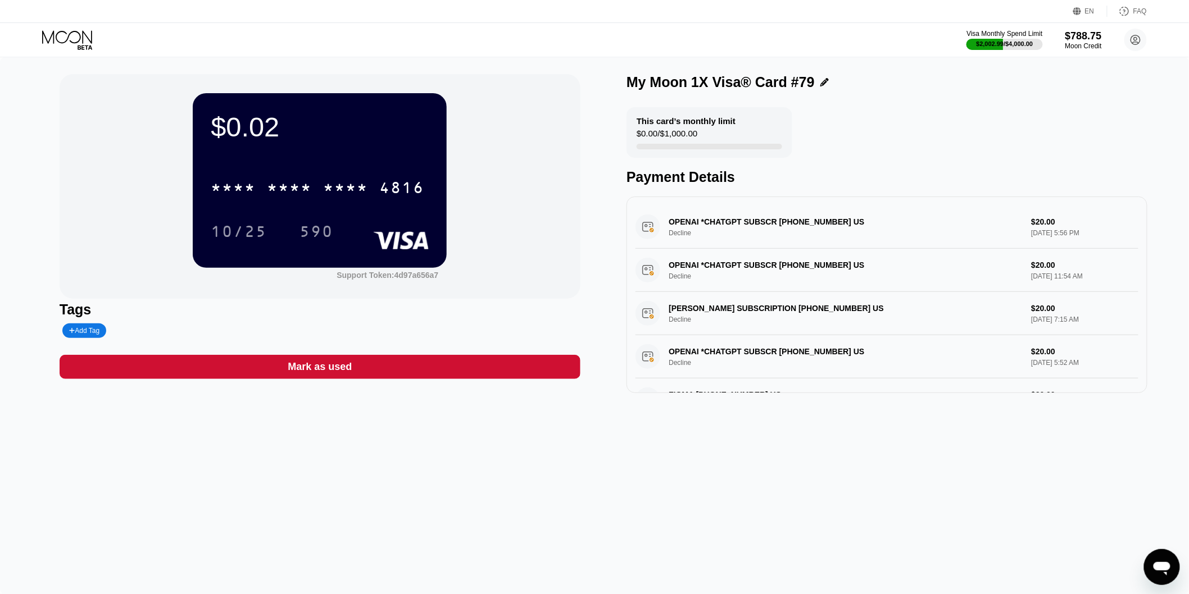
click at [480, 367] on div "Mark as used" at bounding box center [320, 367] width 521 height 24
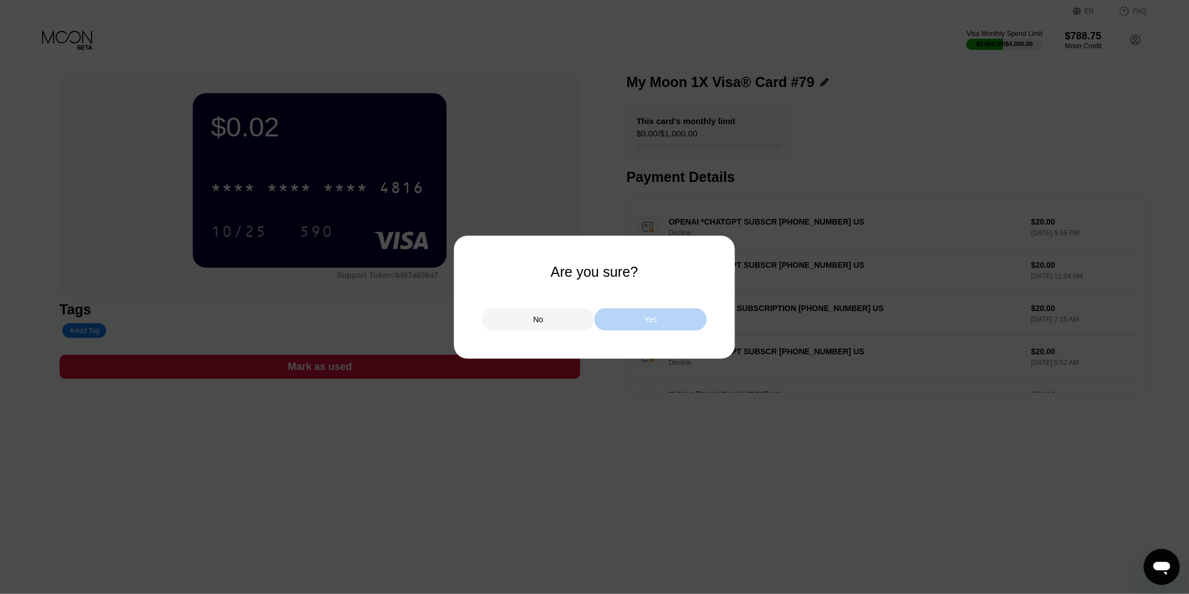
click at [672, 320] on div "Yes" at bounding box center [650, 319] width 112 height 22
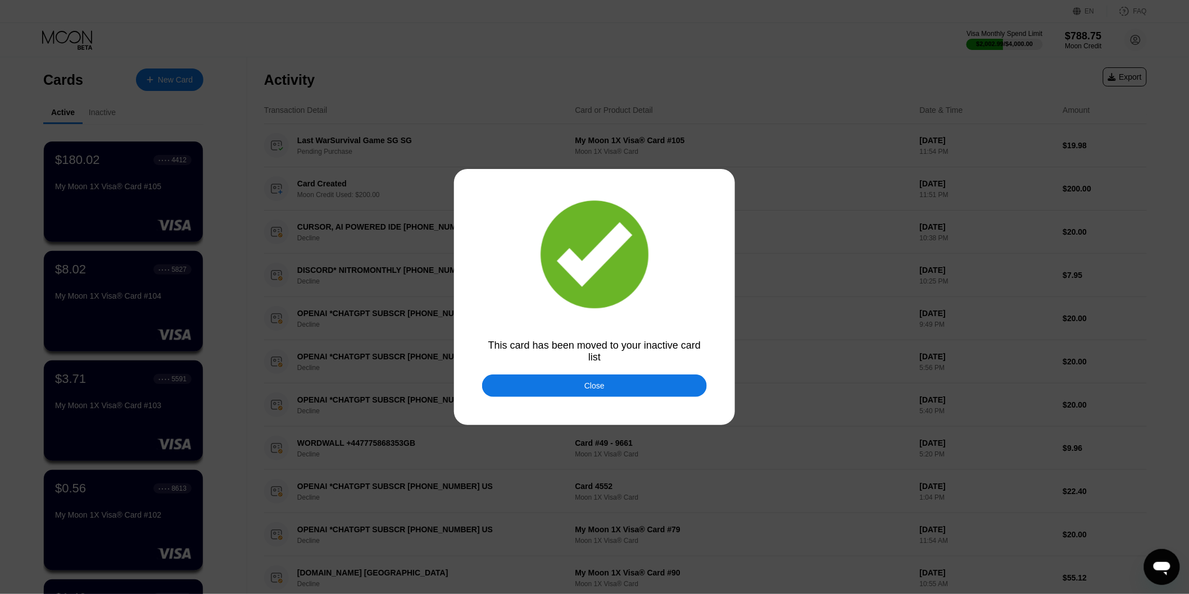
click at [580, 381] on div "Close" at bounding box center [594, 386] width 225 height 22
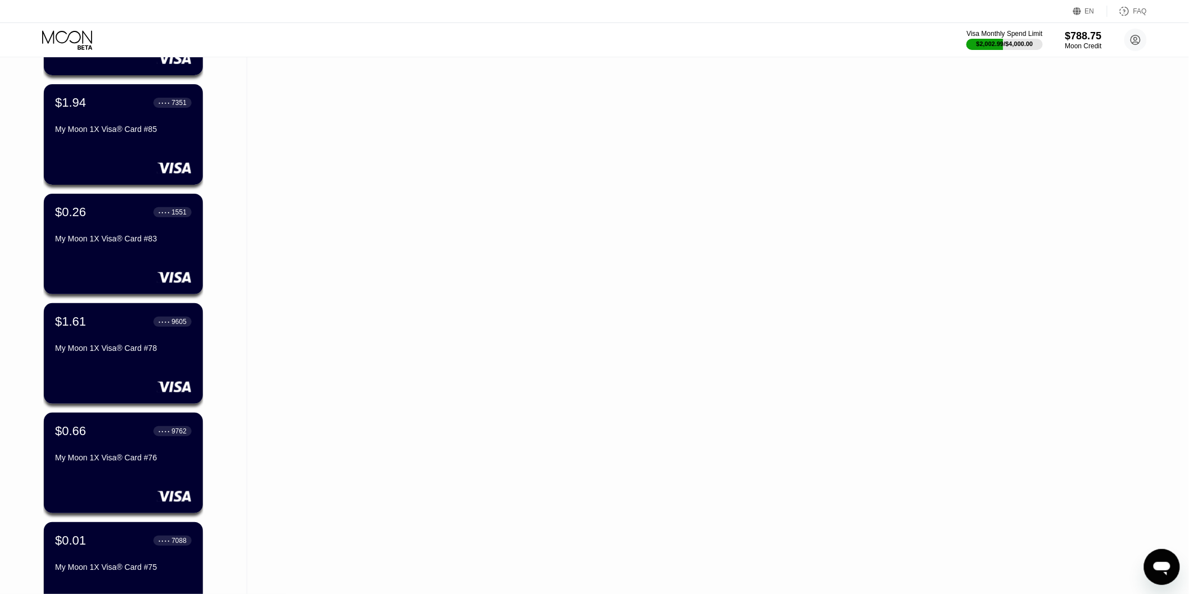
scroll to position [1997, 0]
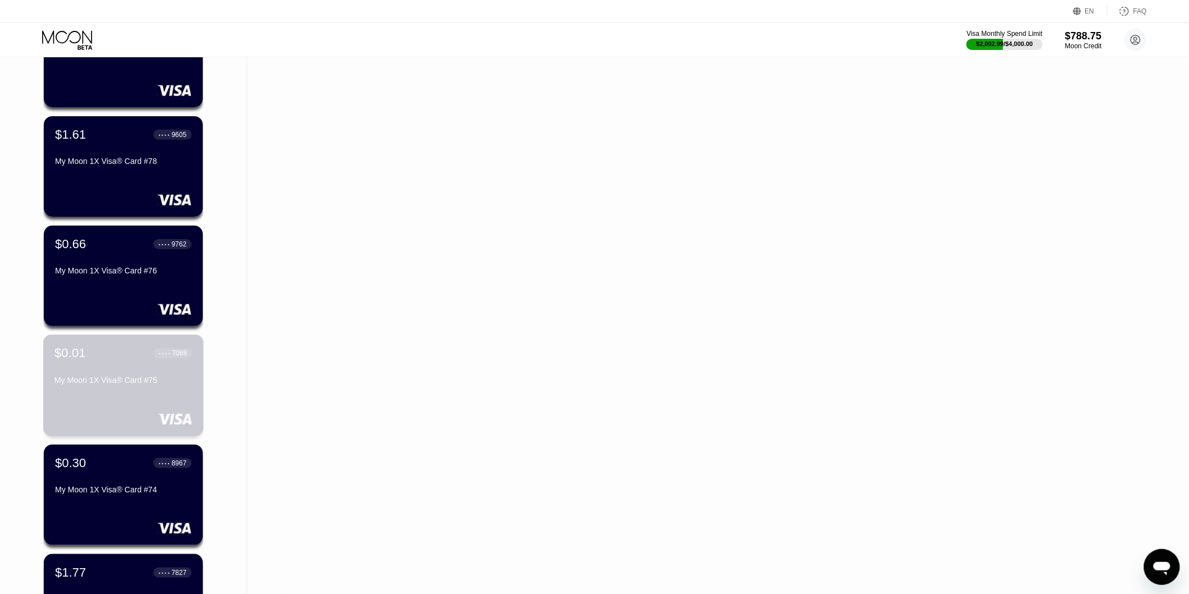
click at [153, 377] on div "$0.01 ● ● ● ● 7088 My Moon 1X Visa® Card #75" at bounding box center [123, 367] width 138 height 43
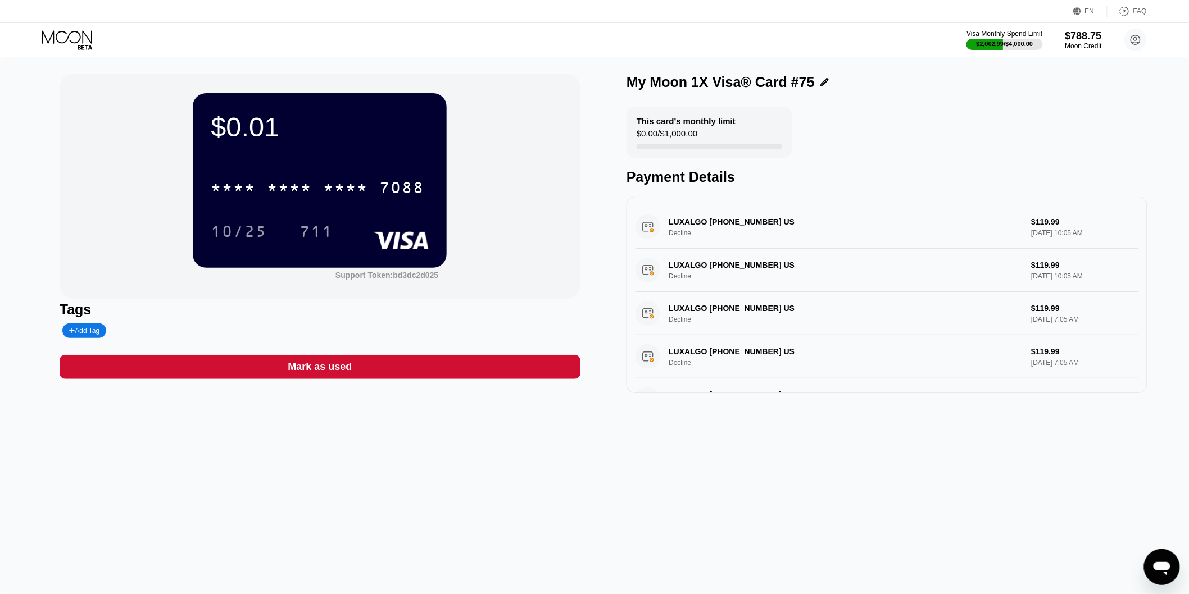
click at [427, 367] on div "Mark as used" at bounding box center [320, 367] width 521 height 24
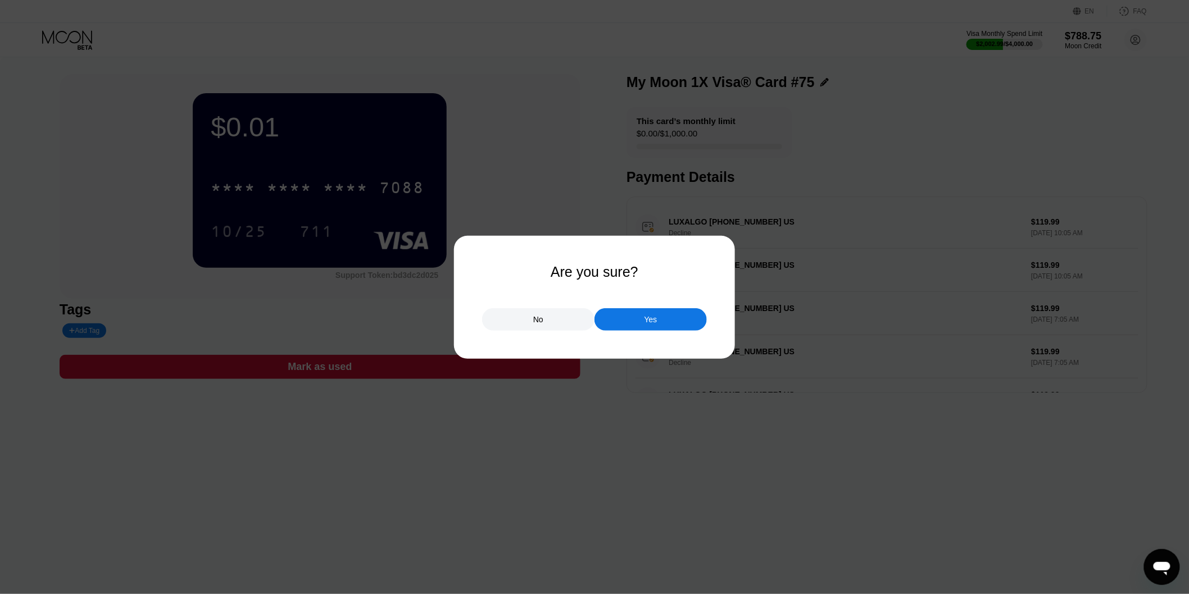
click at [653, 319] on div "Yes" at bounding box center [650, 320] width 13 height 10
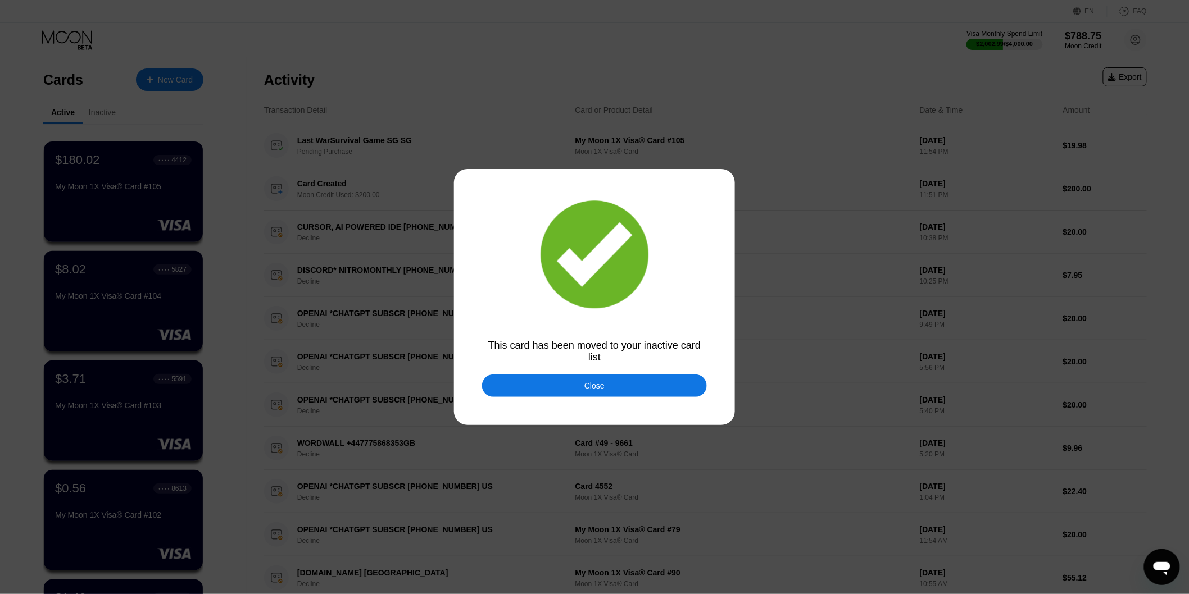
click at [588, 384] on div "Close" at bounding box center [594, 385] width 20 height 9
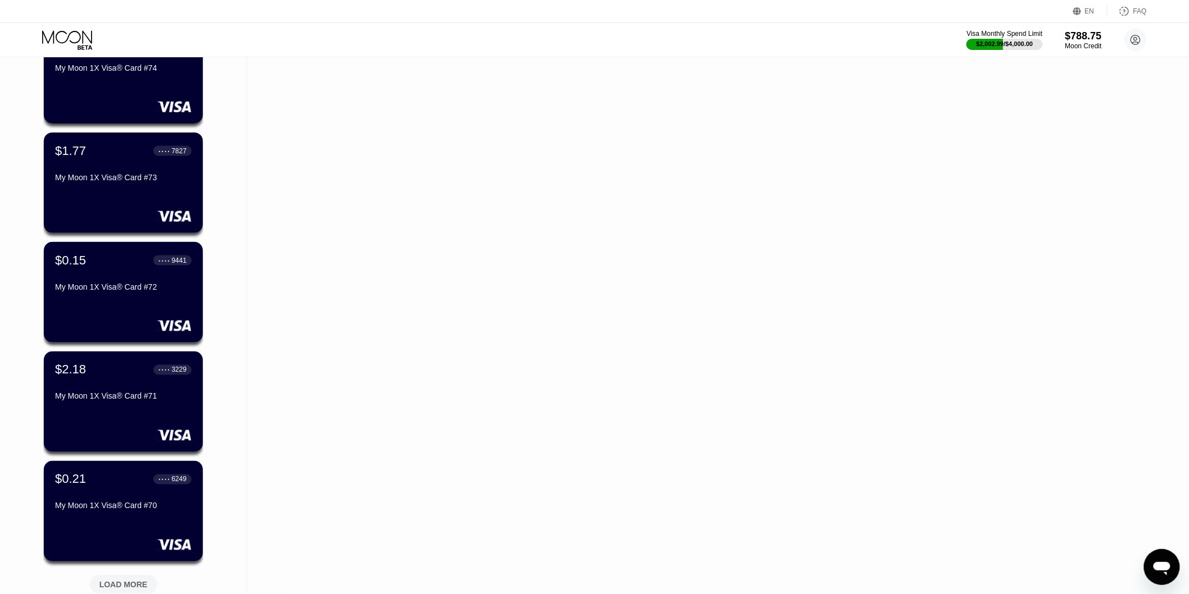
scroll to position [2496, 0]
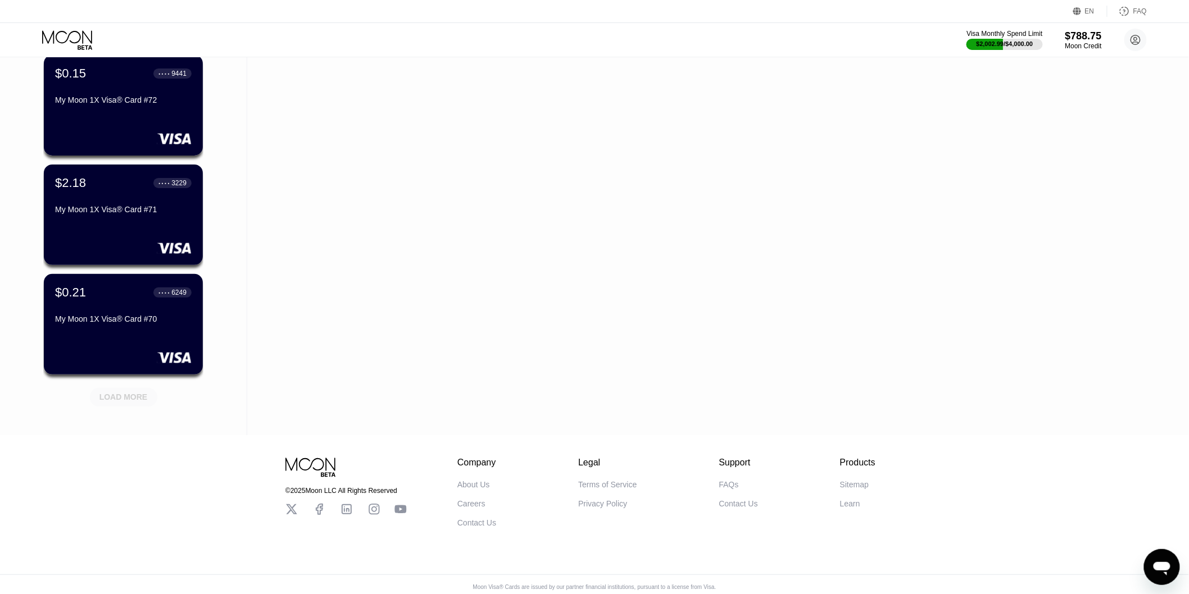
click at [116, 401] on div "LOAD MORE" at bounding box center [123, 398] width 48 height 10
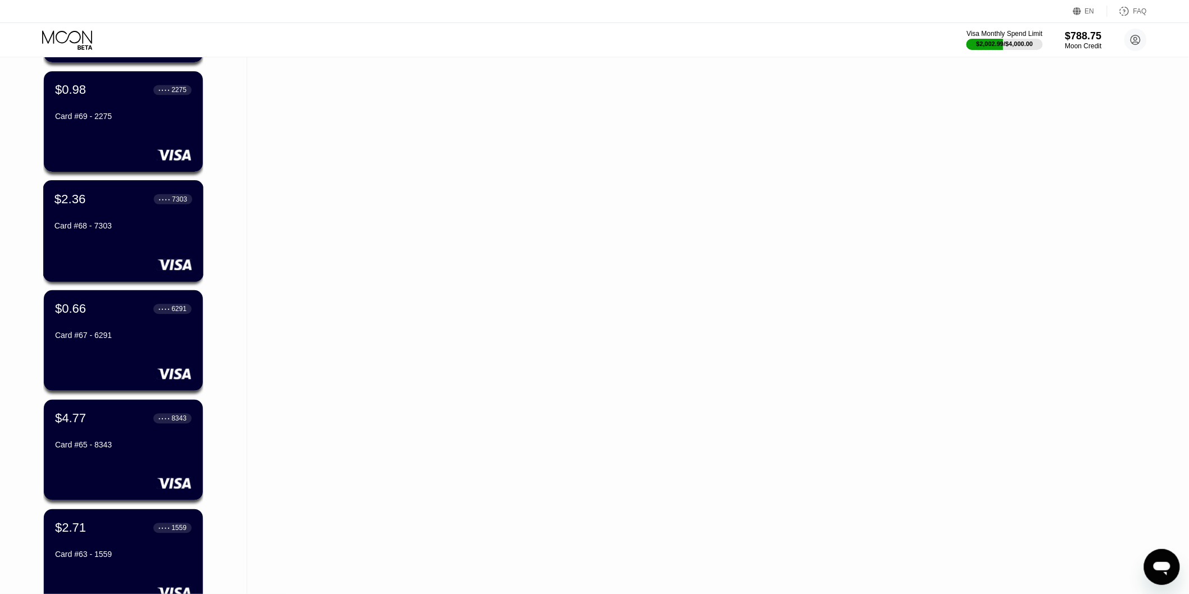
scroll to position [2996, 0]
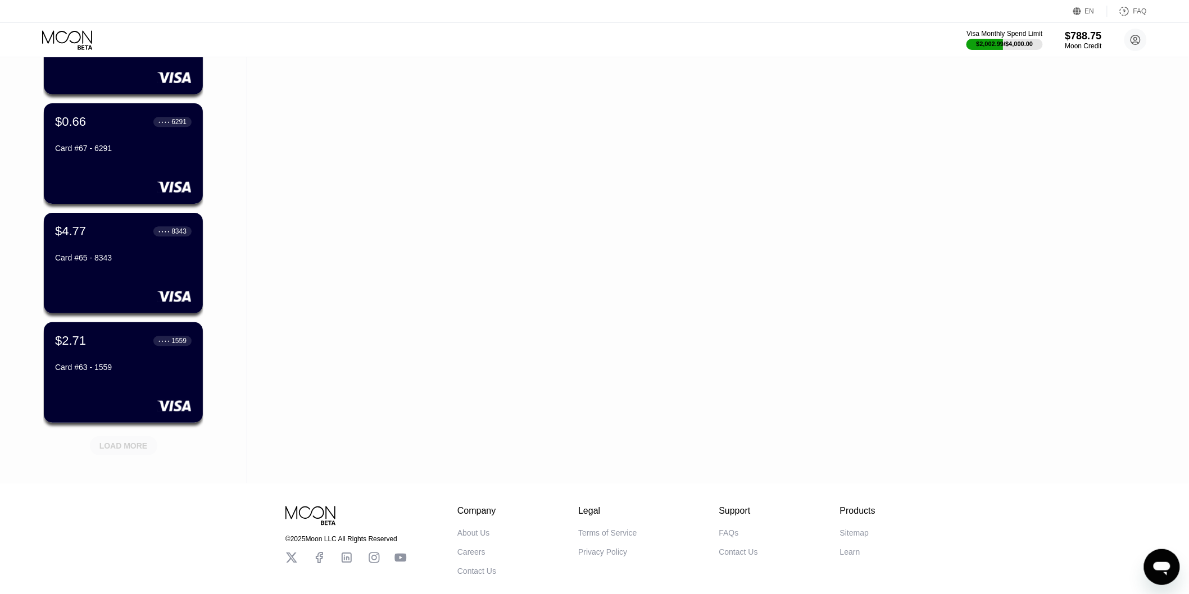
click at [135, 435] on div "LOAD MORE" at bounding box center [123, 444] width 84 height 24
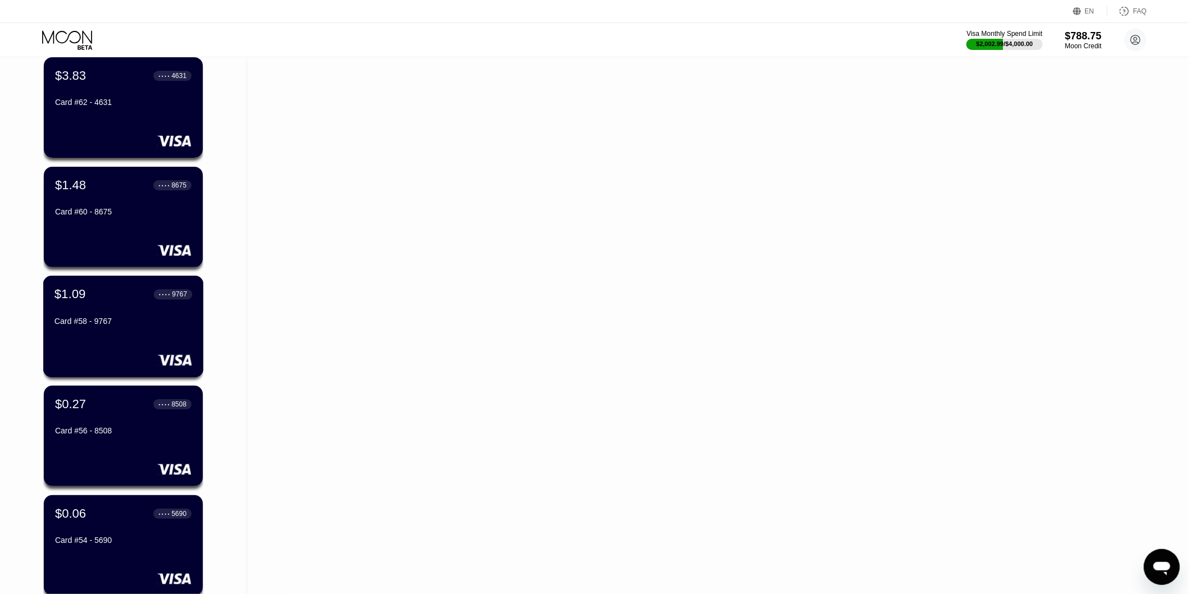
scroll to position [3558, 0]
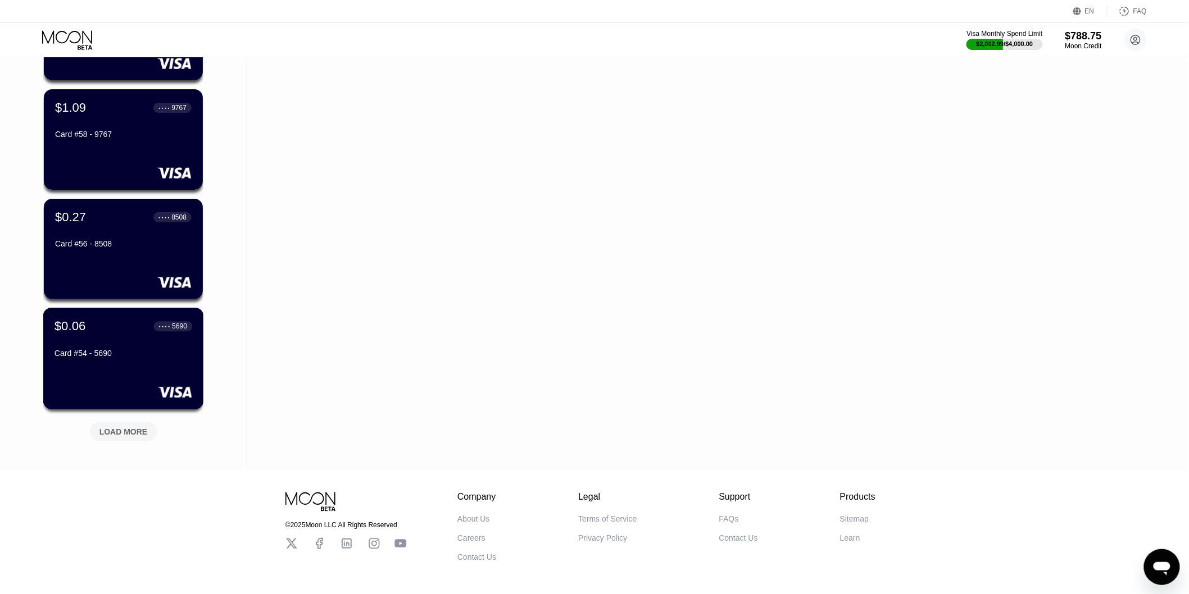
click at [134, 358] on div "Card #54 - 5690" at bounding box center [123, 353] width 138 height 9
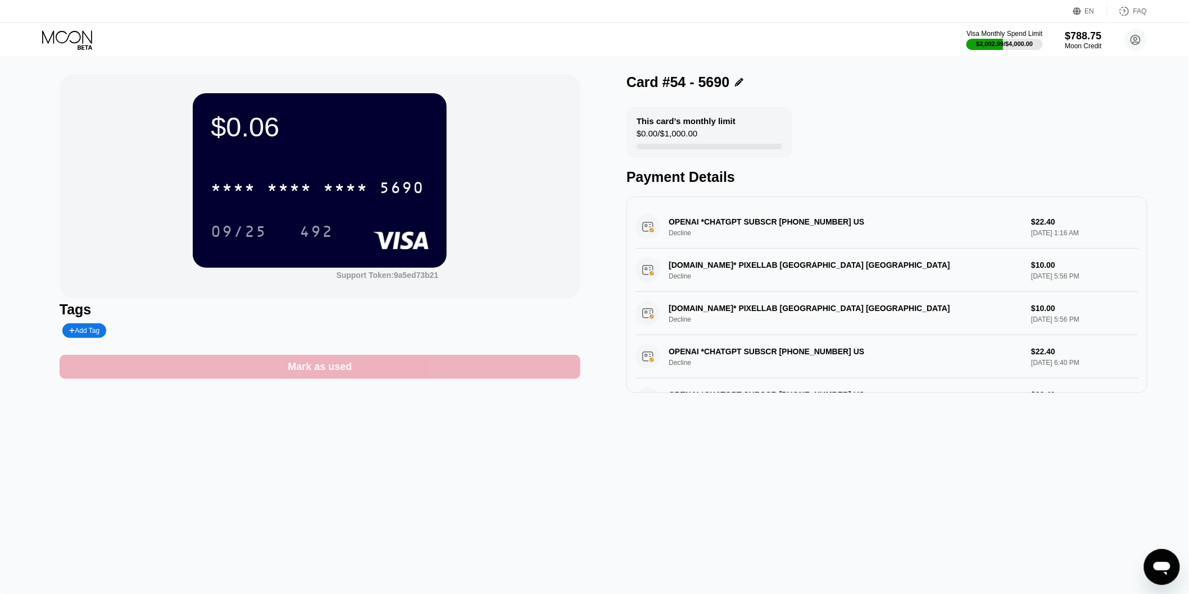
click at [436, 363] on div "Mark as used" at bounding box center [320, 367] width 521 height 24
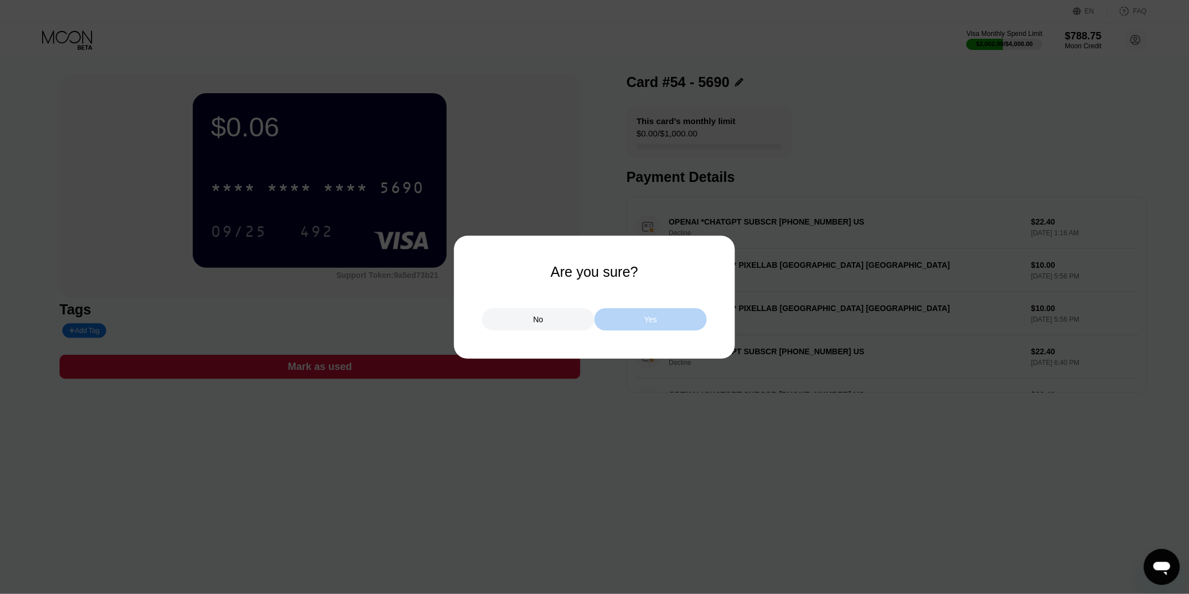
click at [613, 313] on div "Yes" at bounding box center [650, 319] width 112 height 22
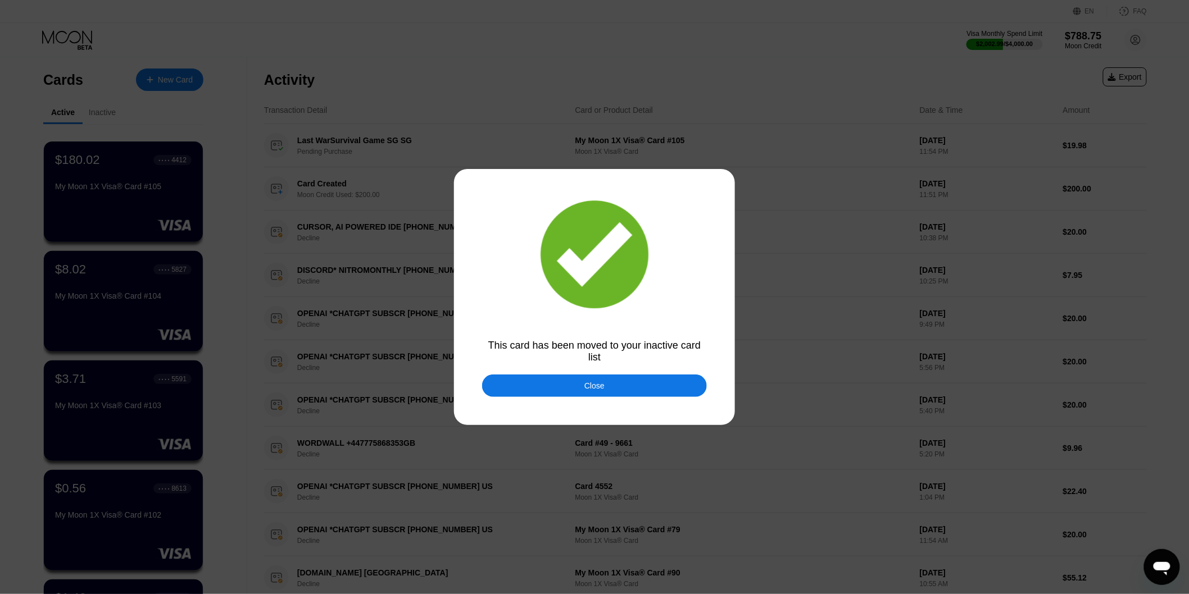
click at [575, 380] on div "Close" at bounding box center [594, 386] width 225 height 22
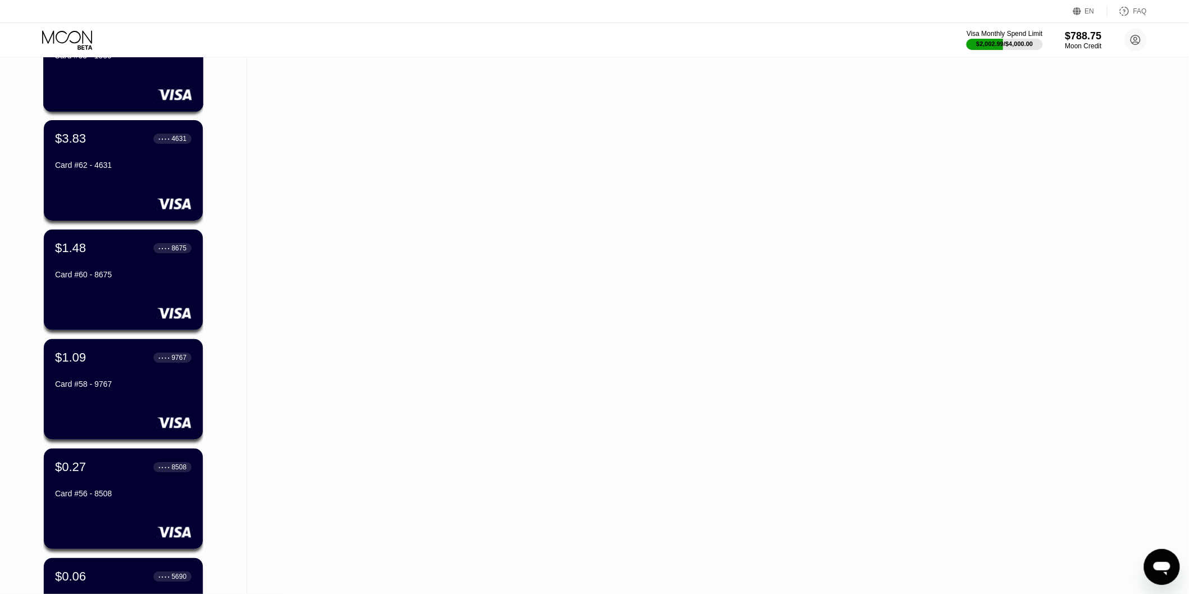
scroll to position [3605, 0]
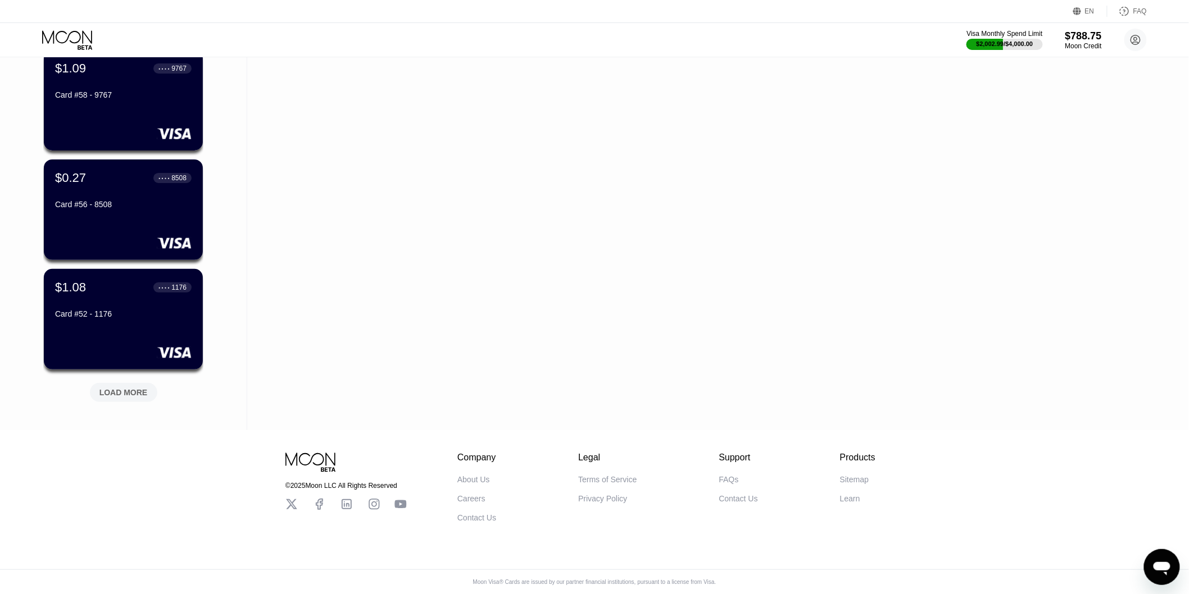
click at [120, 389] on div "LOAD MORE" at bounding box center [123, 393] width 48 height 10
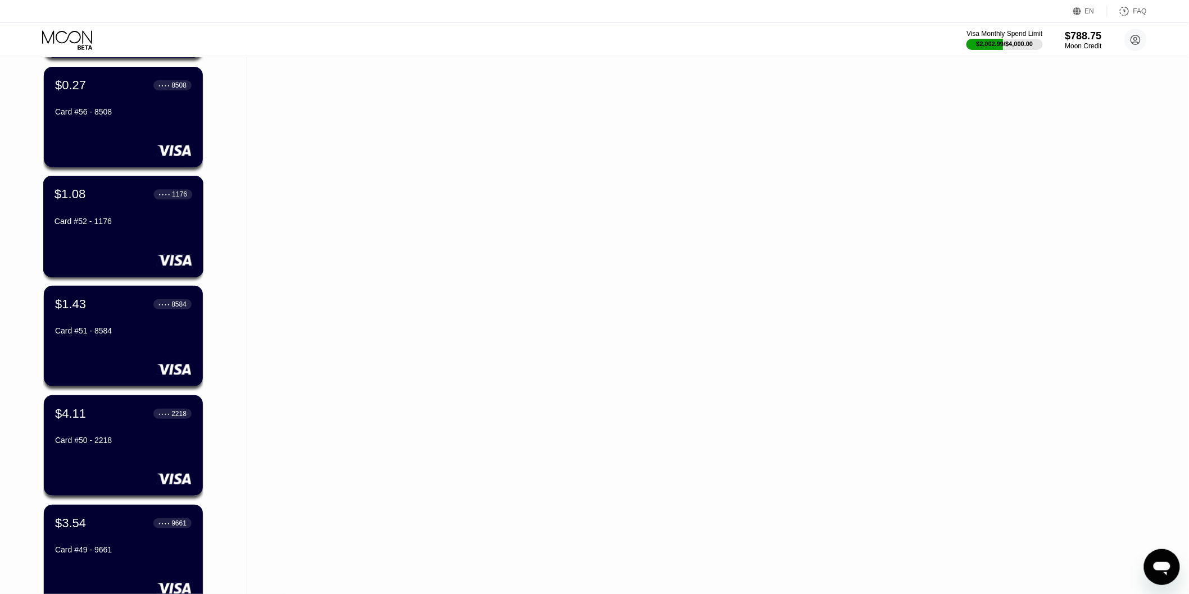
scroll to position [3503, 0]
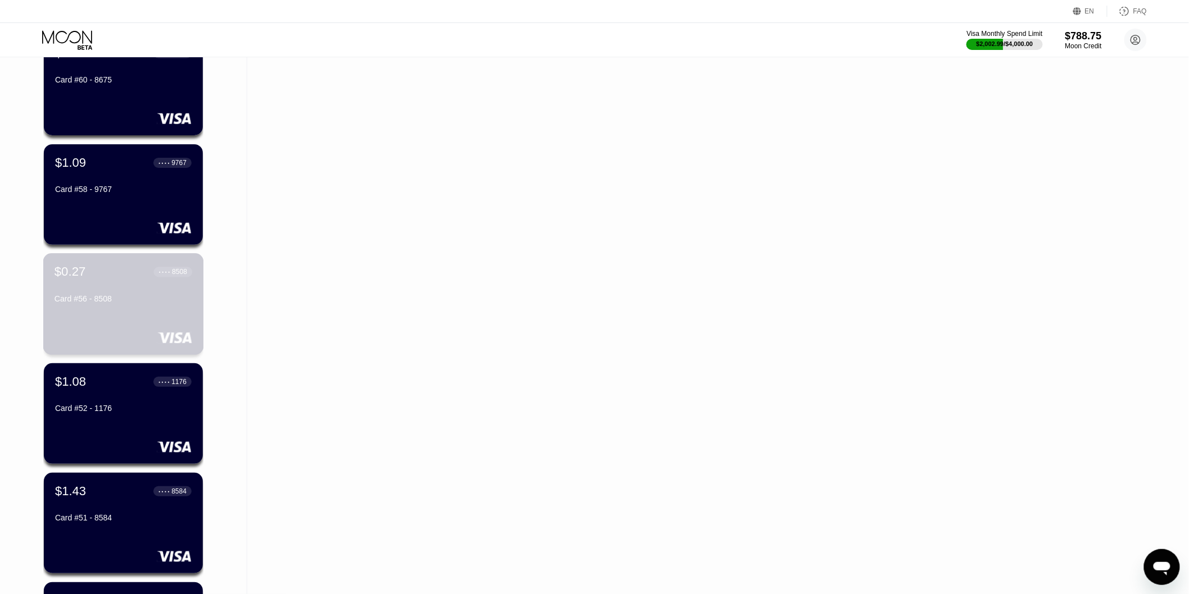
click at [110, 279] on div "$0.27 ● ● ● ● 8508" at bounding box center [123, 272] width 138 height 15
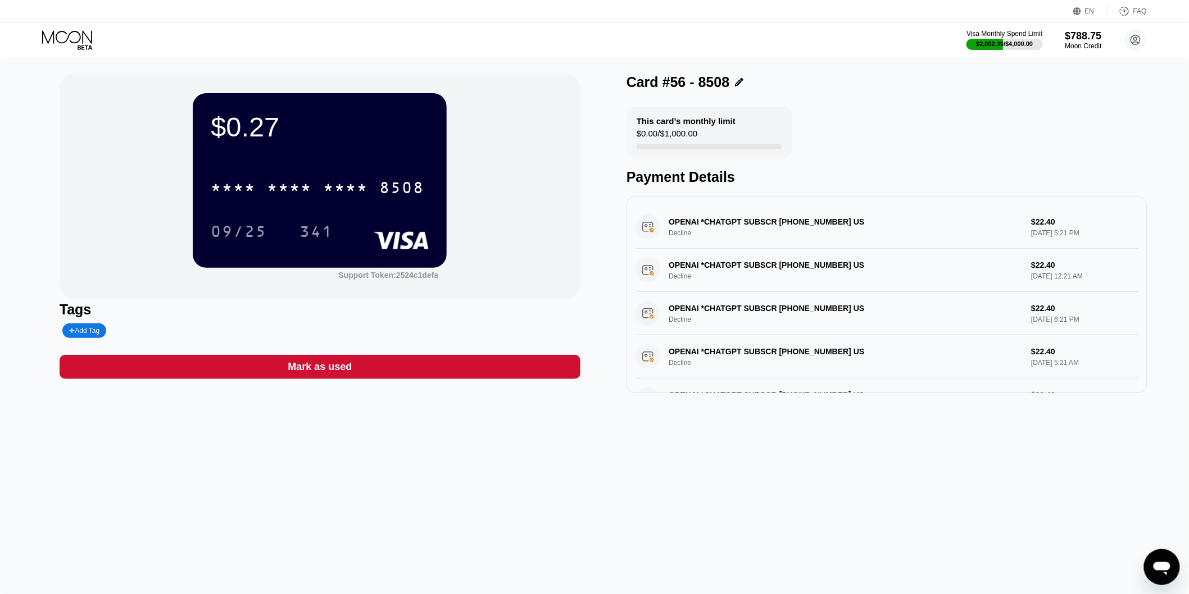
click at [397, 369] on div "Mark as used" at bounding box center [320, 367] width 521 height 24
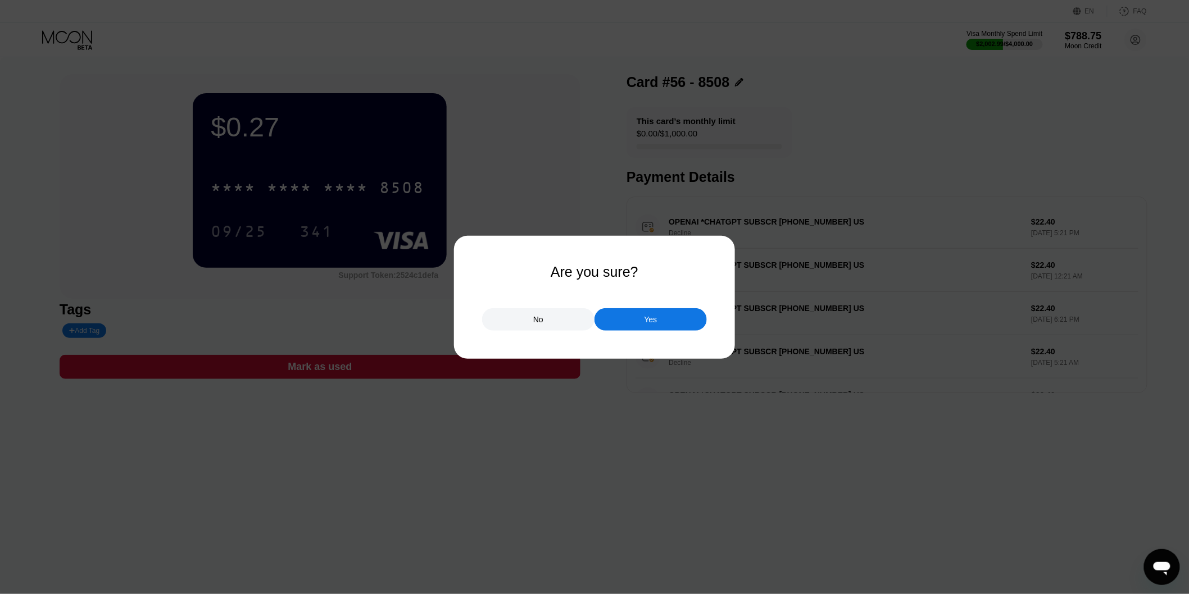
drag, startPoint x: 624, startPoint y: 313, endPoint x: 399, endPoint y: 518, distance: 304.6
click at [625, 313] on div "Yes" at bounding box center [650, 319] width 112 height 22
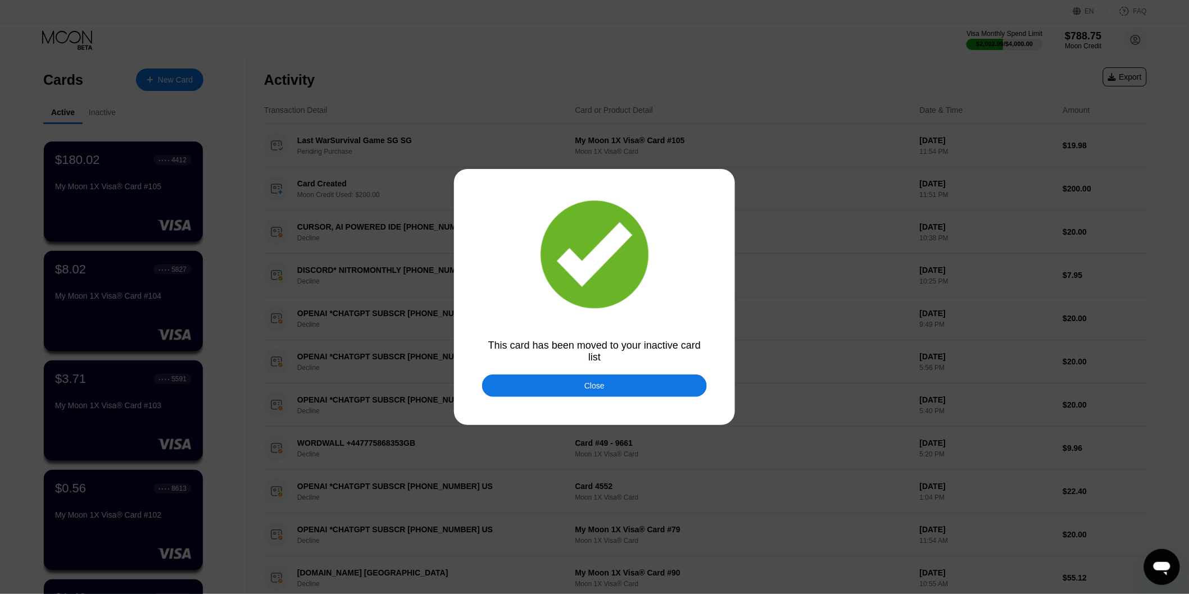
click at [547, 380] on div "Close" at bounding box center [594, 386] width 225 height 22
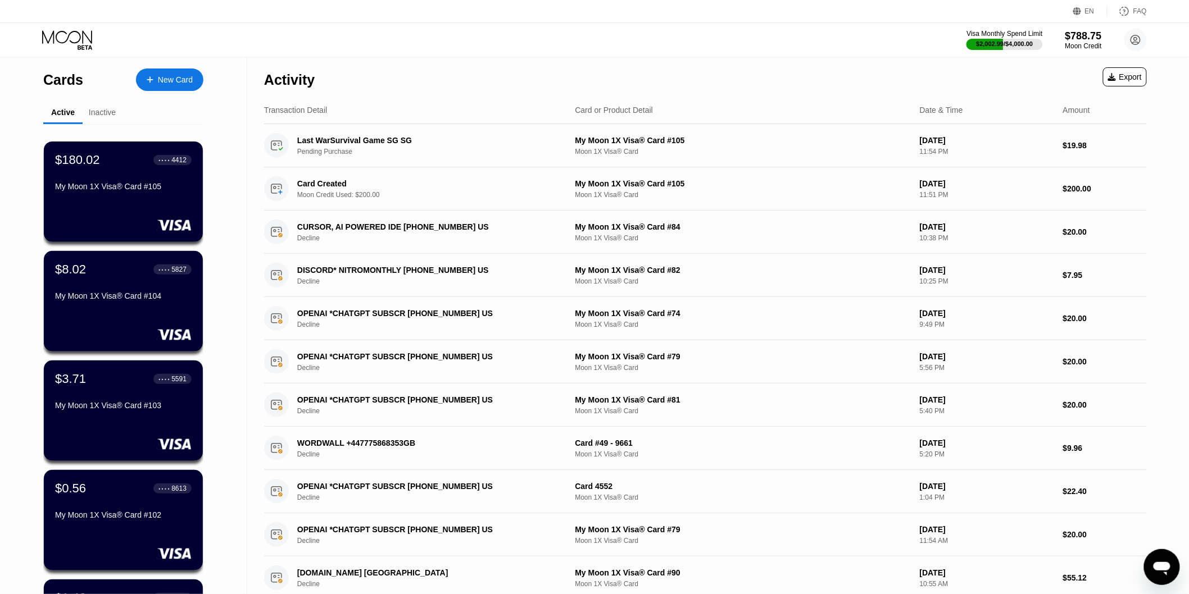
scroll to position [374, 0]
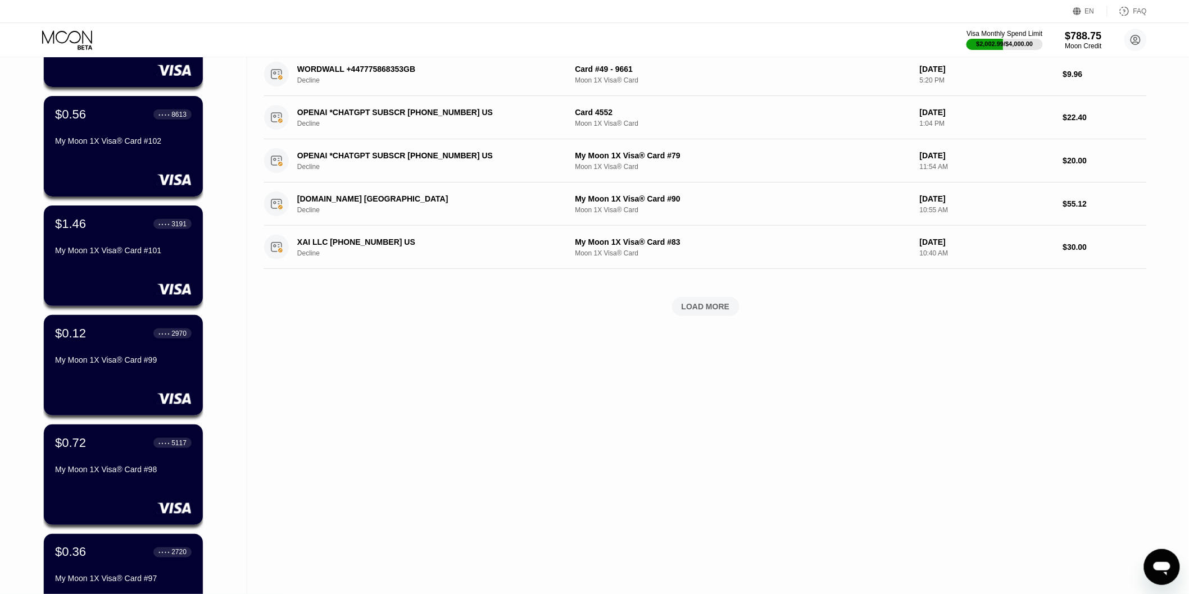
click at [100, 365] on div "My Moon 1X Visa® Card #99" at bounding box center [123, 360] width 137 height 9
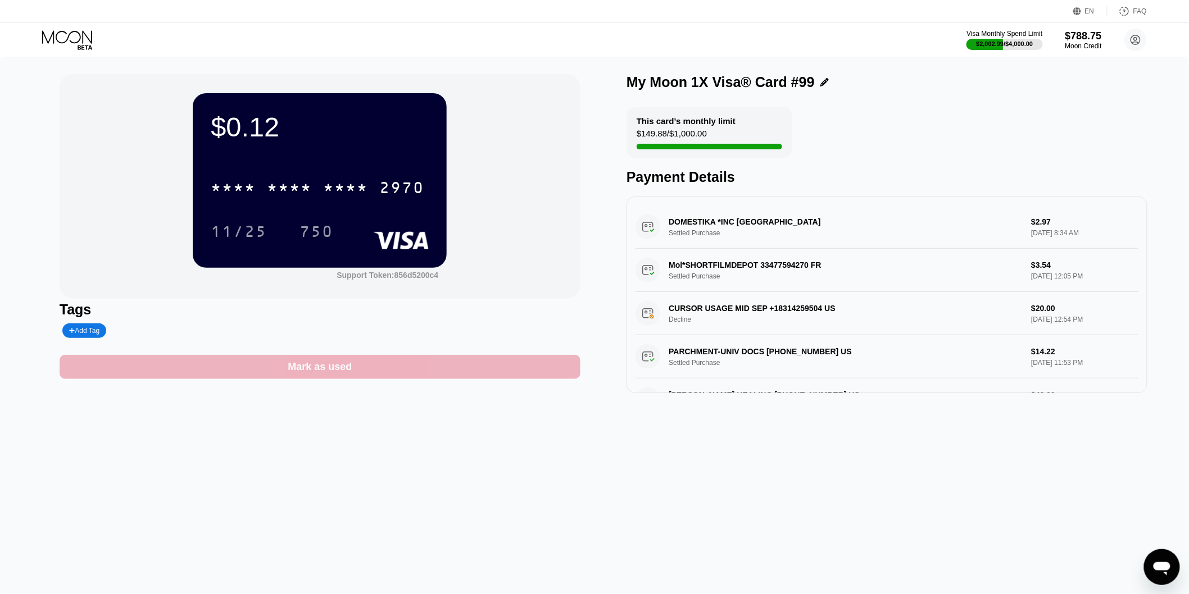
click at [529, 371] on div "Mark as used" at bounding box center [320, 367] width 521 height 24
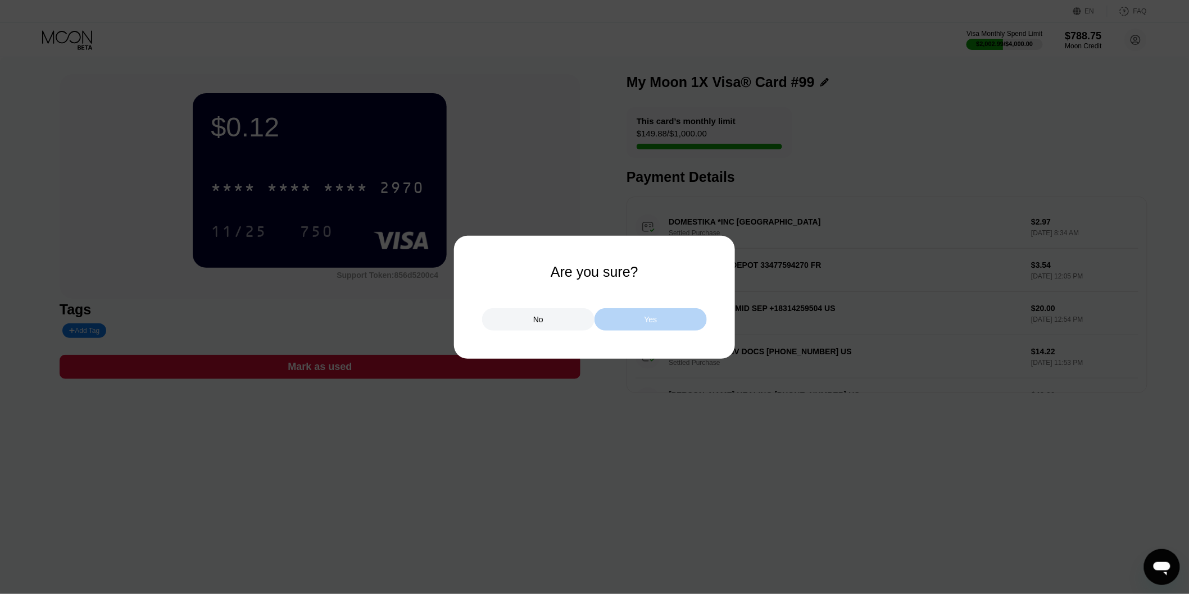
click at [677, 313] on div "Yes" at bounding box center [650, 319] width 112 height 22
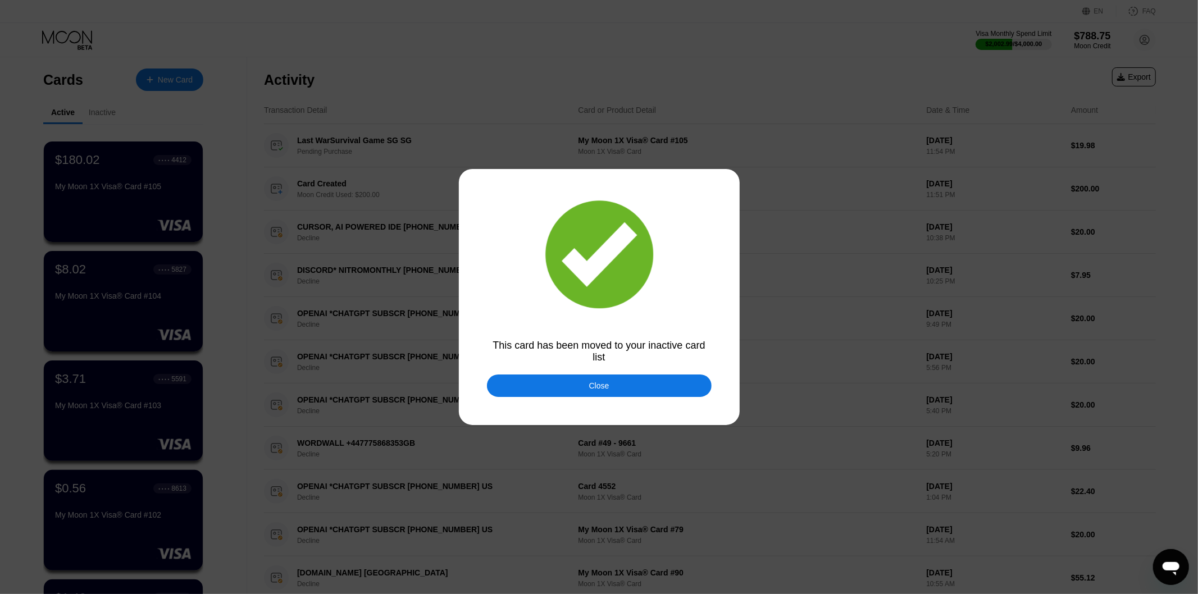
click at [544, 377] on div "Close" at bounding box center [599, 386] width 225 height 22
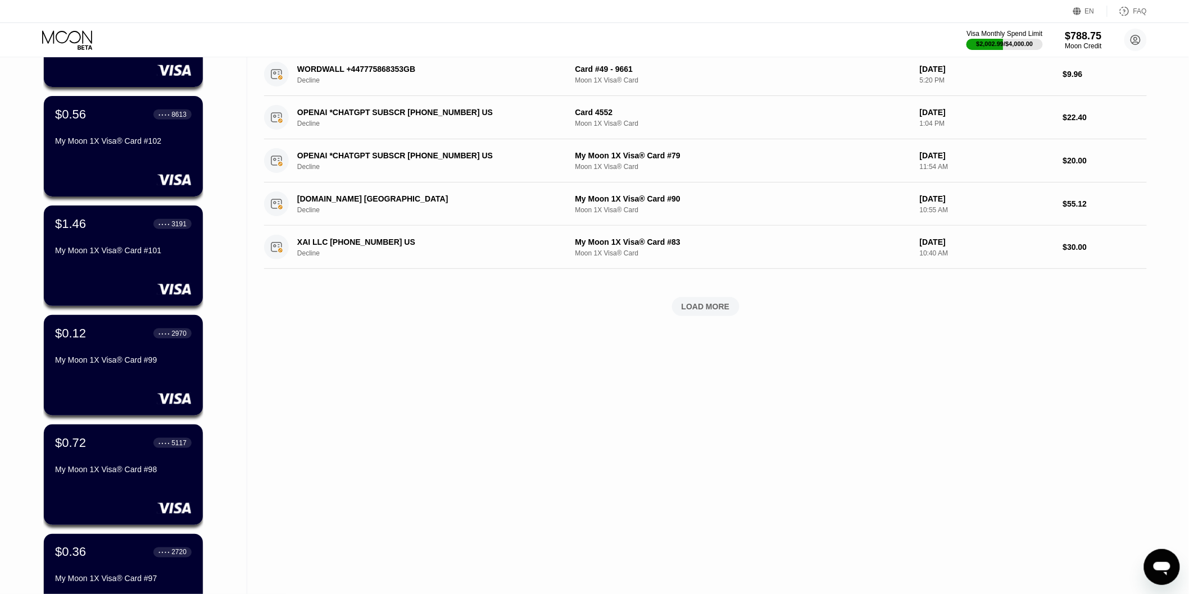
scroll to position [436, 0]
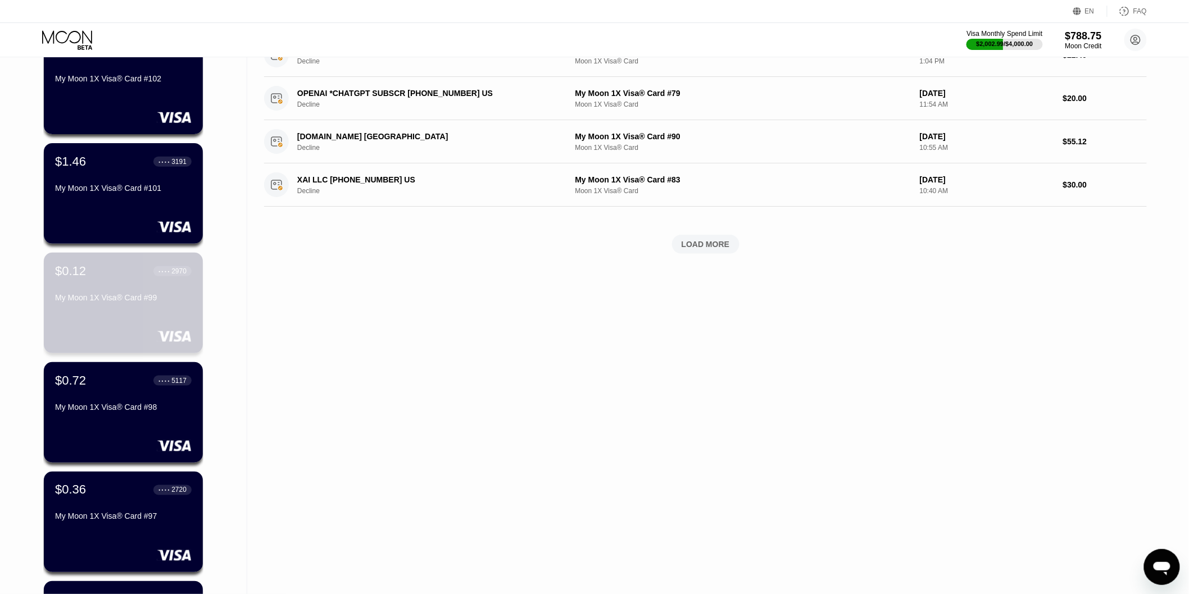
click at [122, 302] on div "My Moon 1X Visa® Card #99" at bounding box center [123, 297] width 137 height 9
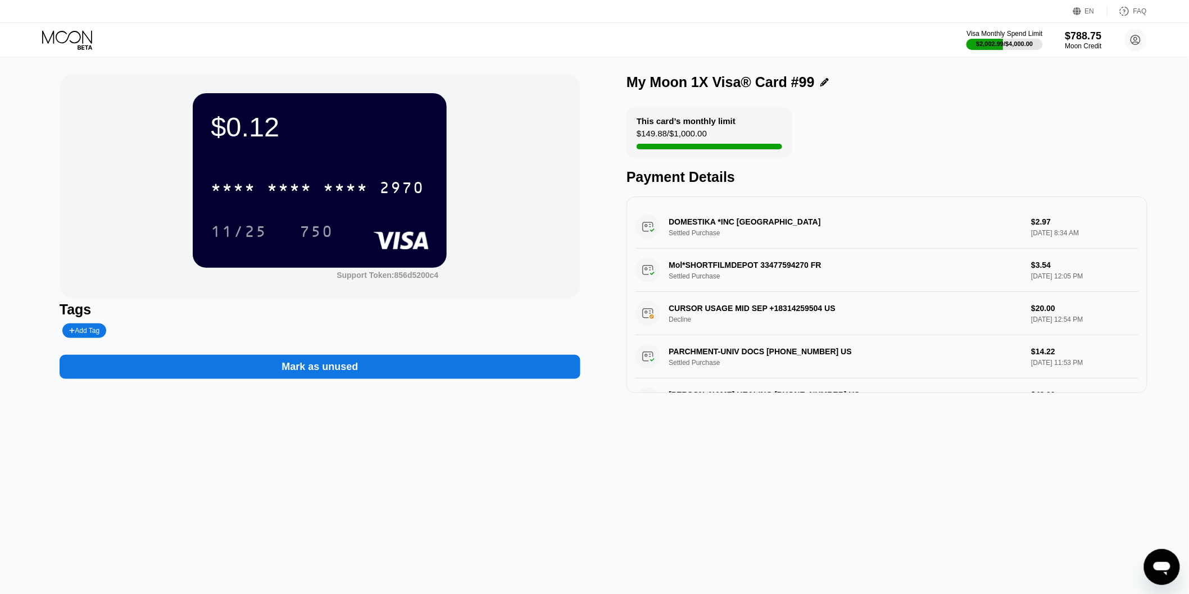
click at [82, 38] on icon at bounding box center [67, 36] width 50 height 13
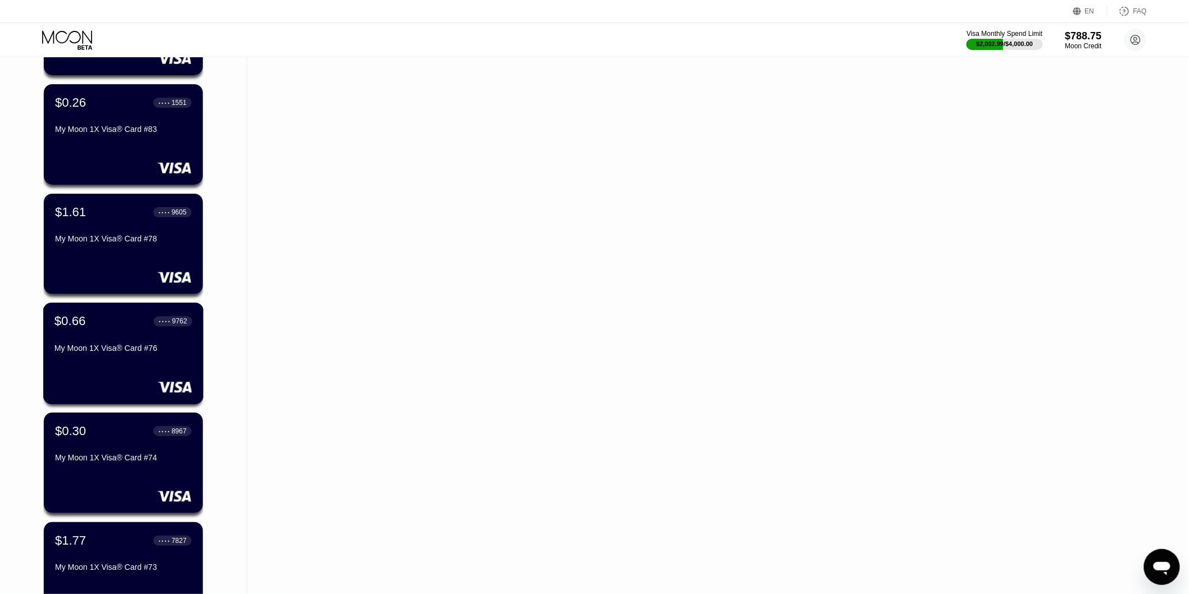
scroll to position [1997, 0]
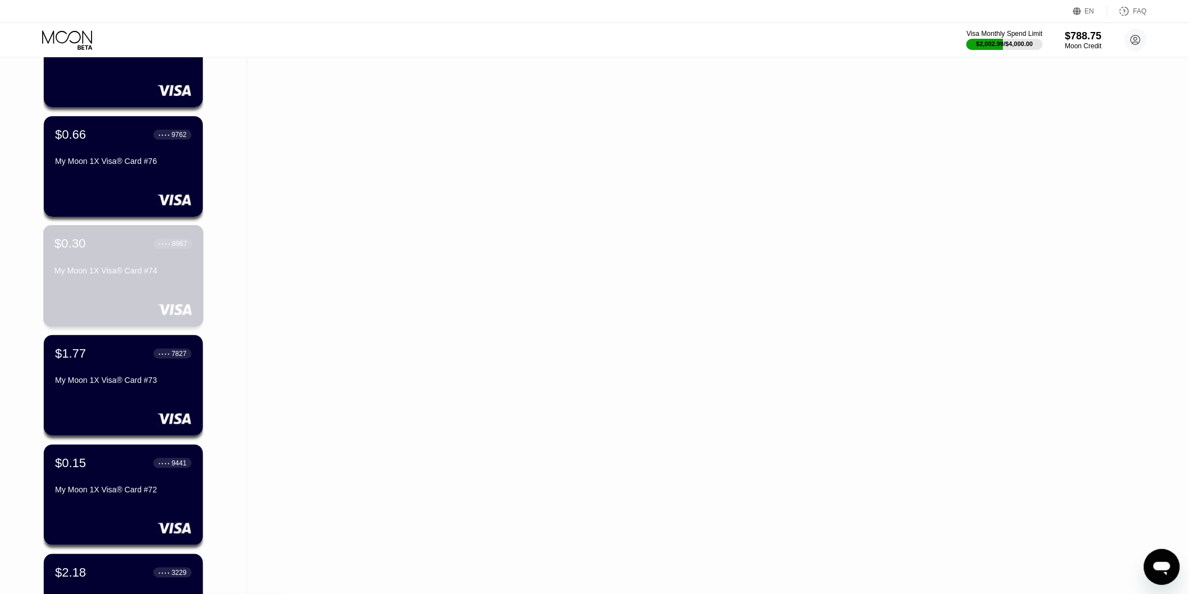
click at [134, 290] on div "$0.30 ● ● ● ● 8967 My Moon 1X Visa® Card #74" at bounding box center [123, 276] width 161 height 102
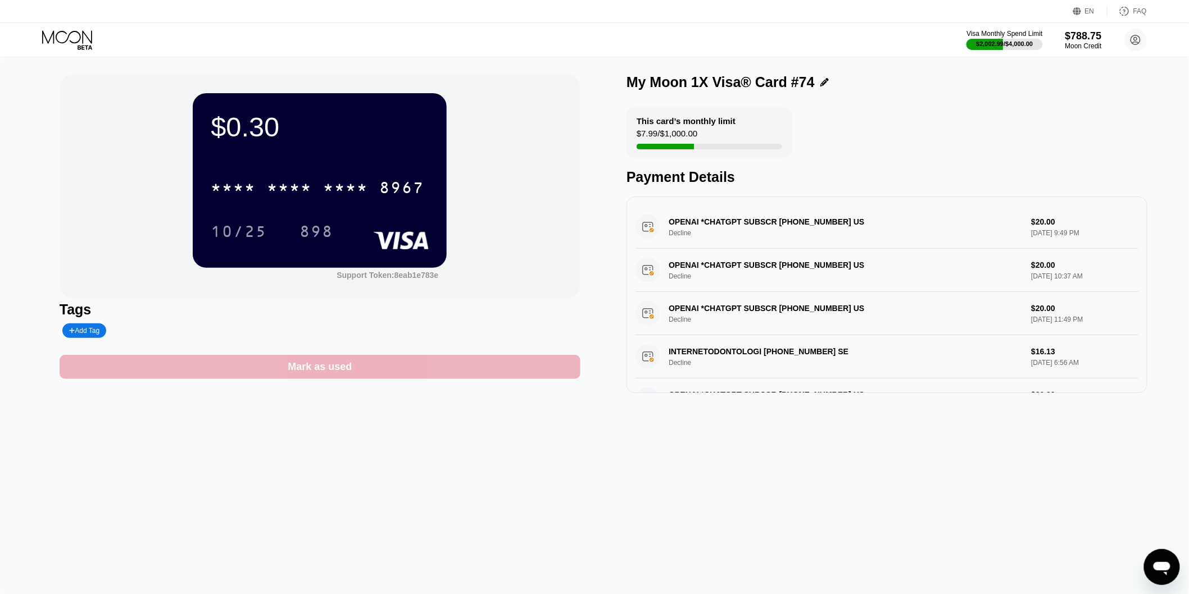
click at [451, 362] on div "Mark as used" at bounding box center [320, 367] width 521 height 24
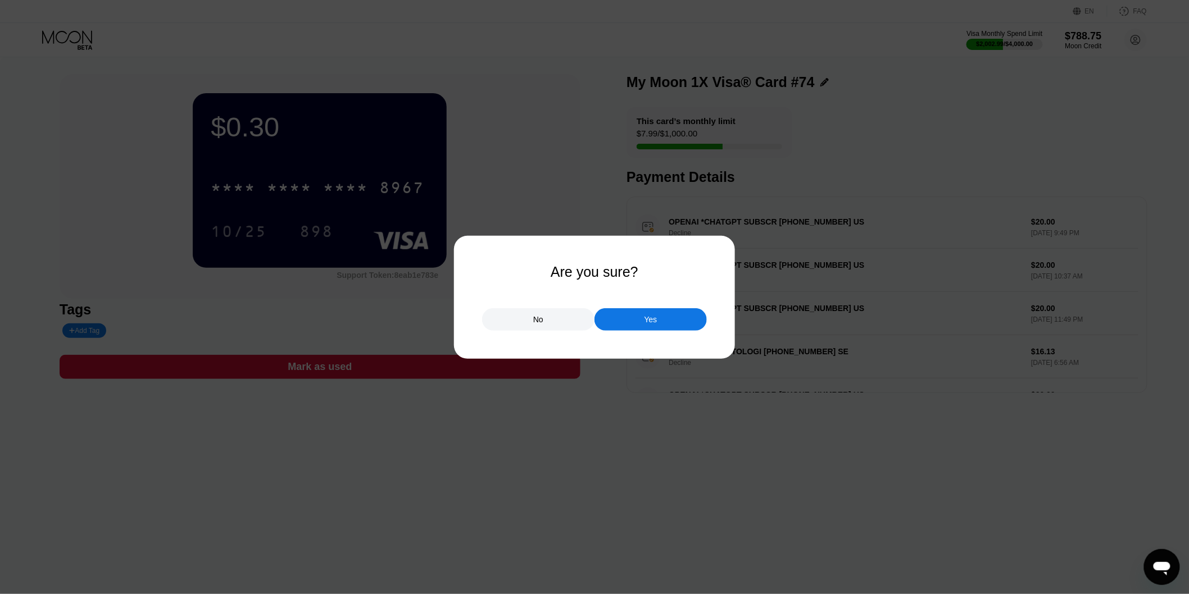
click at [638, 319] on div "Yes" at bounding box center [650, 319] width 112 height 22
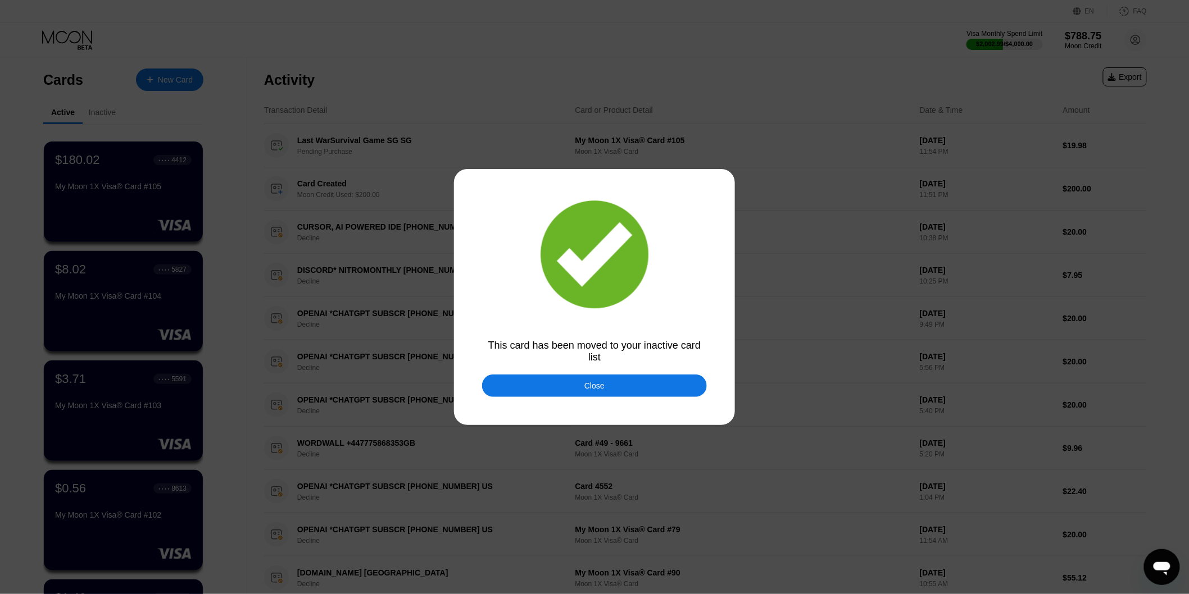
click at [542, 375] on div "Close" at bounding box center [594, 386] width 225 height 22
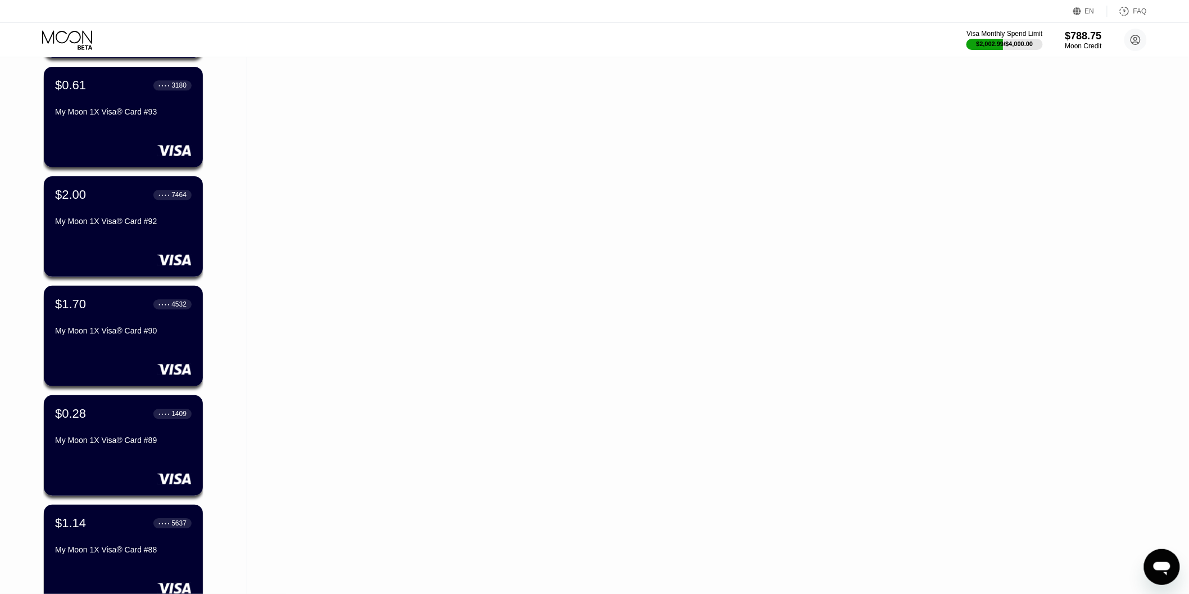
scroll to position [1248, 0]
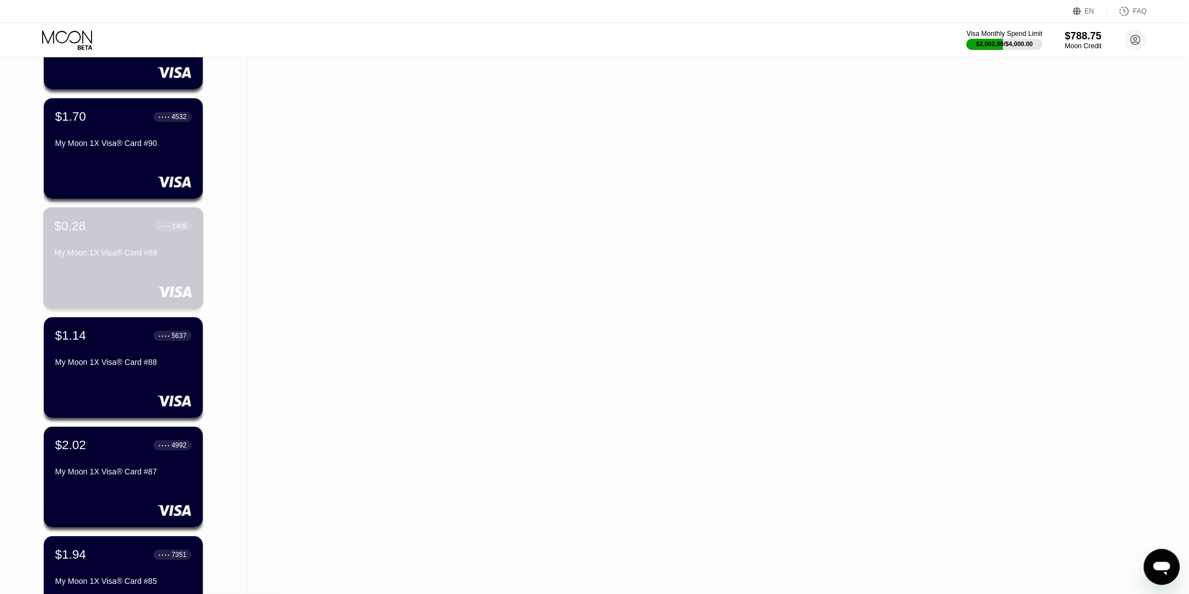
click at [127, 262] on div "My Moon 1X Visa® Card #89" at bounding box center [123, 254] width 138 height 13
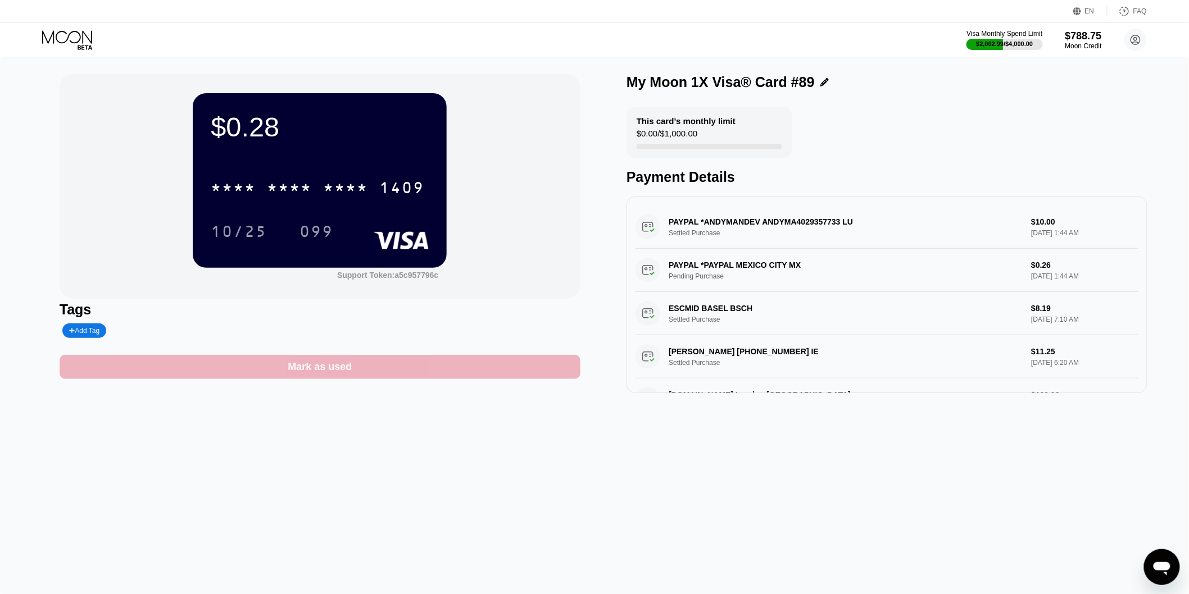
click at [281, 362] on div "Mark as used" at bounding box center [320, 367] width 521 height 24
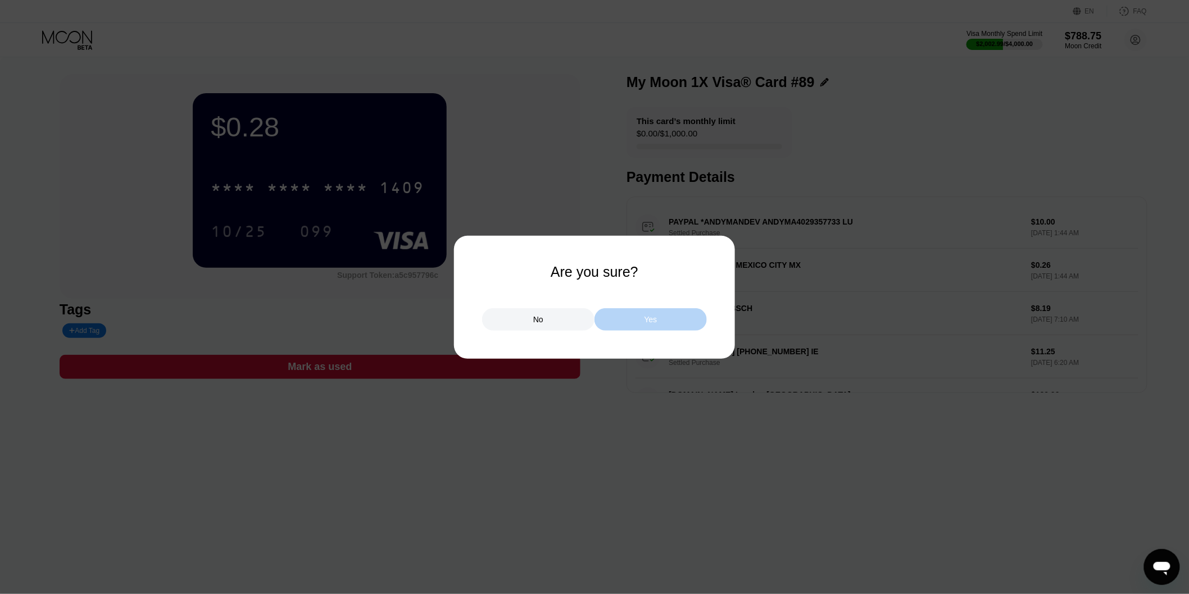
click at [625, 317] on div "Yes" at bounding box center [650, 319] width 112 height 22
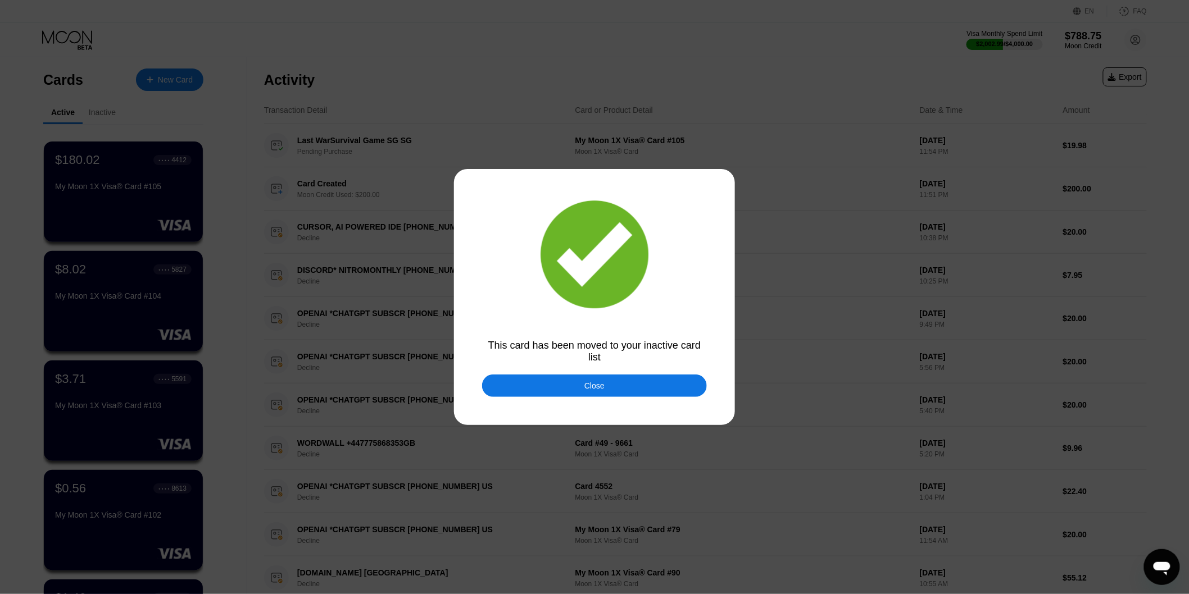
click at [536, 375] on div "Close" at bounding box center [594, 386] width 225 height 22
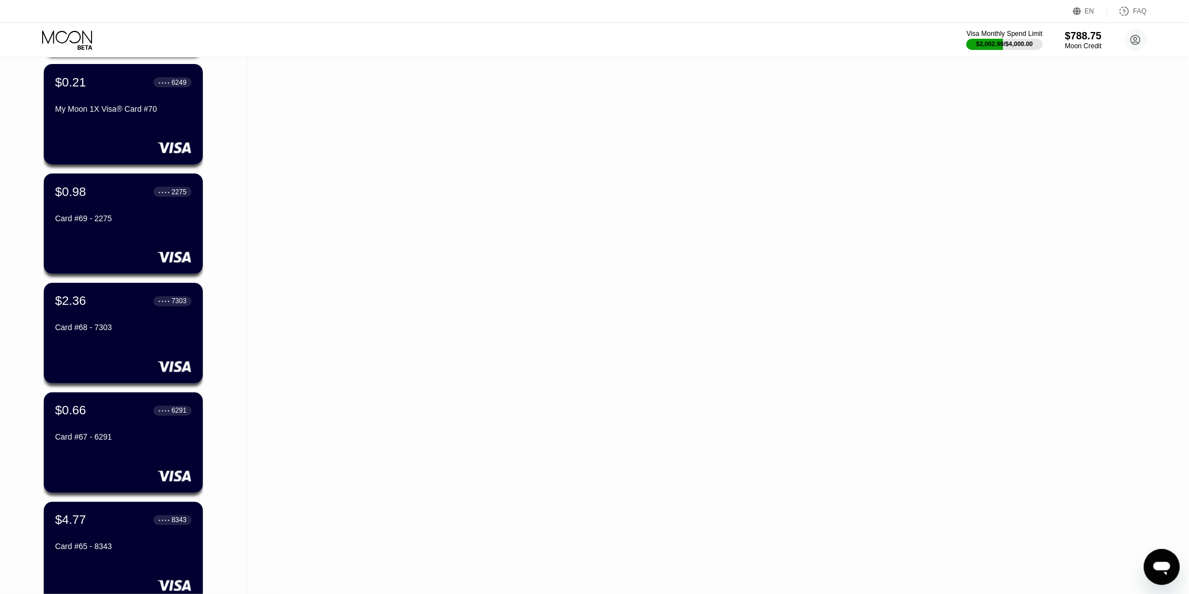
scroll to position [2253, 0]
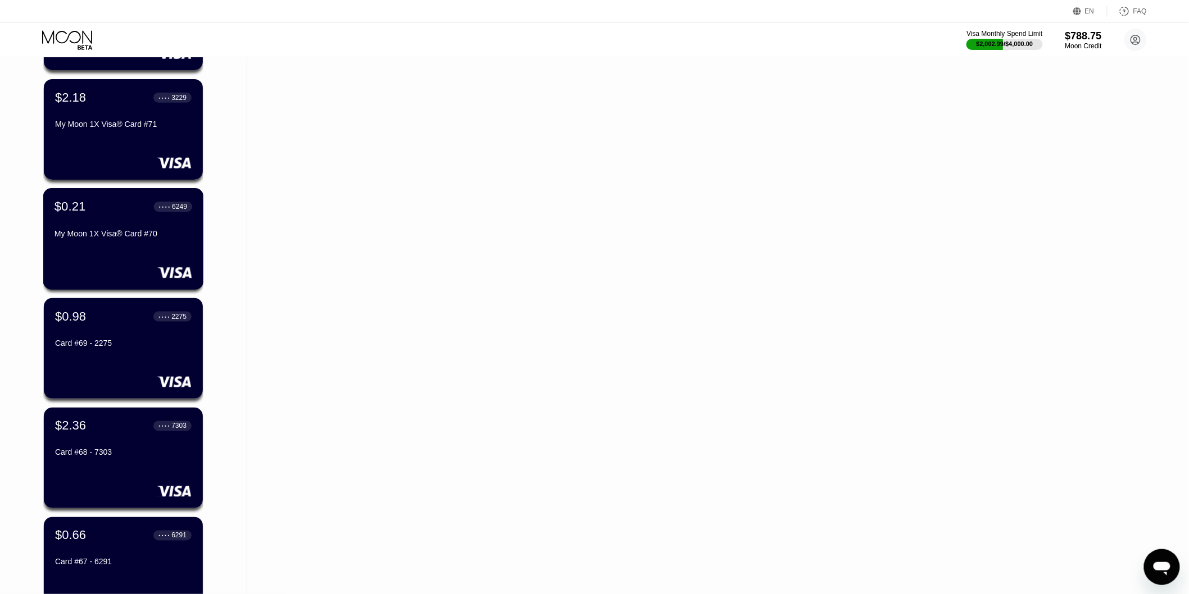
click at [158, 238] on div "My Moon 1X Visa® Card #70" at bounding box center [123, 233] width 138 height 9
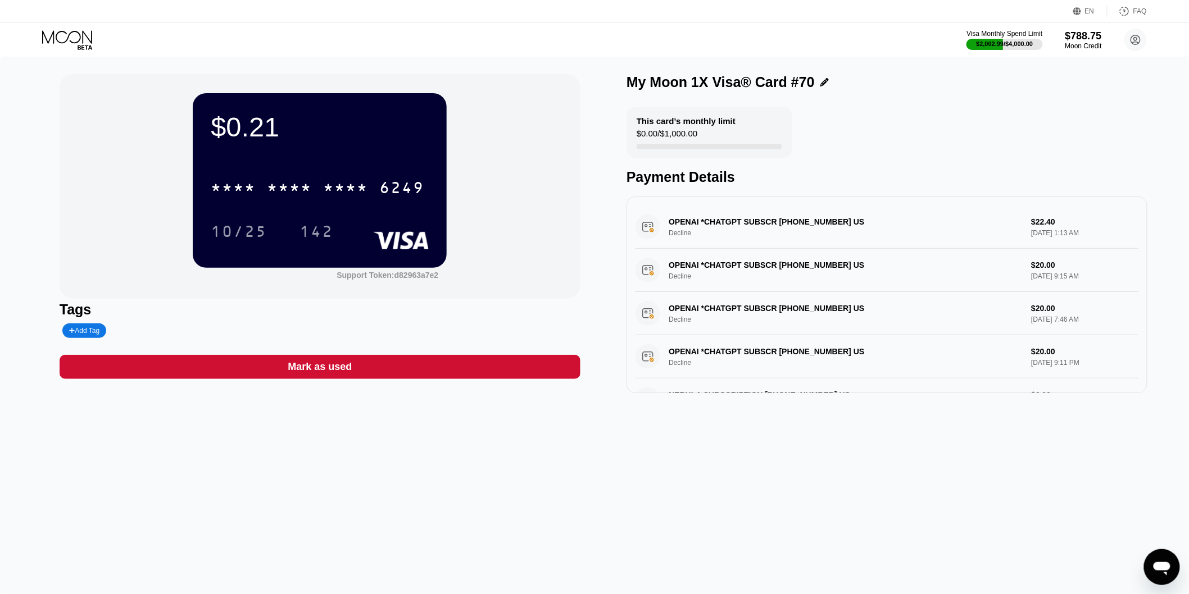
click at [423, 376] on div "Mark as used" at bounding box center [320, 367] width 521 height 24
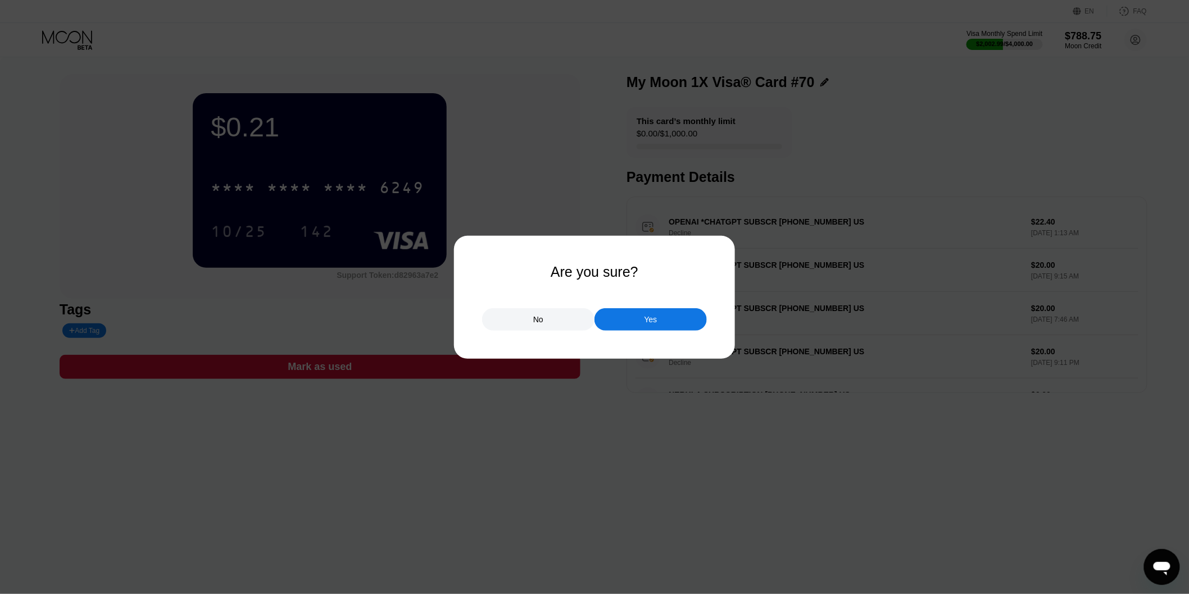
click at [641, 327] on div "Yes" at bounding box center [650, 319] width 112 height 22
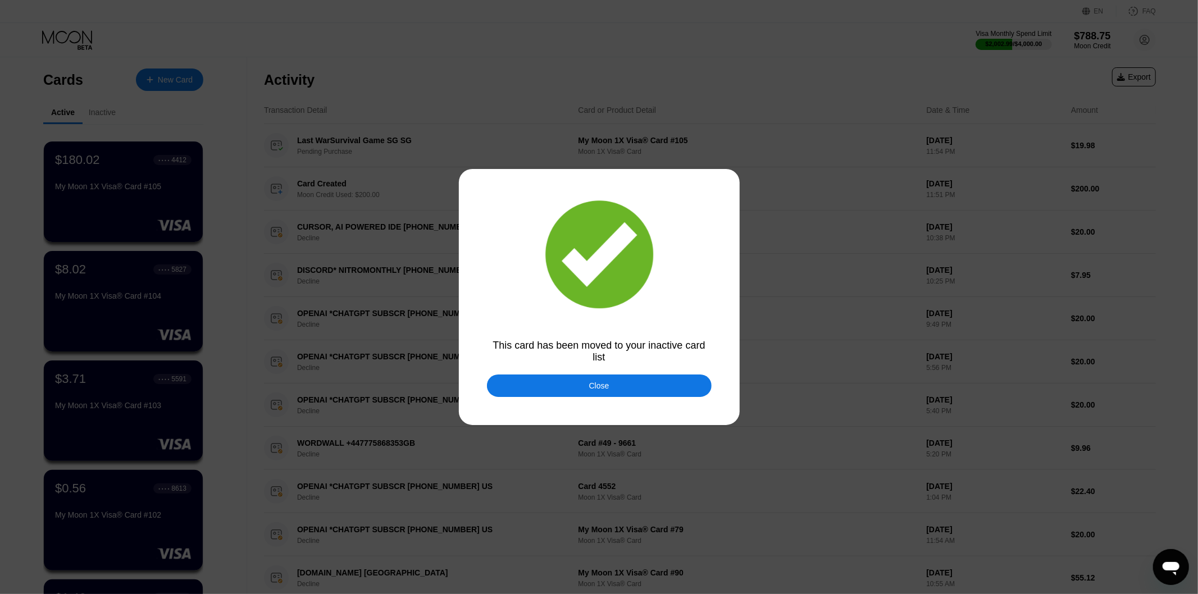
click at [538, 377] on div "Close" at bounding box center [599, 386] width 225 height 22
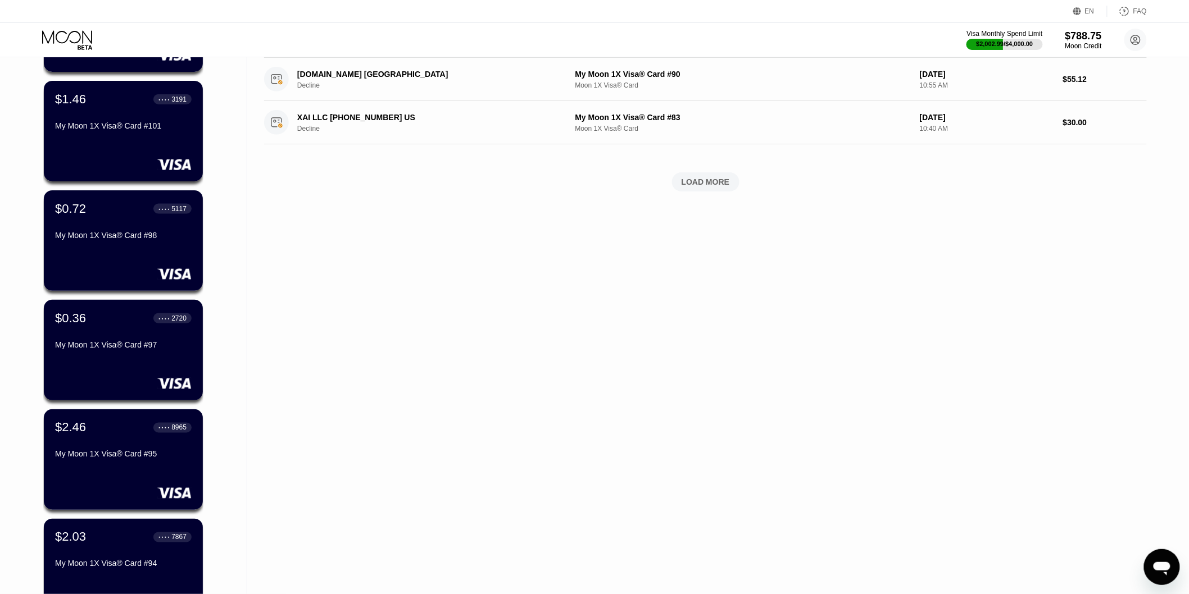
scroll to position [749, 0]
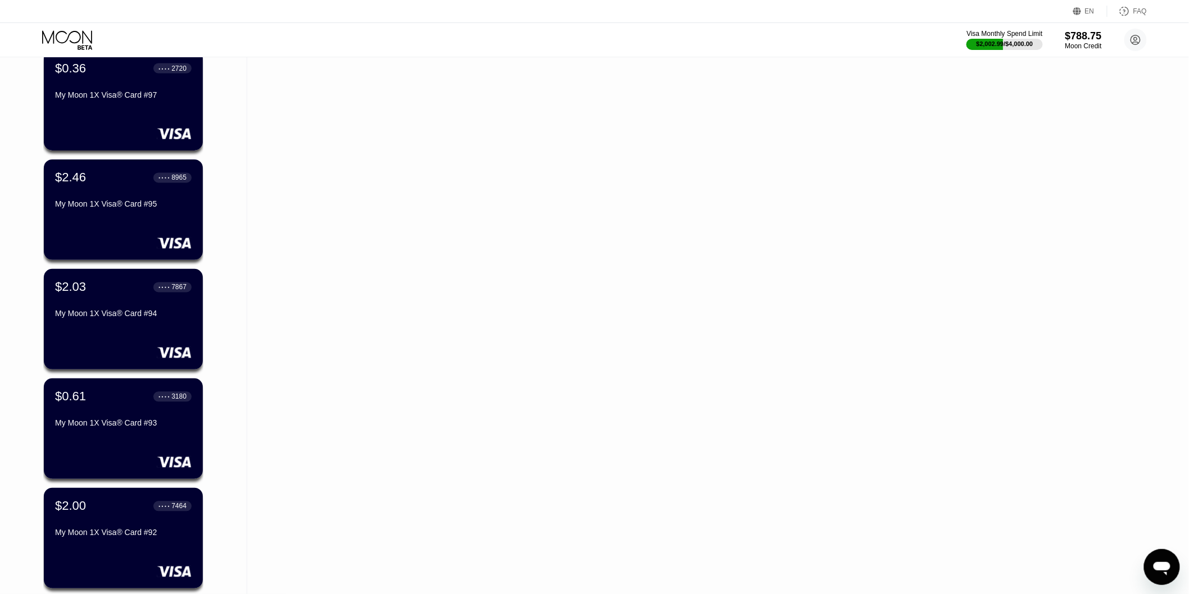
click at [129, 423] on div "My Moon 1X Visa® Card #93" at bounding box center [123, 423] width 137 height 9
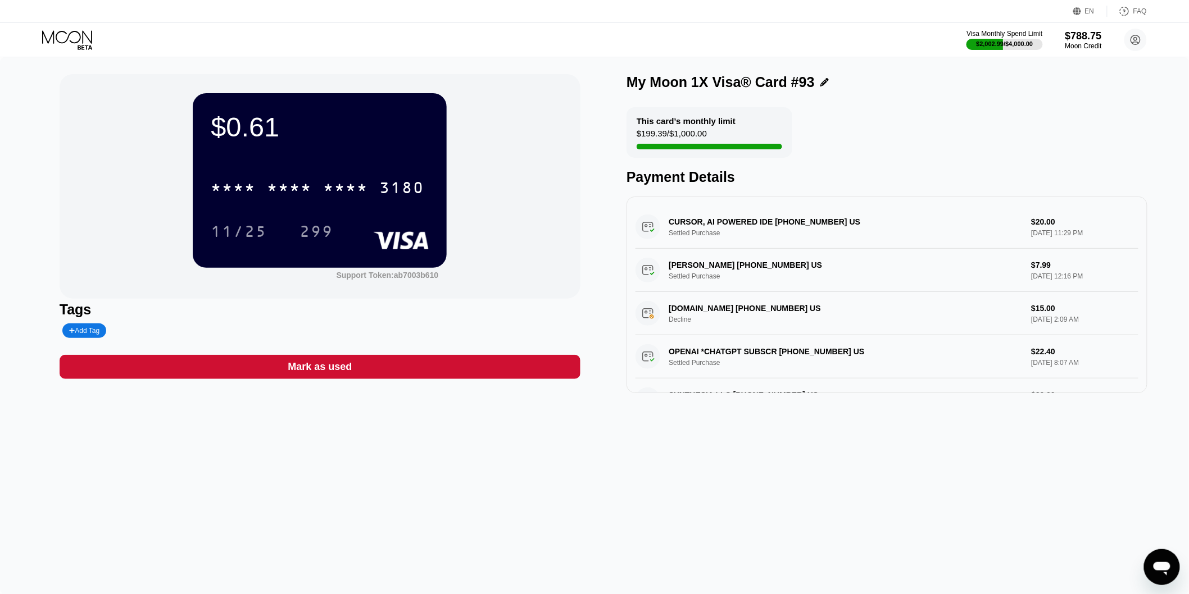
click at [394, 371] on div "Mark as used" at bounding box center [320, 367] width 521 height 24
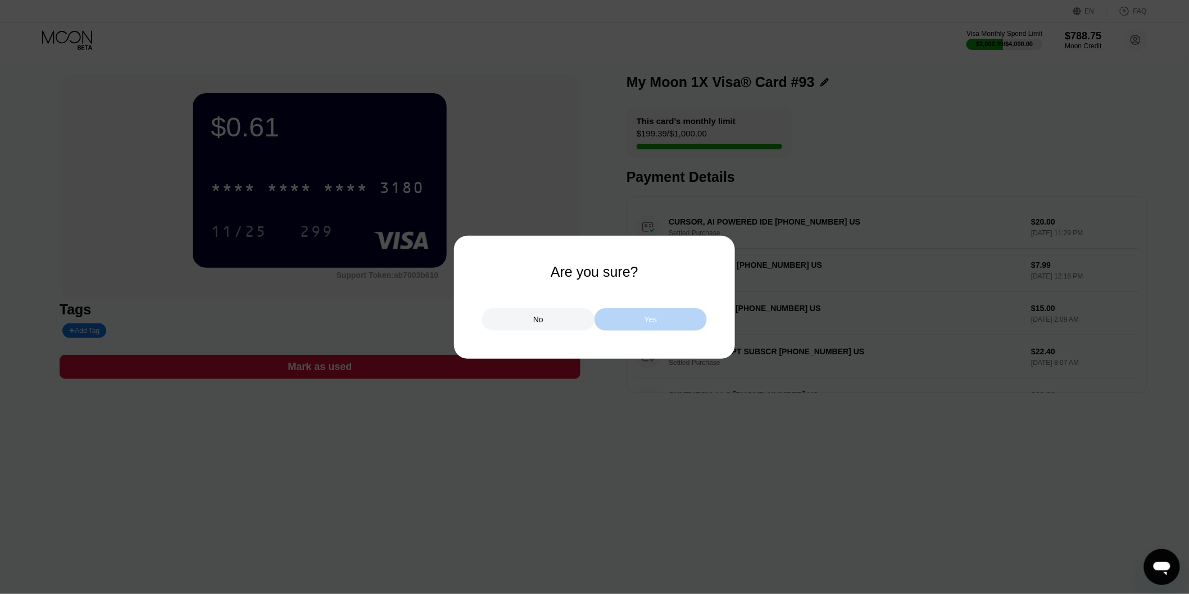
click at [649, 320] on div "Yes" at bounding box center [650, 320] width 13 height 10
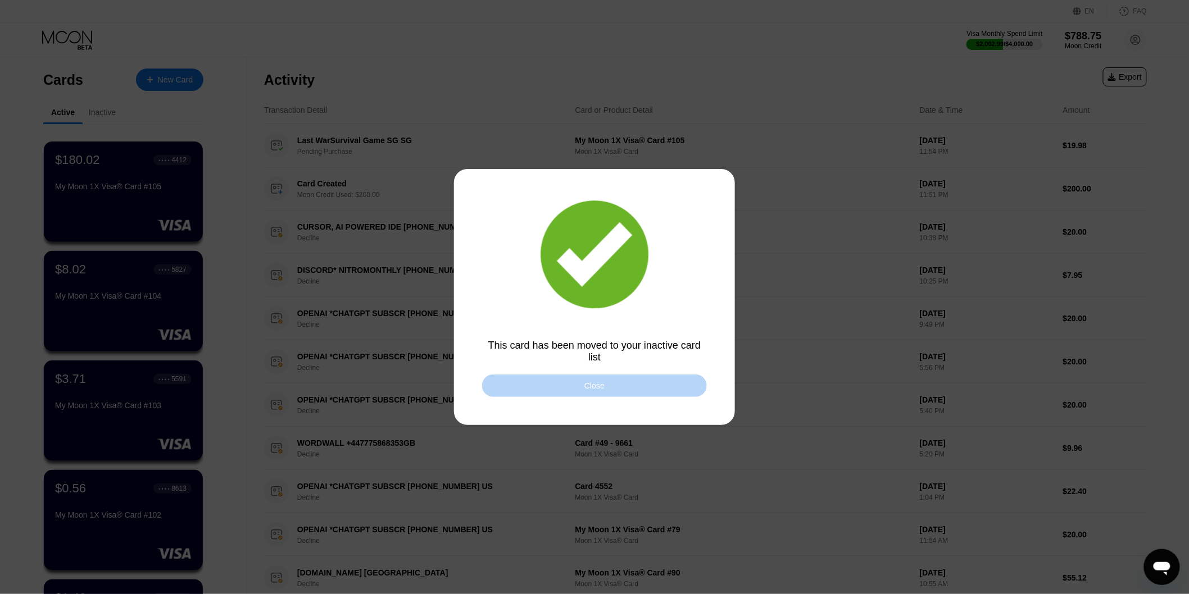
drag, startPoint x: 526, startPoint y: 381, endPoint x: 257, endPoint y: 389, distance: 269.8
click at [528, 381] on div "Close" at bounding box center [594, 386] width 225 height 22
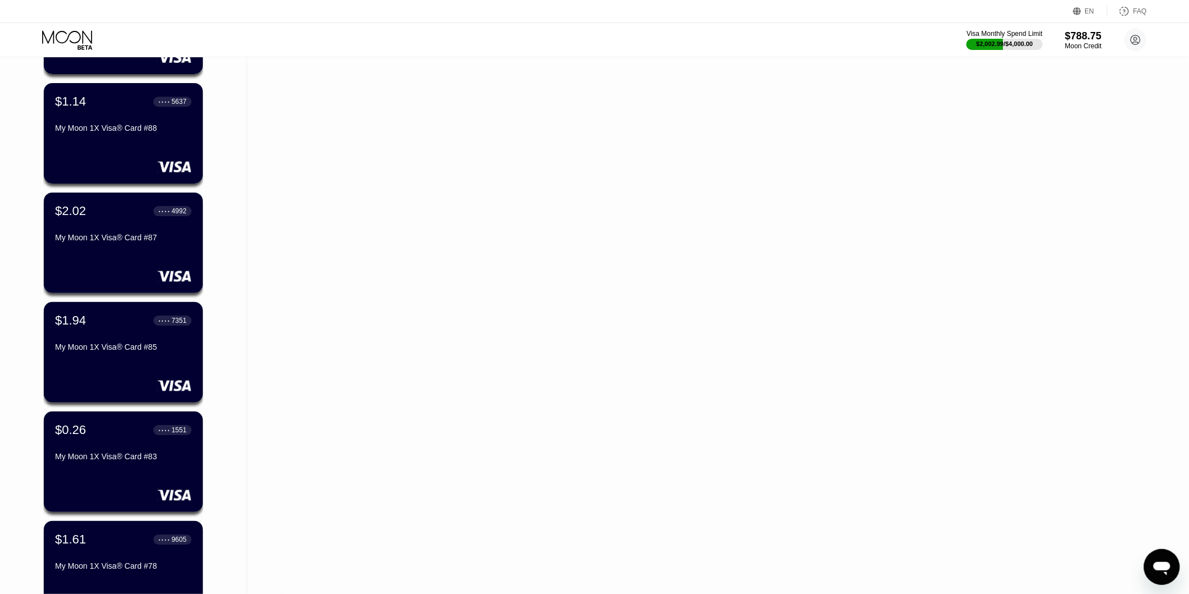
scroll to position [1435, 0]
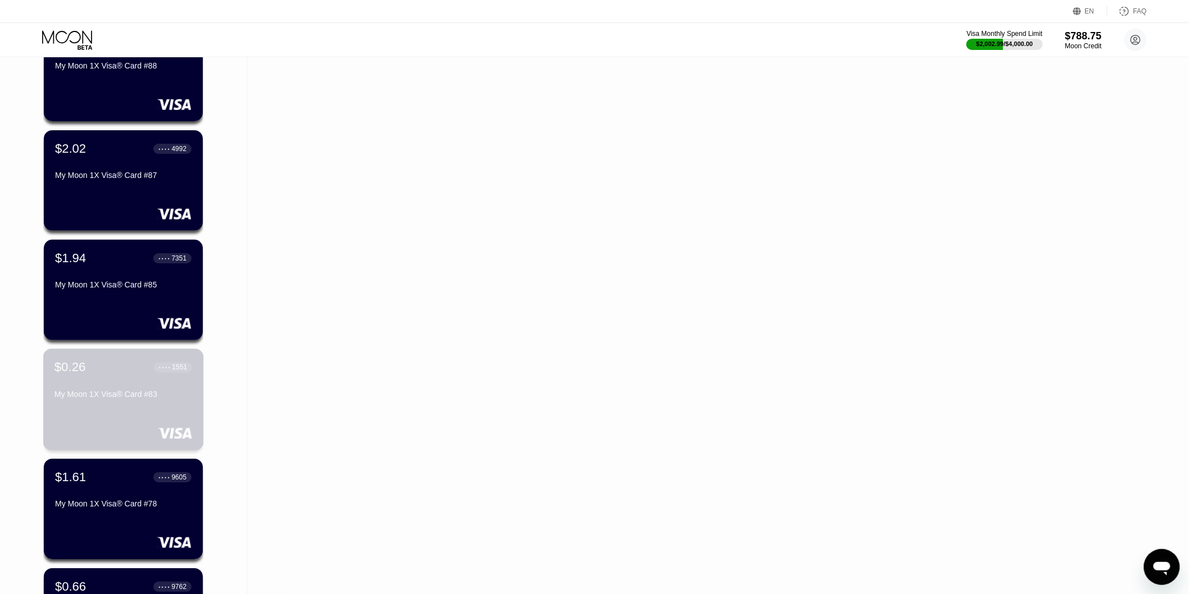
click at [137, 403] on div "My Moon 1X Visa® Card #83" at bounding box center [123, 396] width 138 height 13
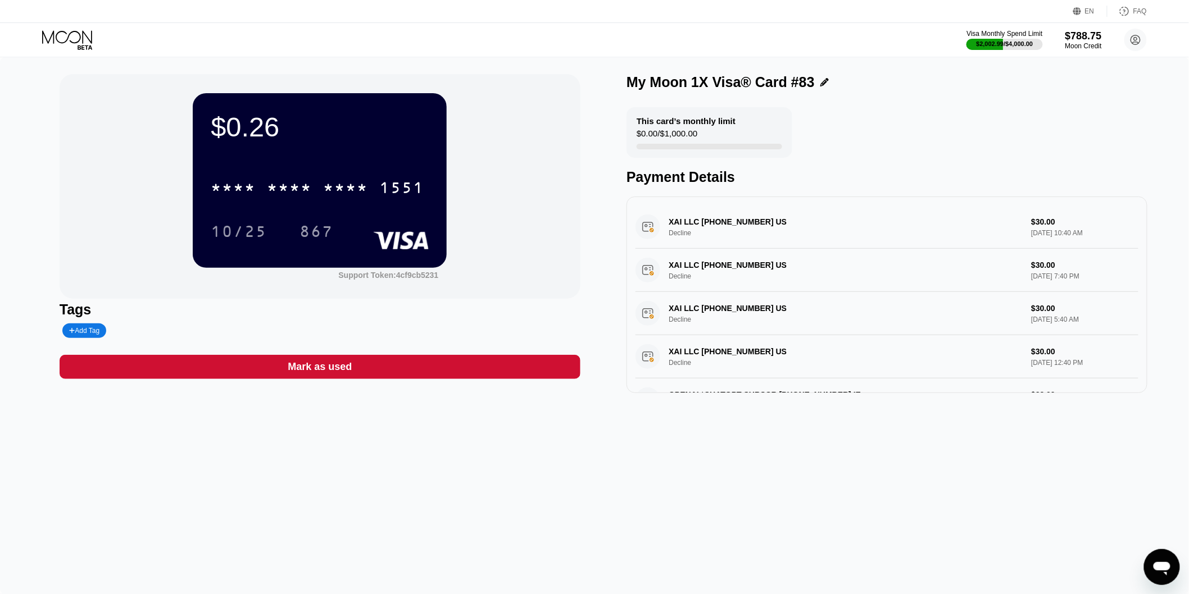
click at [249, 369] on div "Mark as used" at bounding box center [320, 367] width 521 height 24
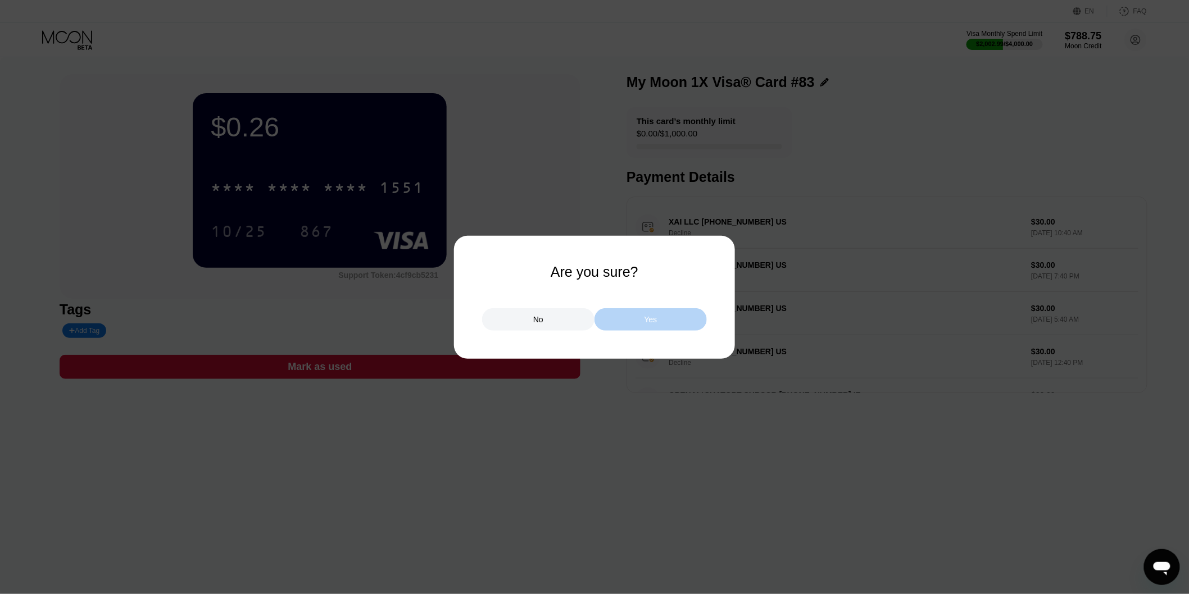
click at [630, 327] on div "Yes" at bounding box center [650, 319] width 112 height 22
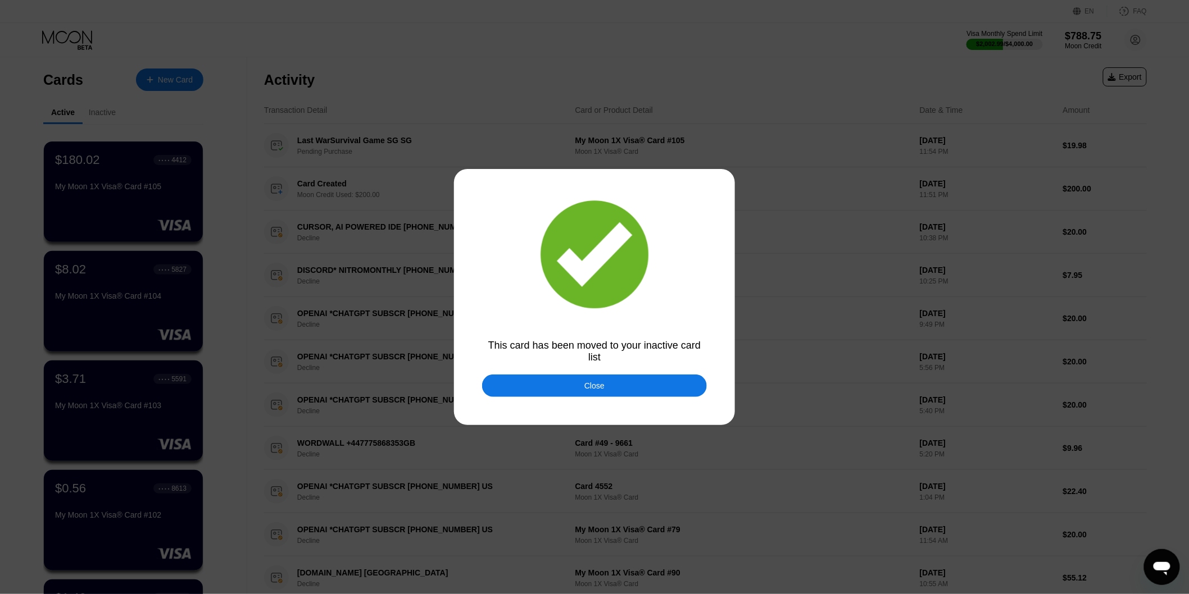
click at [531, 386] on div "Close" at bounding box center [594, 386] width 225 height 22
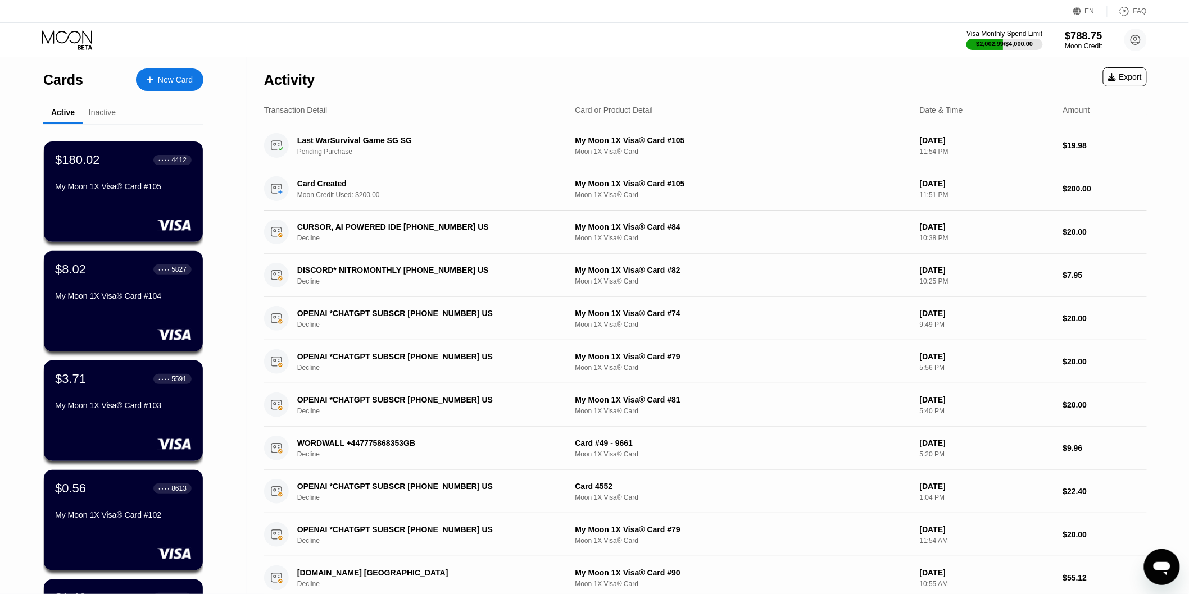
click at [1077, 38] on div "$788.75" at bounding box center [1084, 36] width 38 height 12
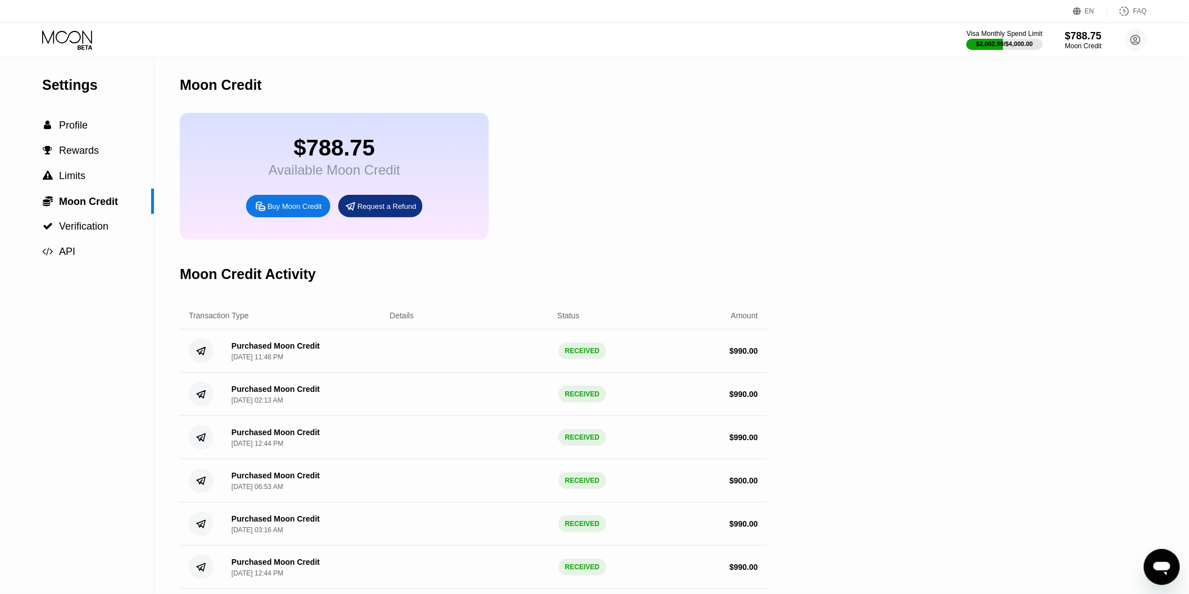
click at [71, 41] on icon at bounding box center [68, 40] width 52 height 20
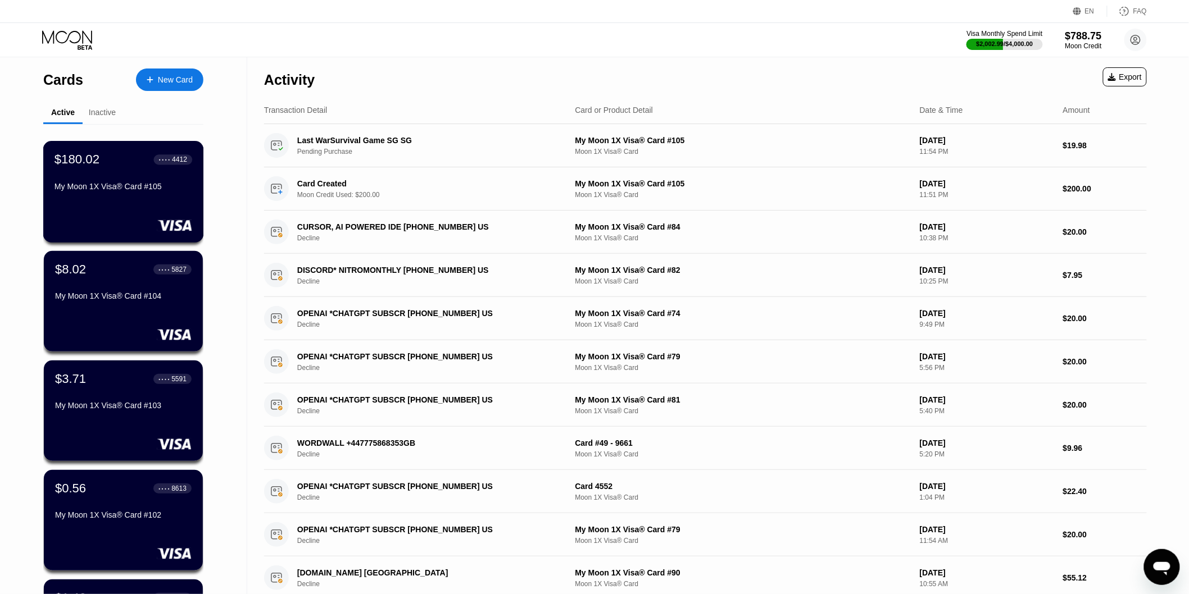
click at [122, 187] on div "My Moon 1X Visa® Card #105" at bounding box center [123, 186] width 138 height 9
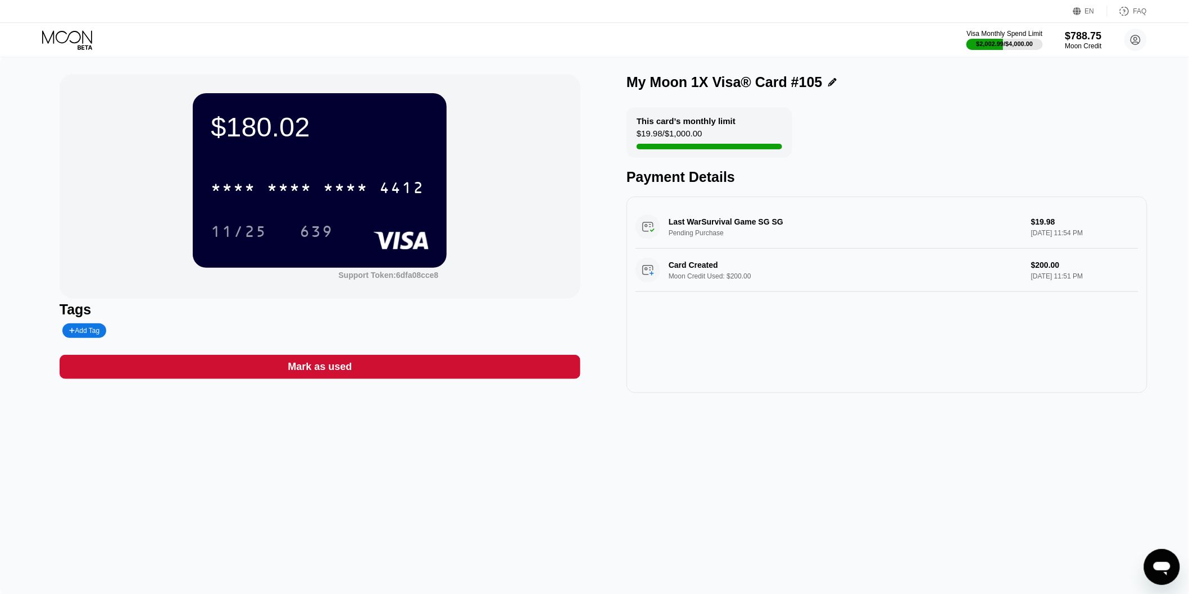
click at [74, 40] on icon at bounding box center [68, 40] width 52 height 20
